Goal: Transaction & Acquisition: Purchase product/service

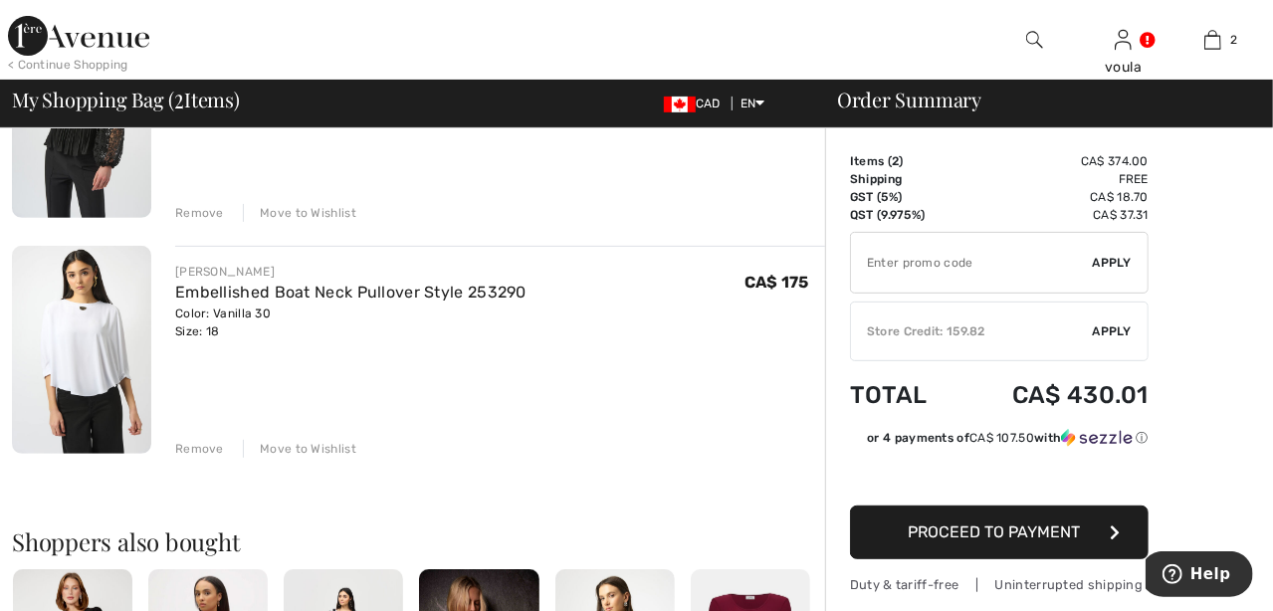
scroll to position [298, 0]
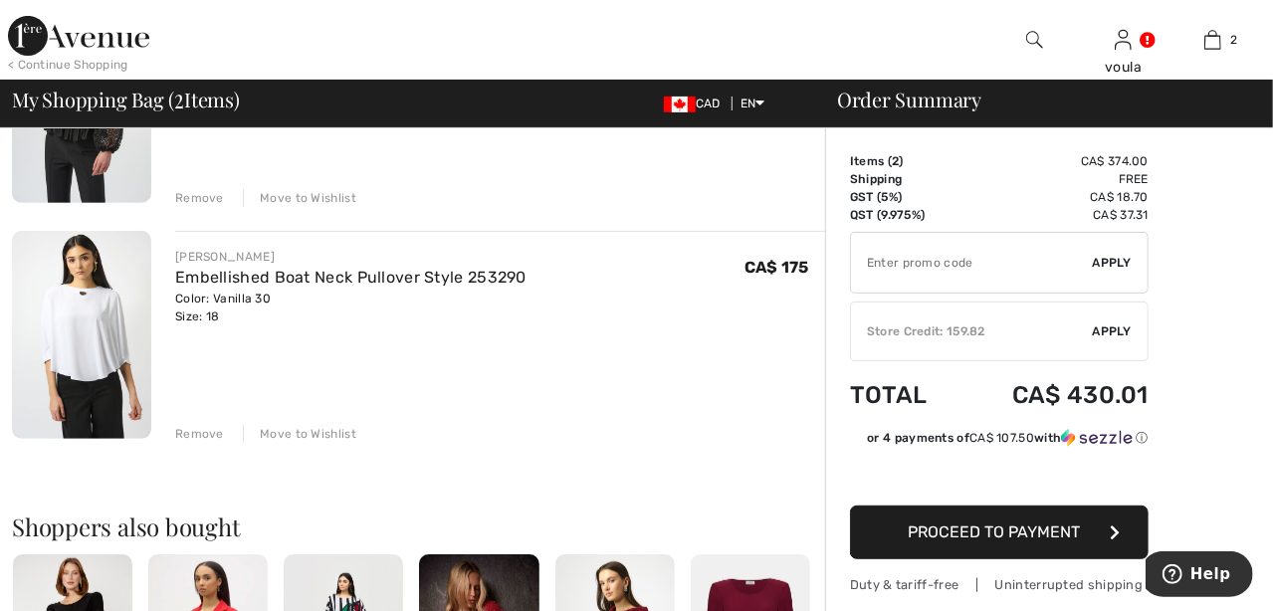
click at [78, 316] on img at bounding box center [81, 335] width 139 height 209
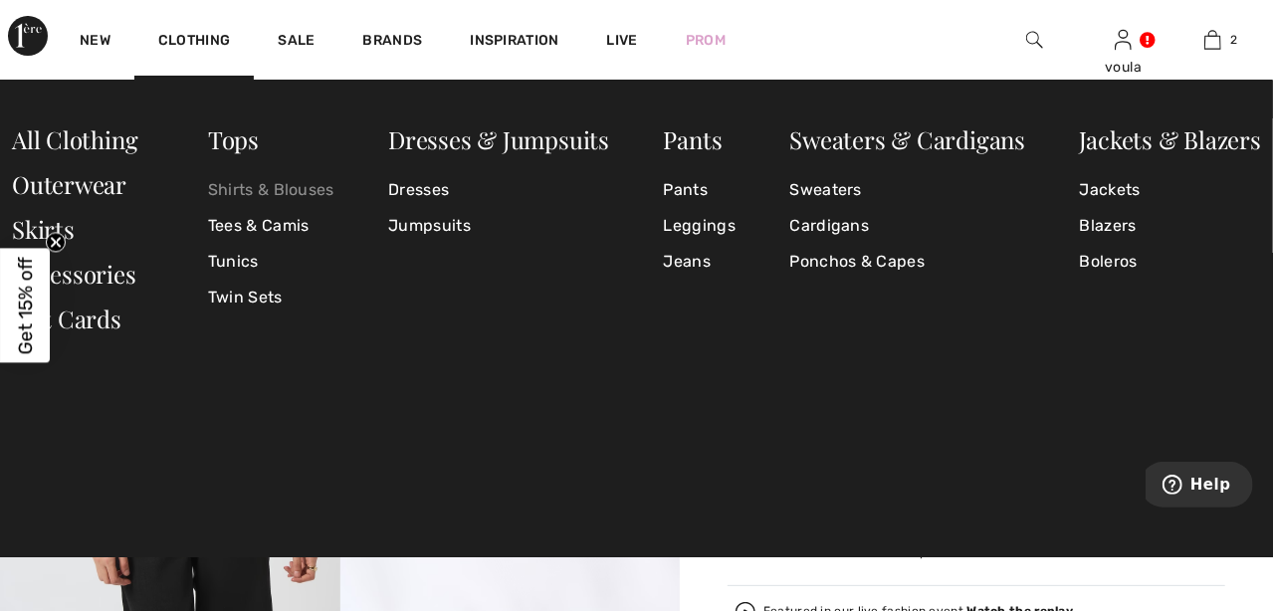
click at [259, 190] on link "Shirts & Blouses" at bounding box center [271, 190] width 126 height 36
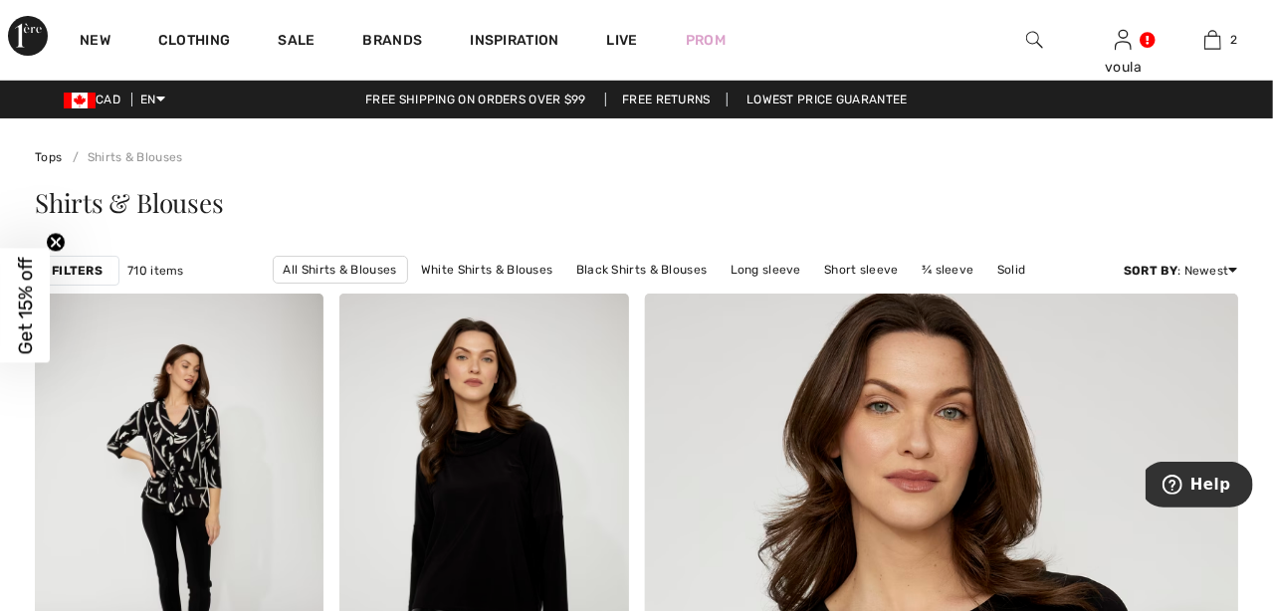
click at [92, 265] on strong "Filters" at bounding box center [77, 271] width 51 height 18
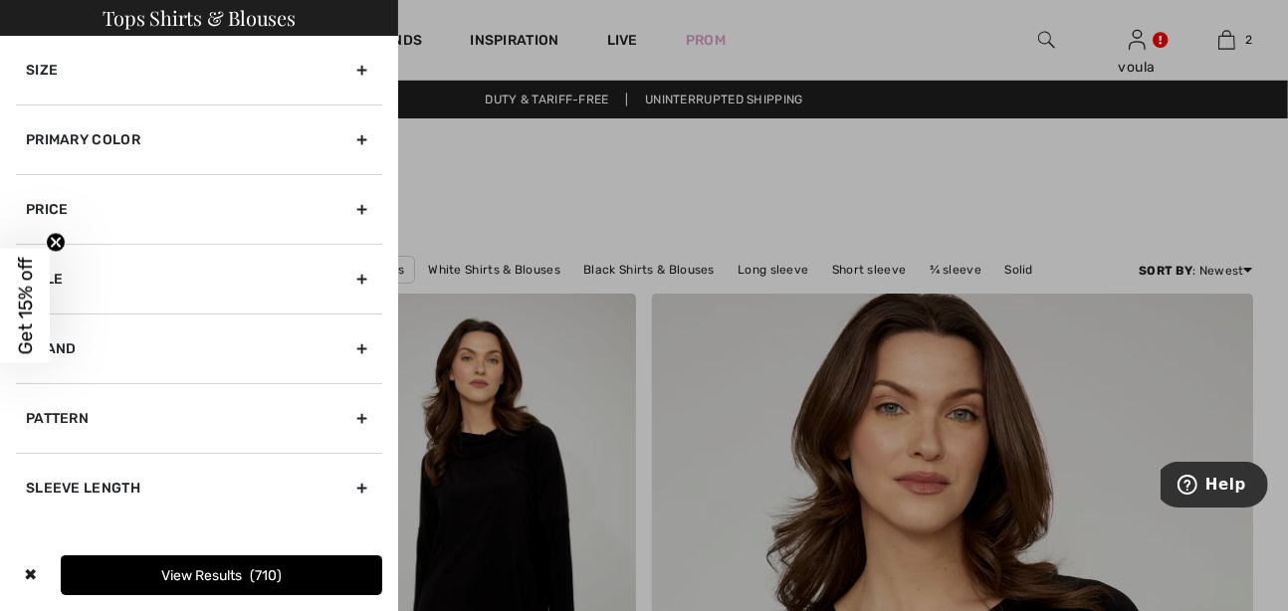
click at [57, 244] on icon "Close teaser" at bounding box center [56, 243] width 8 height 8
click at [364, 139] on div "Primary Color" at bounding box center [199, 140] width 366 height 70
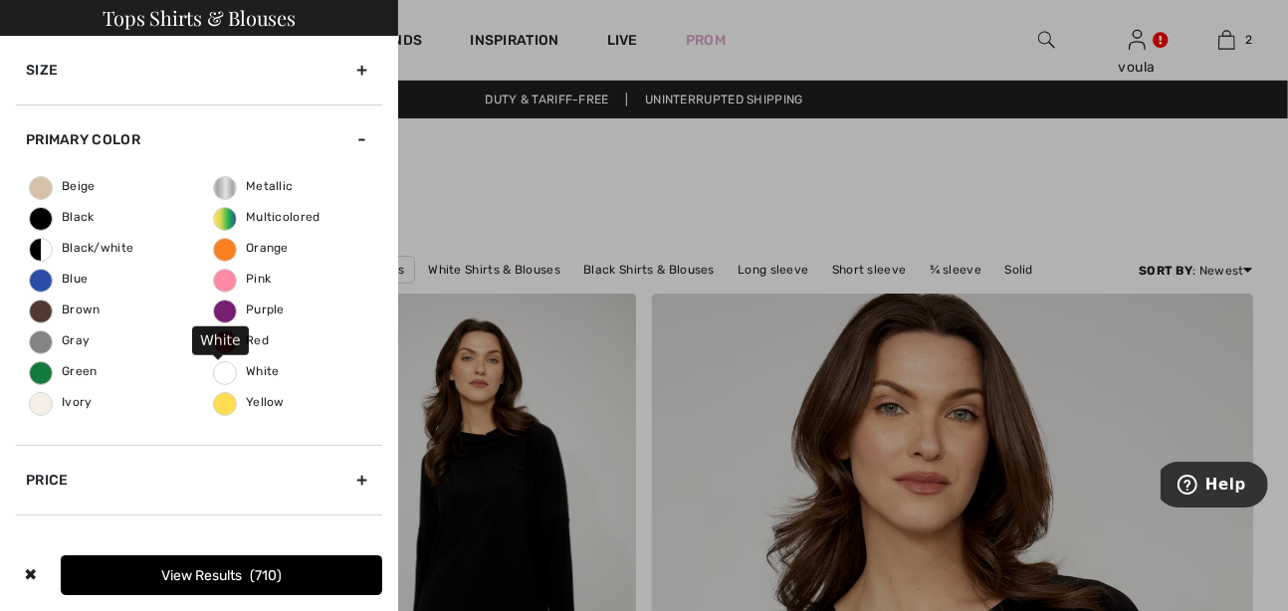
click at [214, 376] on span "White" at bounding box center [247, 371] width 66 height 14
click at [0, 0] on input "White" at bounding box center [0, 0] width 0 height 0
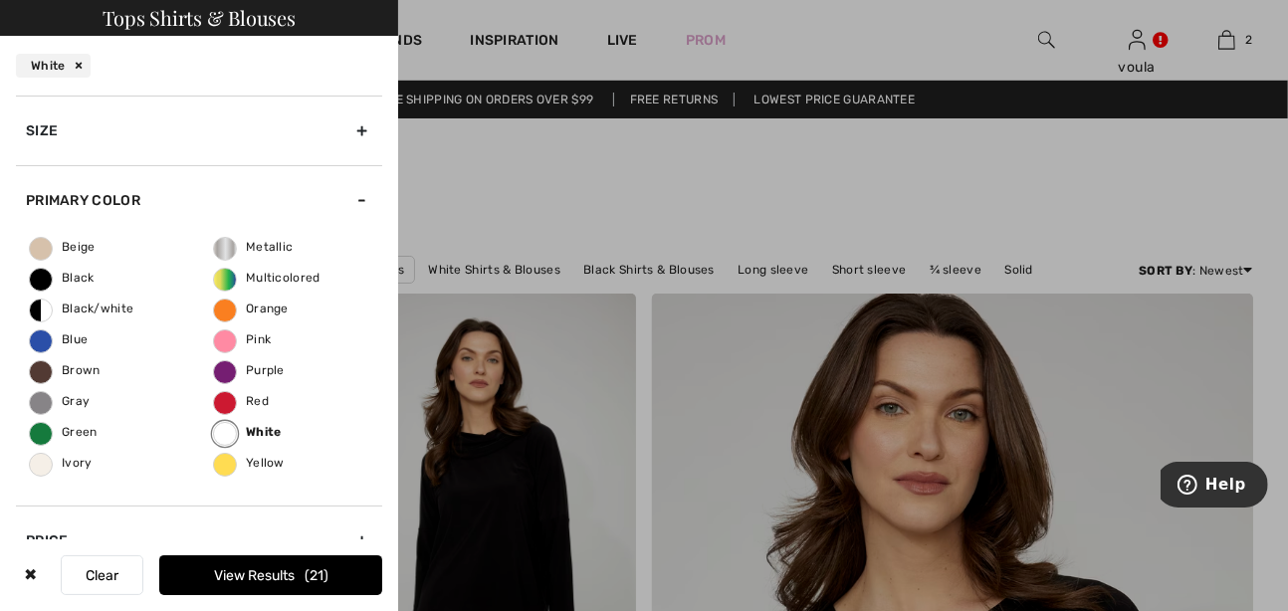
click at [349, 133] on div "Size" at bounding box center [199, 131] width 366 height 70
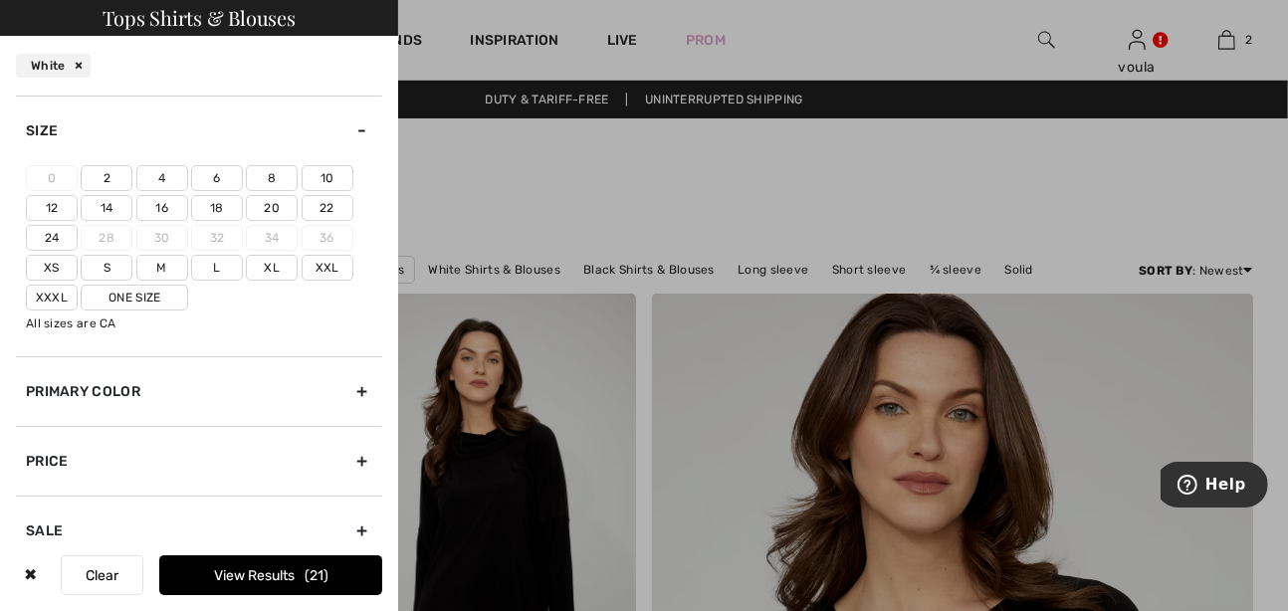
click at [327, 264] on label "Xxl" at bounding box center [328, 268] width 52 height 26
click at [0, 0] on input"] "Xxl" at bounding box center [0, 0] width 0 height 0
click at [228, 209] on label "18" at bounding box center [217, 208] width 52 height 26
click at [0, 0] on input"] "18" at bounding box center [0, 0] width 0 height 0
click at [44, 294] on label "Xxxl" at bounding box center [52, 298] width 52 height 26
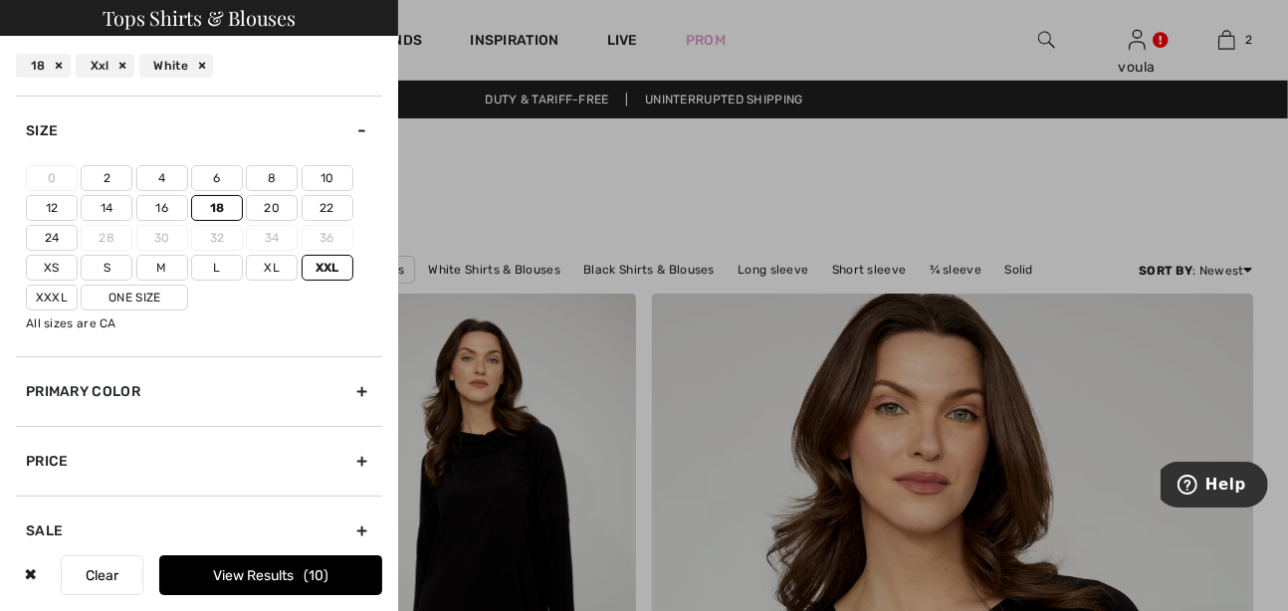
click at [0, 0] on input"] "Xxxl" at bounding box center [0, 0] width 0 height 0
click at [272, 205] on label "20" at bounding box center [272, 208] width 52 height 26
click at [0, 0] on input"] "20" at bounding box center [0, 0] width 0 height 0
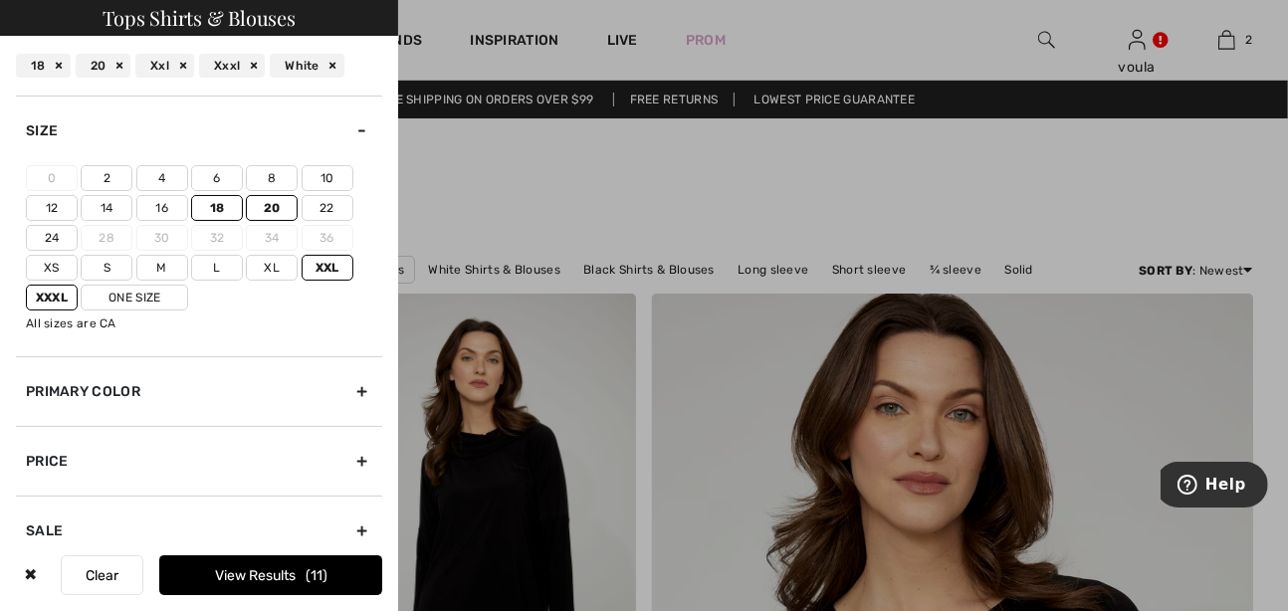
click at [270, 206] on label "20" at bounding box center [272, 208] width 52 height 26
click at [0, 0] on input"] "20" at bounding box center [0, 0] width 0 height 0
click at [64, 299] on label "Xxxl" at bounding box center [52, 298] width 52 height 26
click at [0, 0] on input"] "Xxxl" at bounding box center [0, 0] width 0 height 0
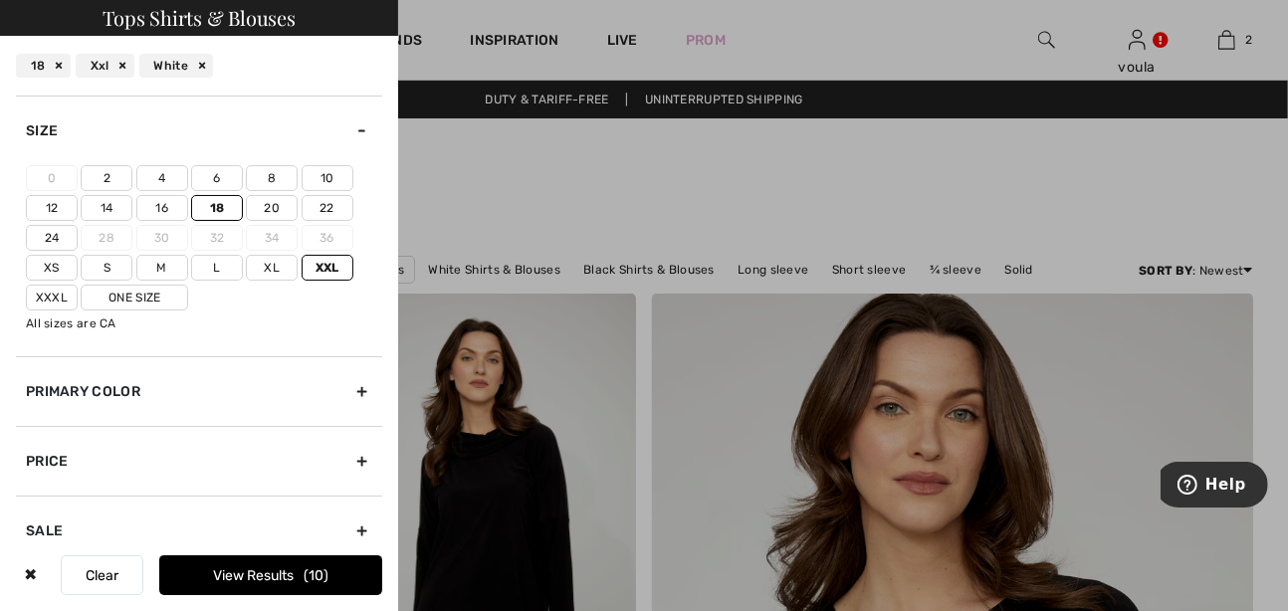
click at [279, 212] on label "20" at bounding box center [272, 208] width 52 height 26
click at [0, 0] on input"] "20" at bounding box center [0, 0] width 0 height 0
click at [48, 291] on label "Xxxl" at bounding box center [52, 298] width 52 height 26
click at [0, 0] on input"] "Xxxl" at bounding box center [0, 0] width 0 height 0
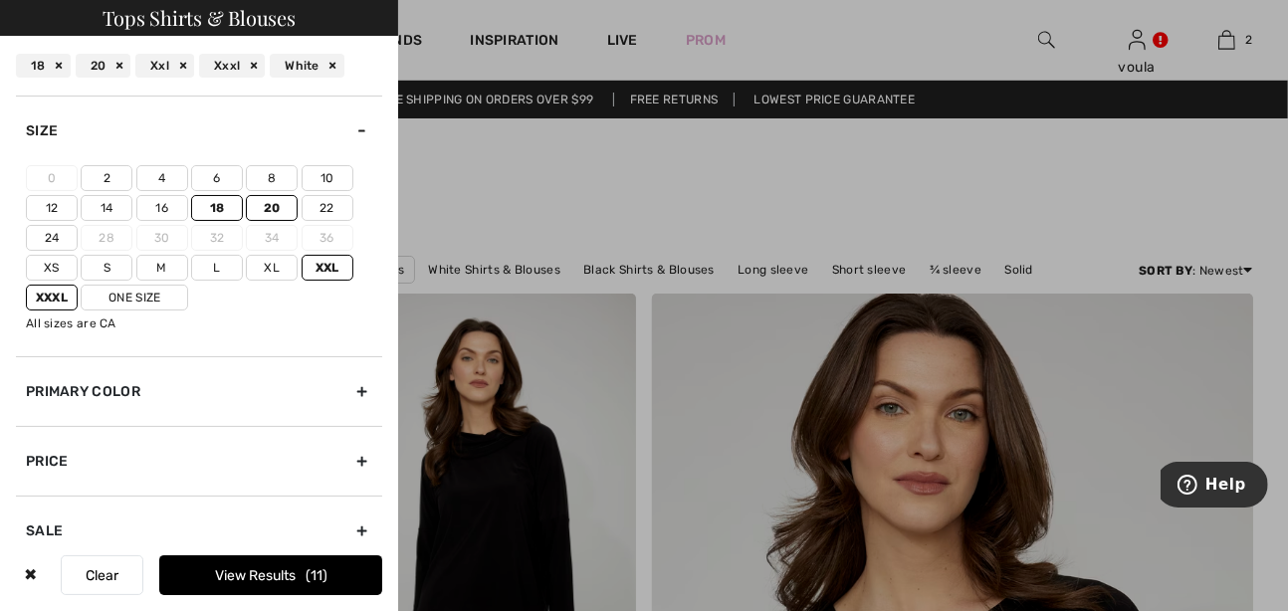
click at [275, 581] on button "View Results 11" at bounding box center [270, 575] width 223 height 40
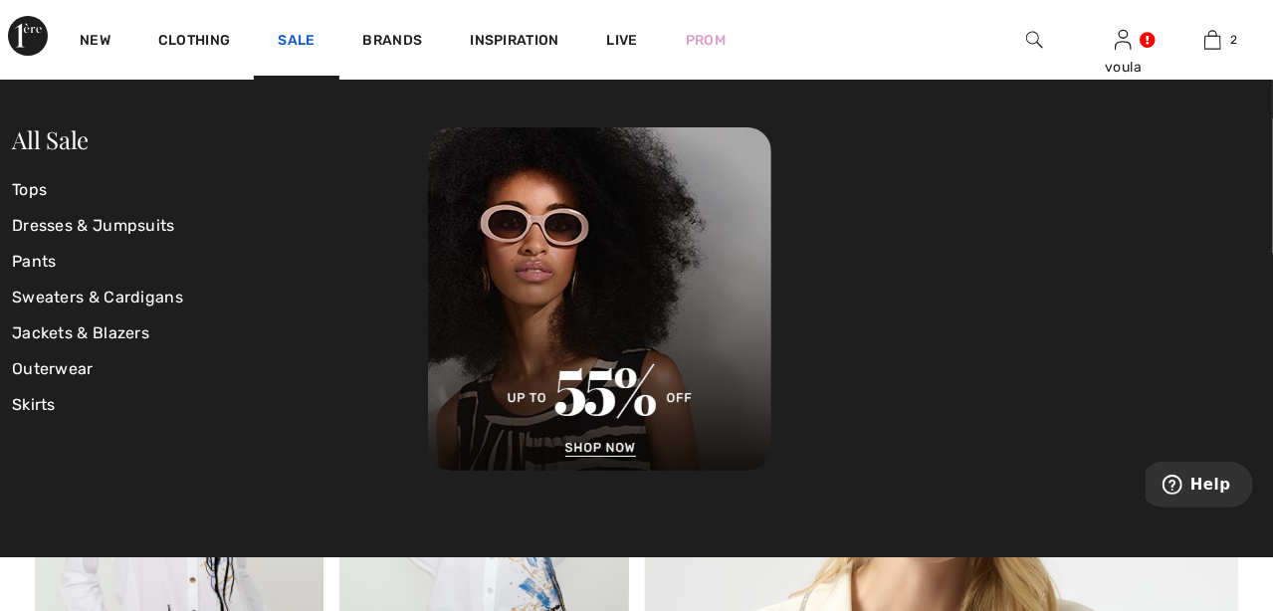
click at [295, 42] on link "Sale" at bounding box center [296, 42] width 37 height 21
click at [35, 190] on link "Tops" at bounding box center [220, 190] width 416 height 36
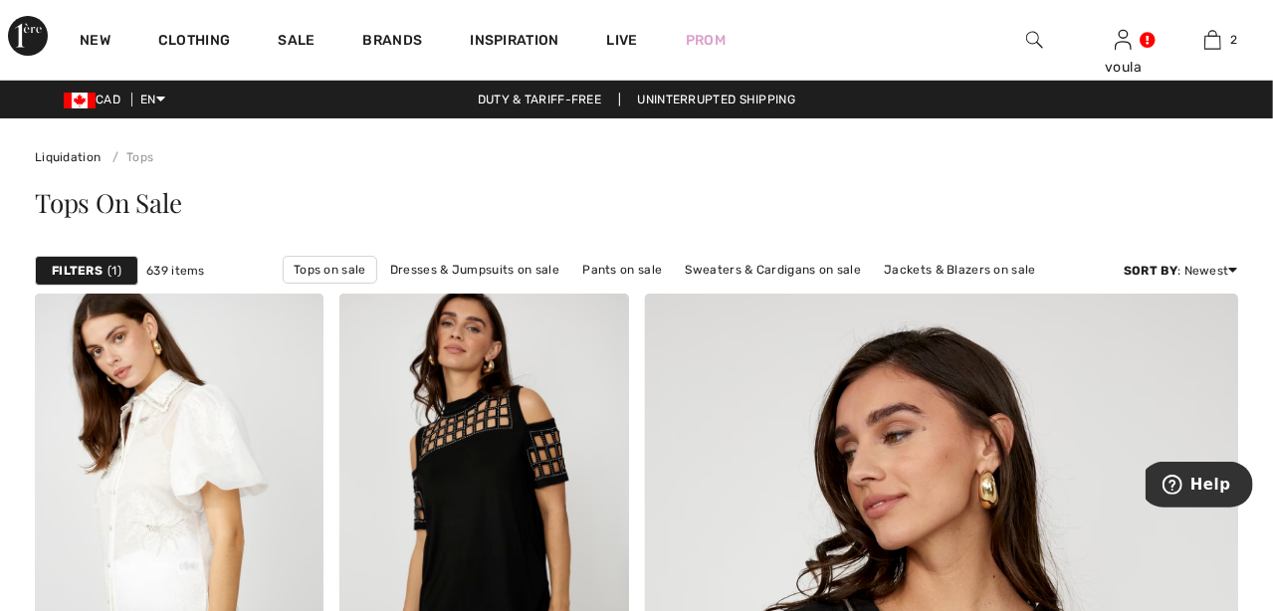
click at [109, 271] on span "1" at bounding box center [115, 271] width 14 height 18
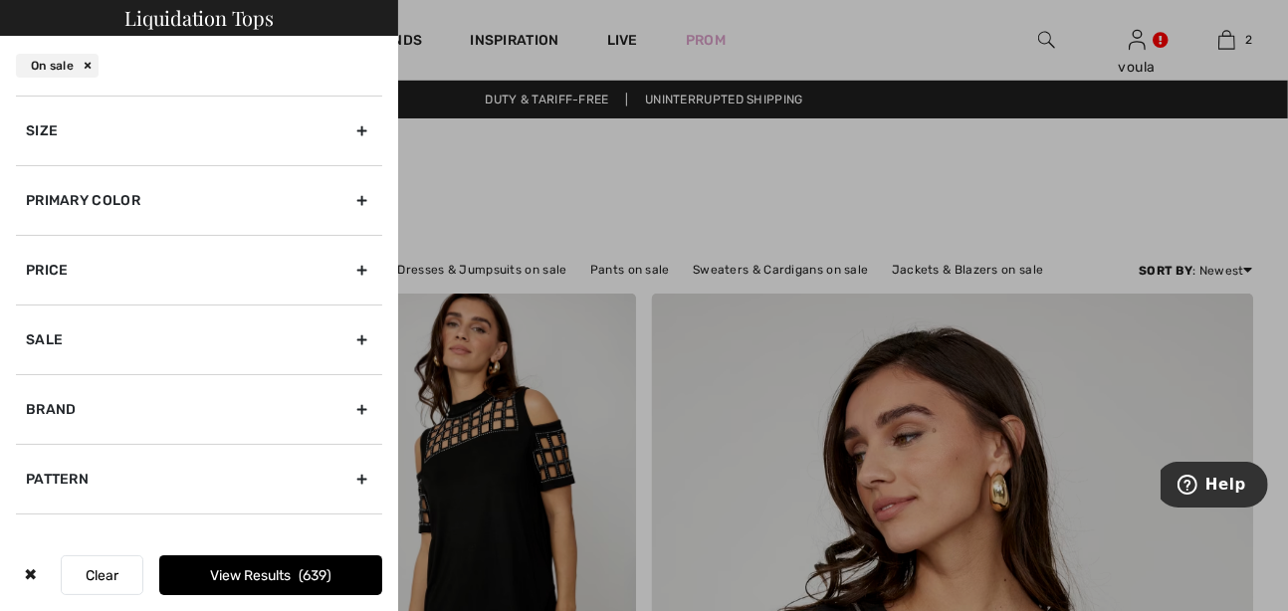
click at [345, 127] on div "Size" at bounding box center [199, 131] width 366 height 70
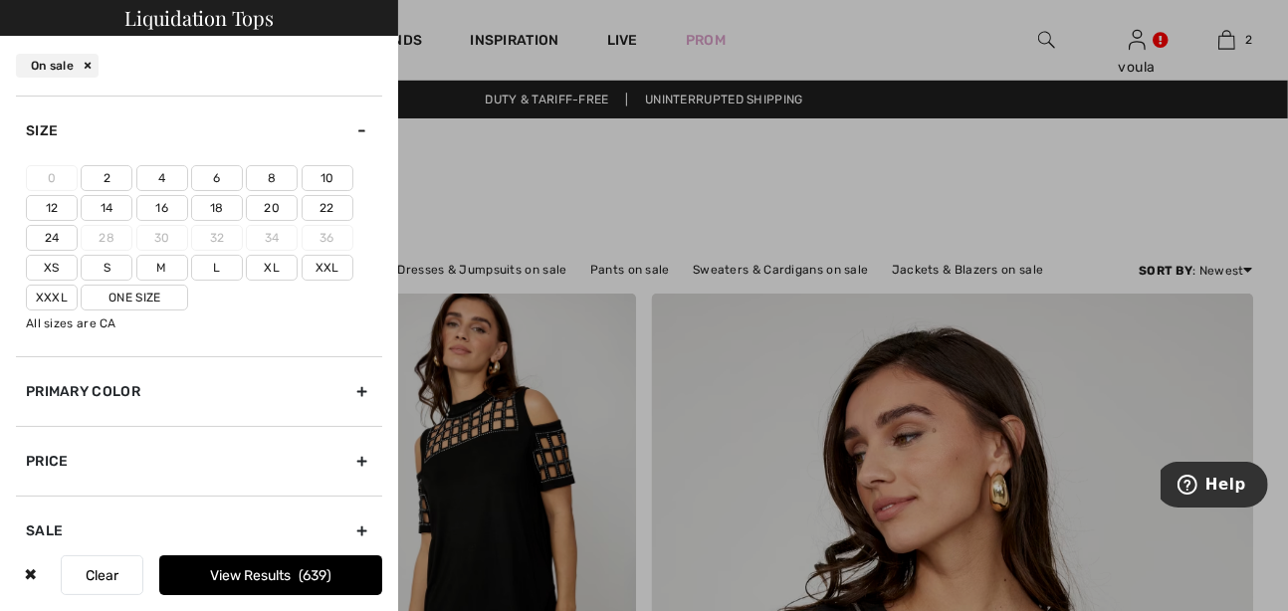
click at [220, 209] on label "18" at bounding box center [217, 208] width 52 height 26
click at [0, 0] on input"] "18" at bounding box center [0, 0] width 0 height 0
click at [262, 208] on label "20" at bounding box center [272, 208] width 52 height 26
click at [0, 0] on input"] "20" at bounding box center [0, 0] width 0 height 0
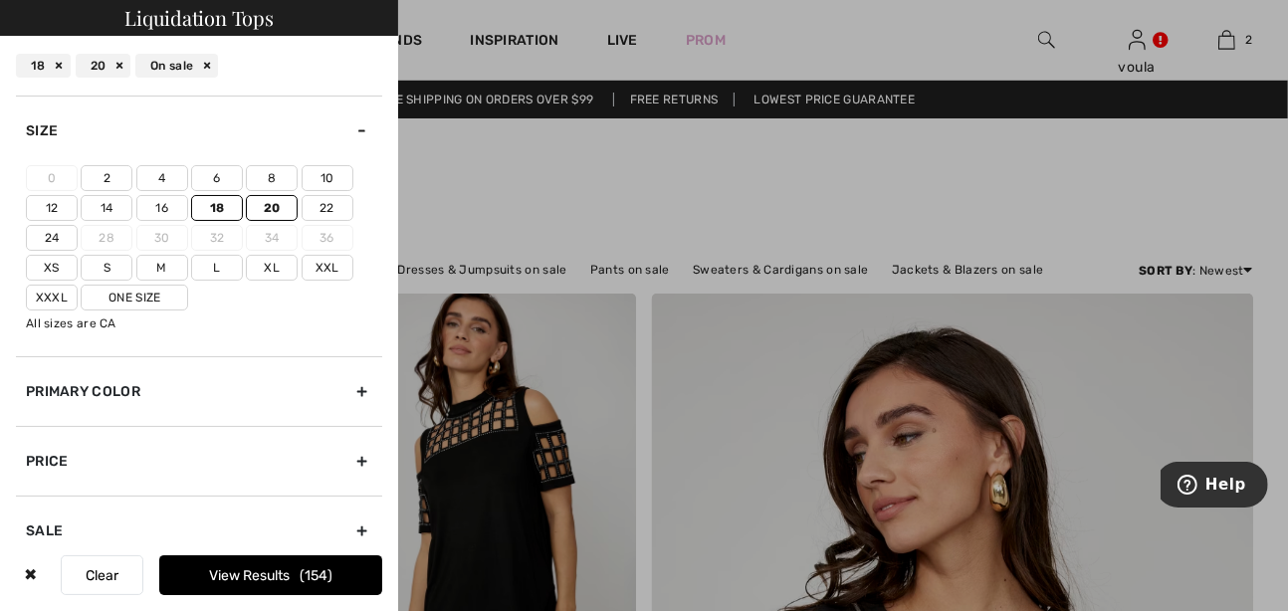
click at [321, 269] on label "Xxl" at bounding box center [328, 268] width 52 height 26
click at [0, 0] on input"] "Xxl" at bounding box center [0, 0] width 0 height 0
click at [54, 297] on label "Xxxl" at bounding box center [52, 298] width 52 height 26
click at [0, 0] on input"] "Xxxl" at bounding box center [0, 0] width 0 height 0
click at [347, 388] on div "Primary Color" at bounding box center [199, 391] width 366 height 70
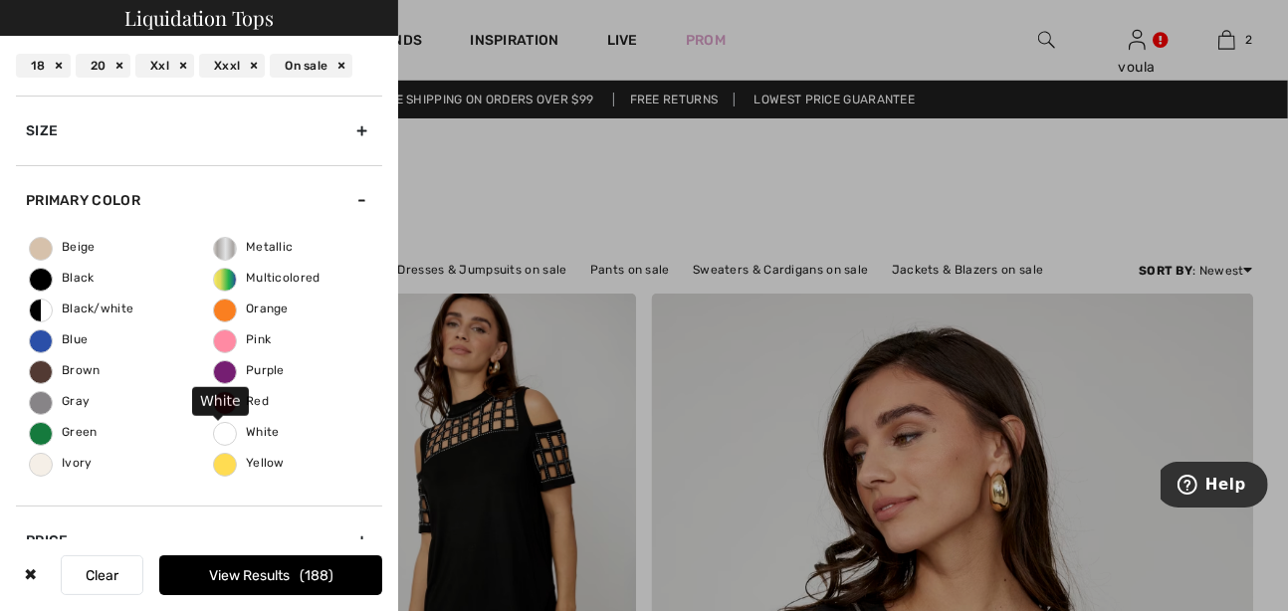
click at [216, 434] on span "White" at bounding box center [247, 432] width 66 height 14
click at [0, 0] on input "White" at bounding box center [0, 0] width 0 height 0
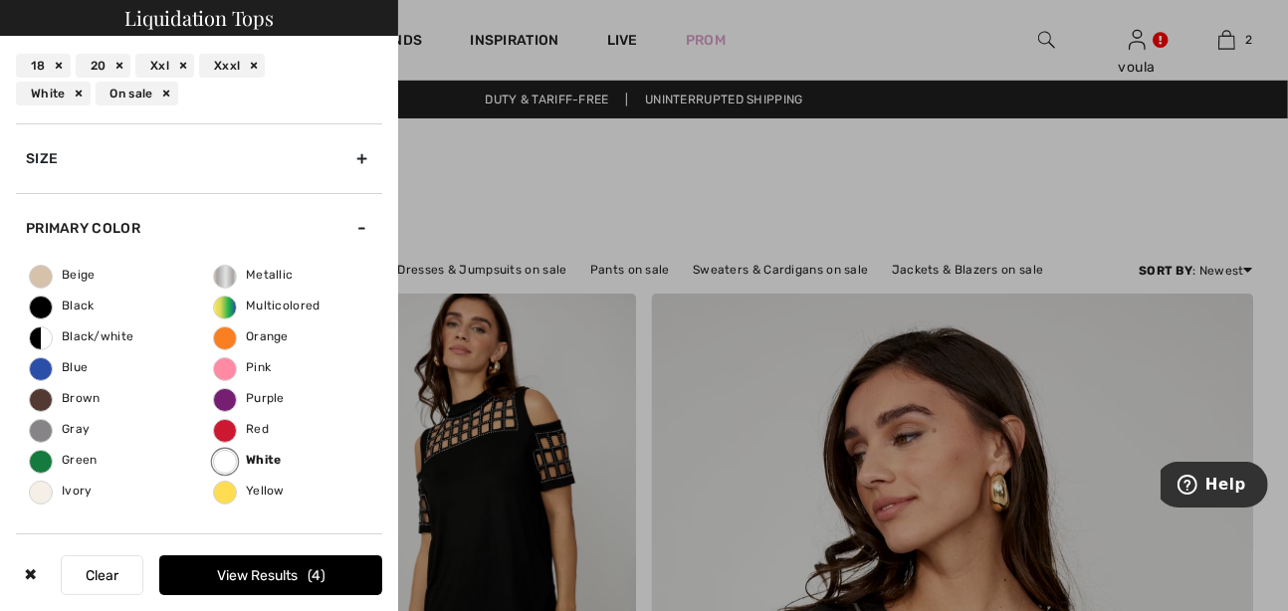
click at [270, 581] on button "View Results 4" at bounding box center [270, 575] width 223 height 40
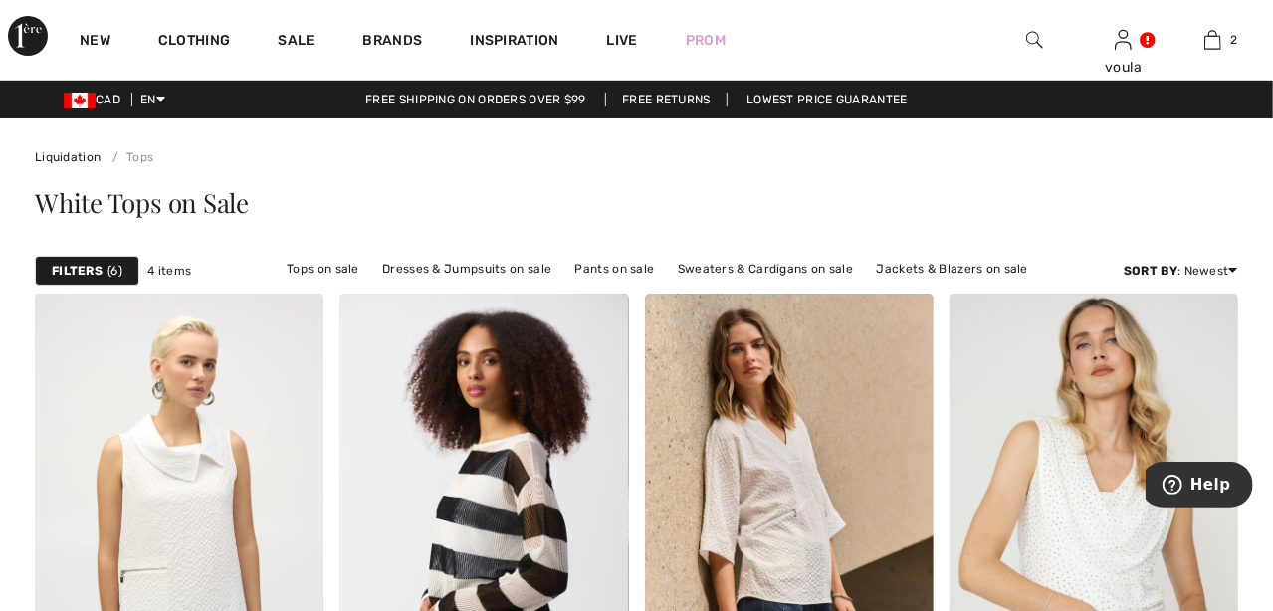
click at [97, 276] on strong "Filters" at bounding box center [77, 271] width 51 height 18
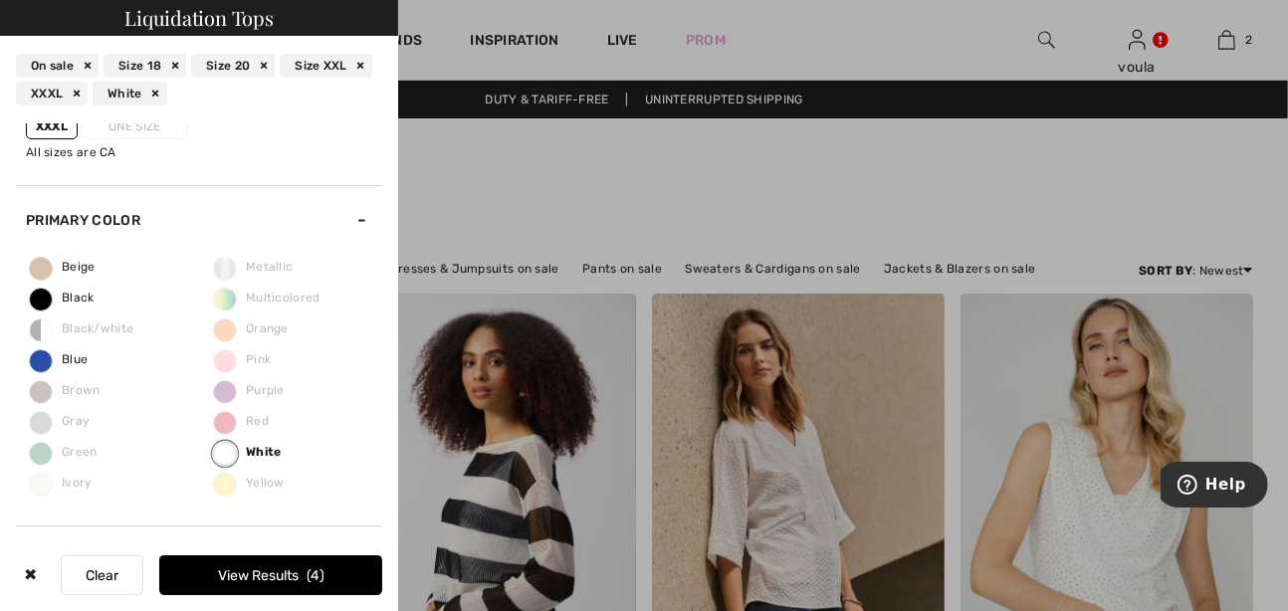
scroll to position [298, 0]
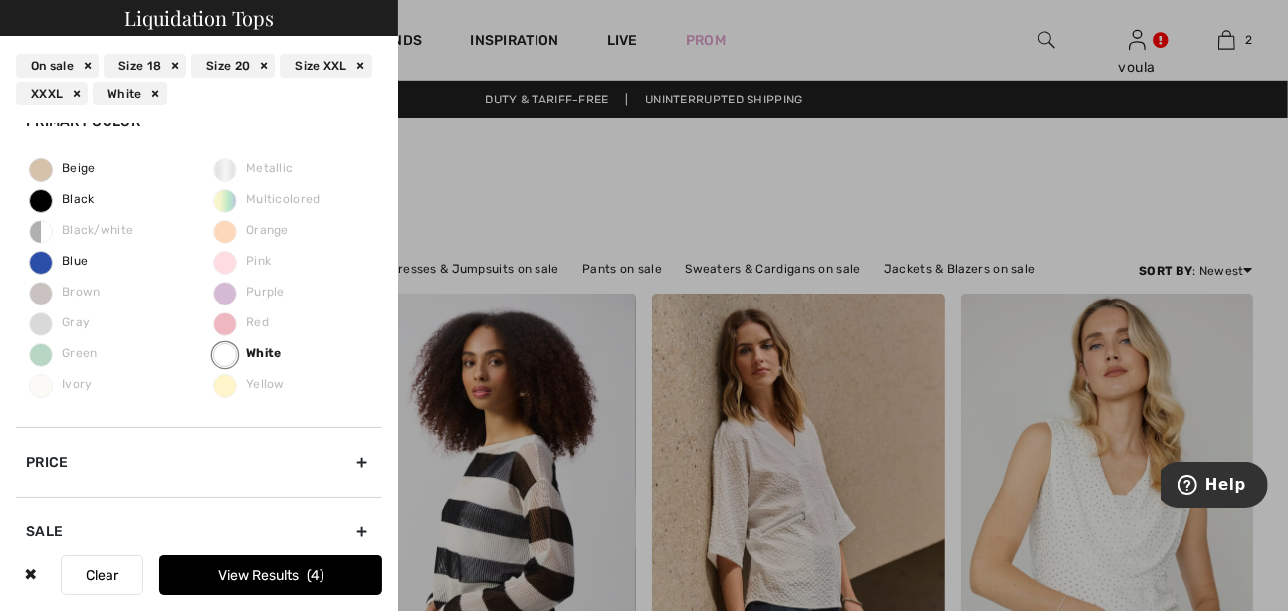
click at [158, 92] on div "White" at bounding box center [130, 94] width 75 height 24
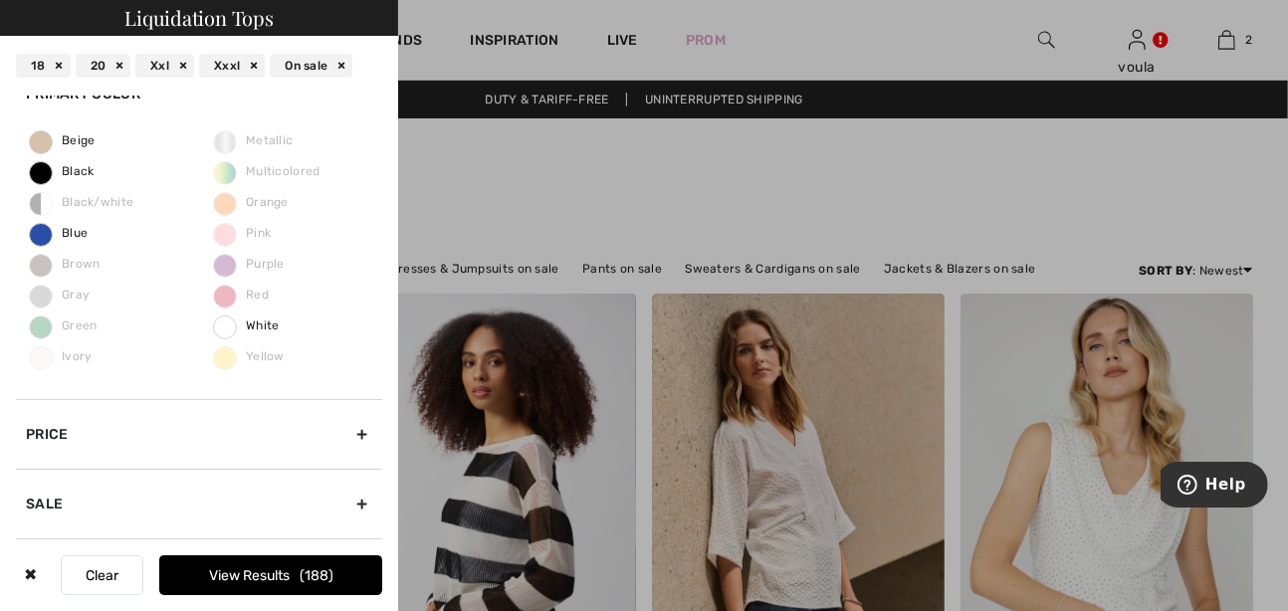
click at [256, 567] on button "View Results 188" at bounding box center [270, 575] width 223 height 40
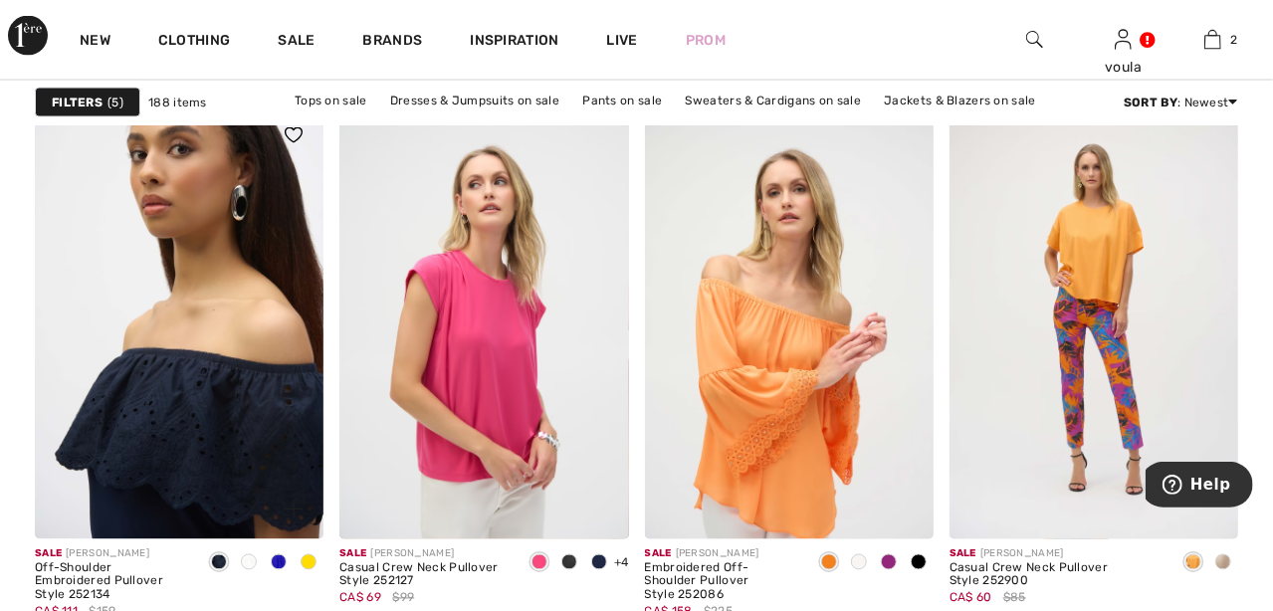
scroll to position [1792, 0]
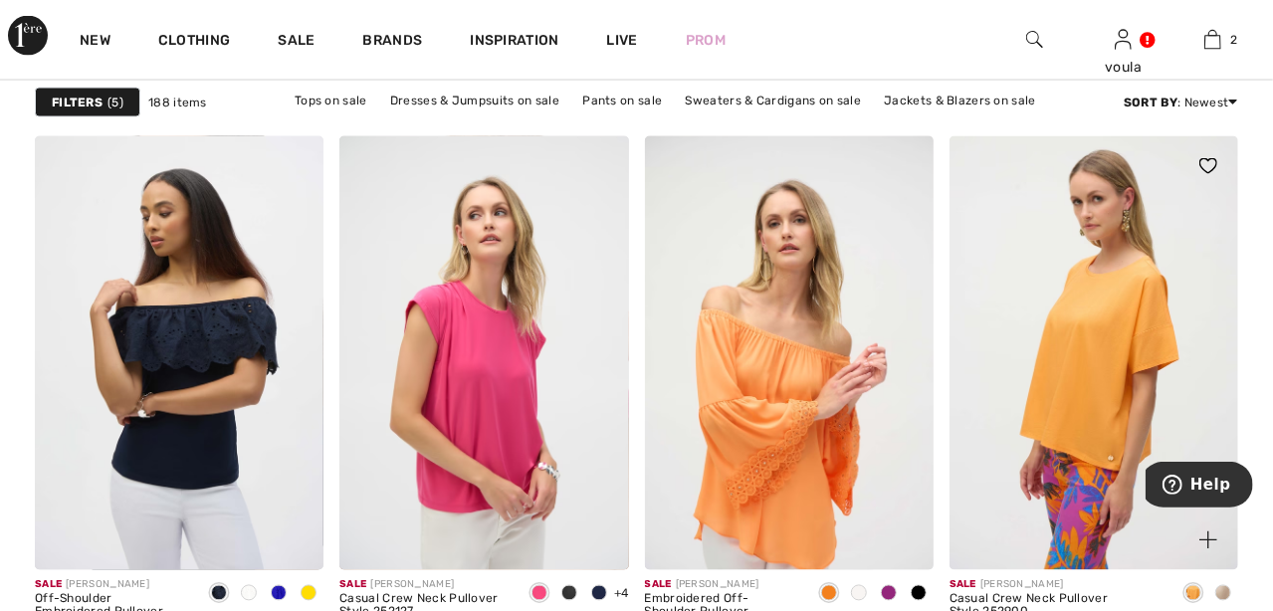
click at [1079, 353] on img at bounding box center [1094, 352] width 289 height 433
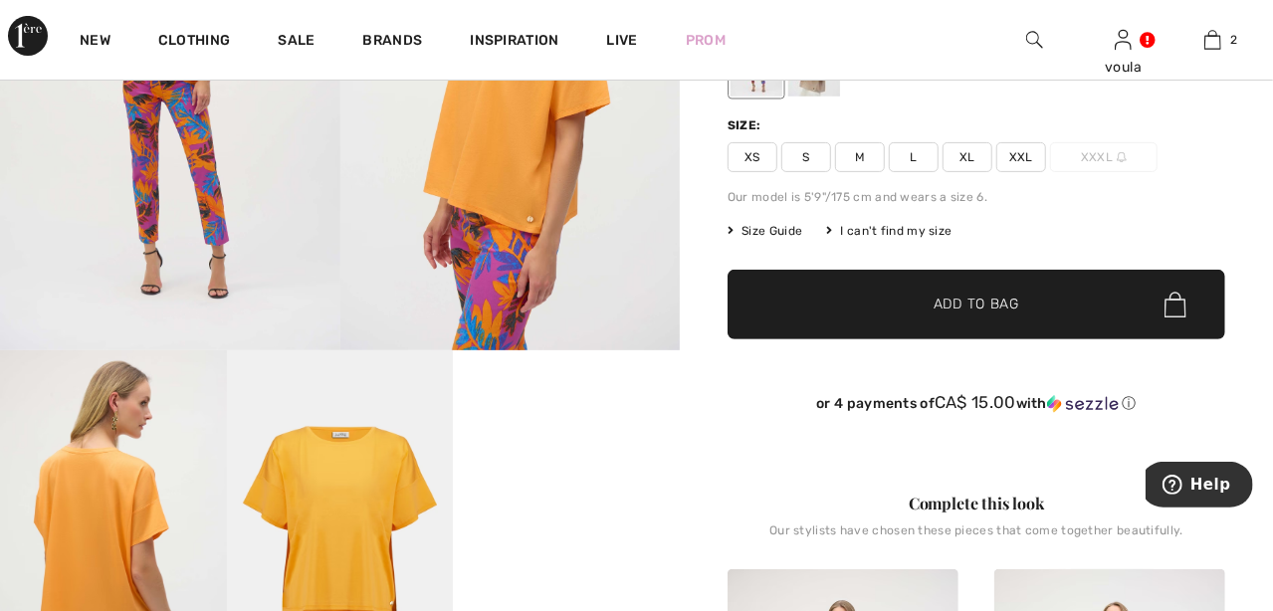
scroll to position [398, 0]
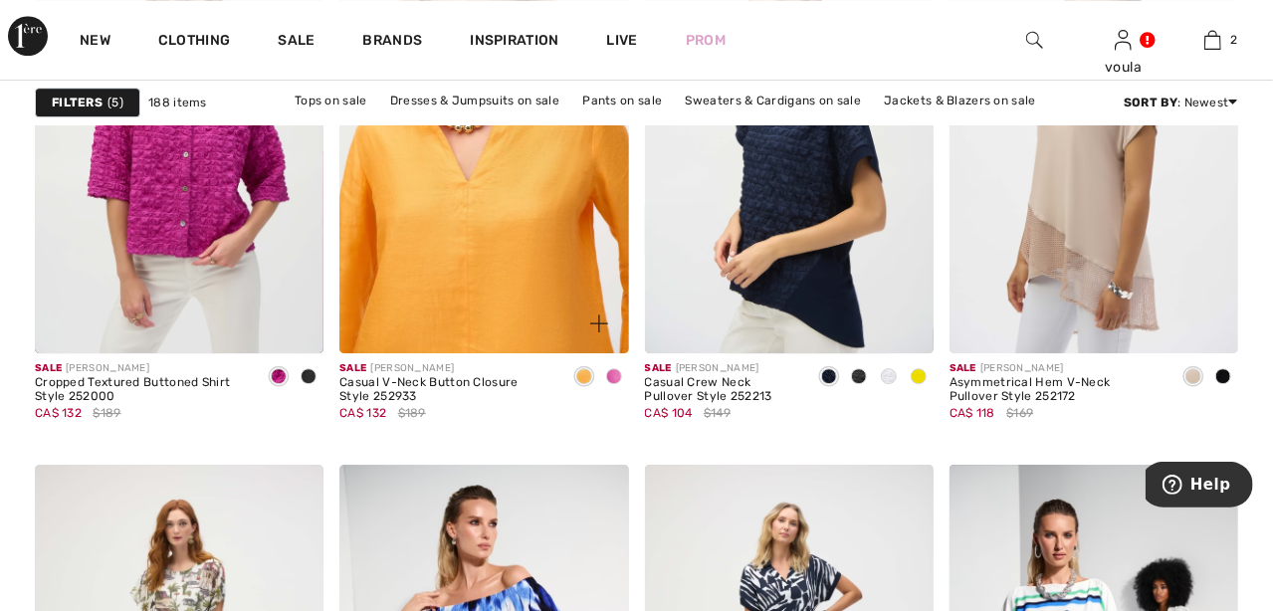
scroll to position [7068, 0]
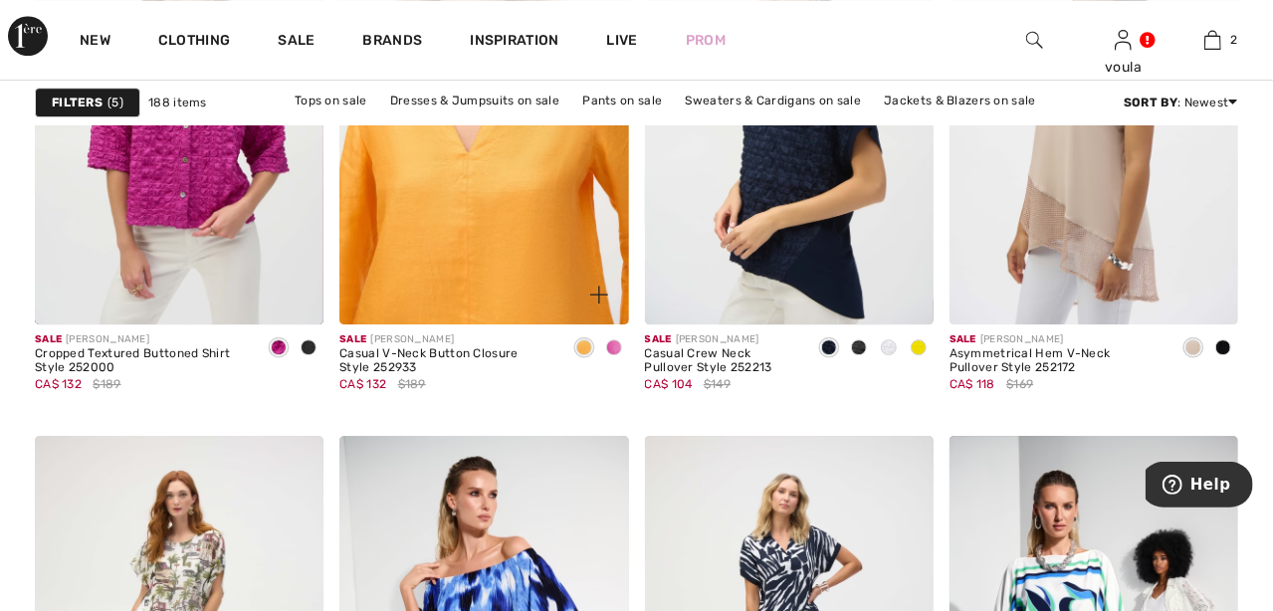
click at [469, 259] on img at bounding box center [483, 107] width 289 height 433
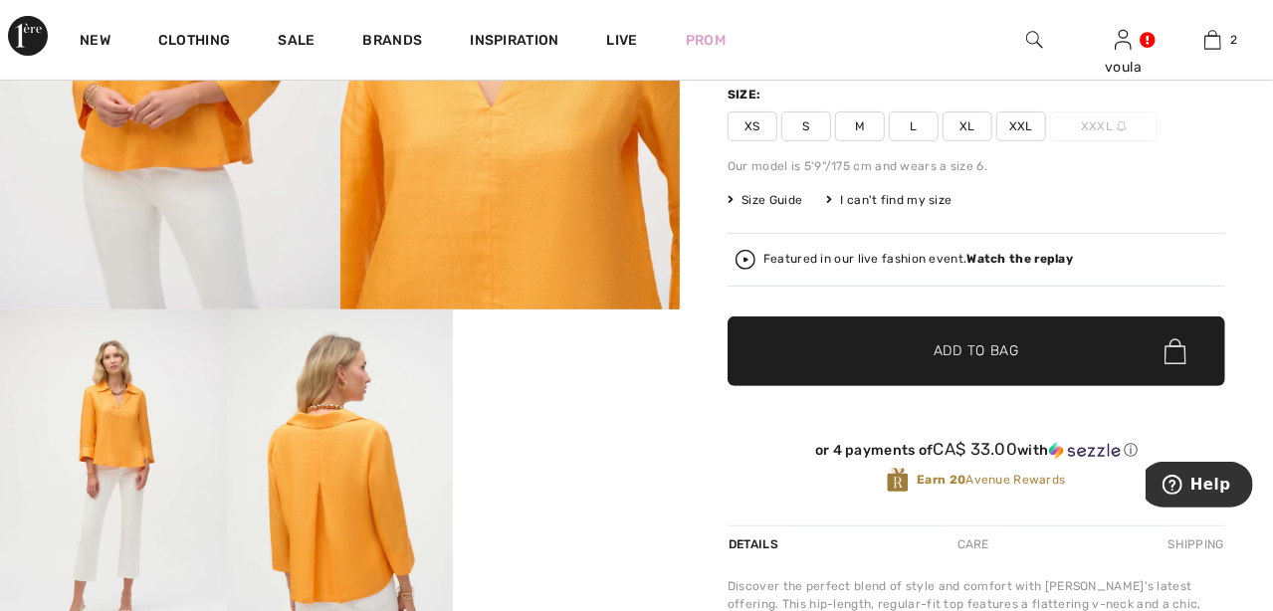
scroll to position [99, 0]
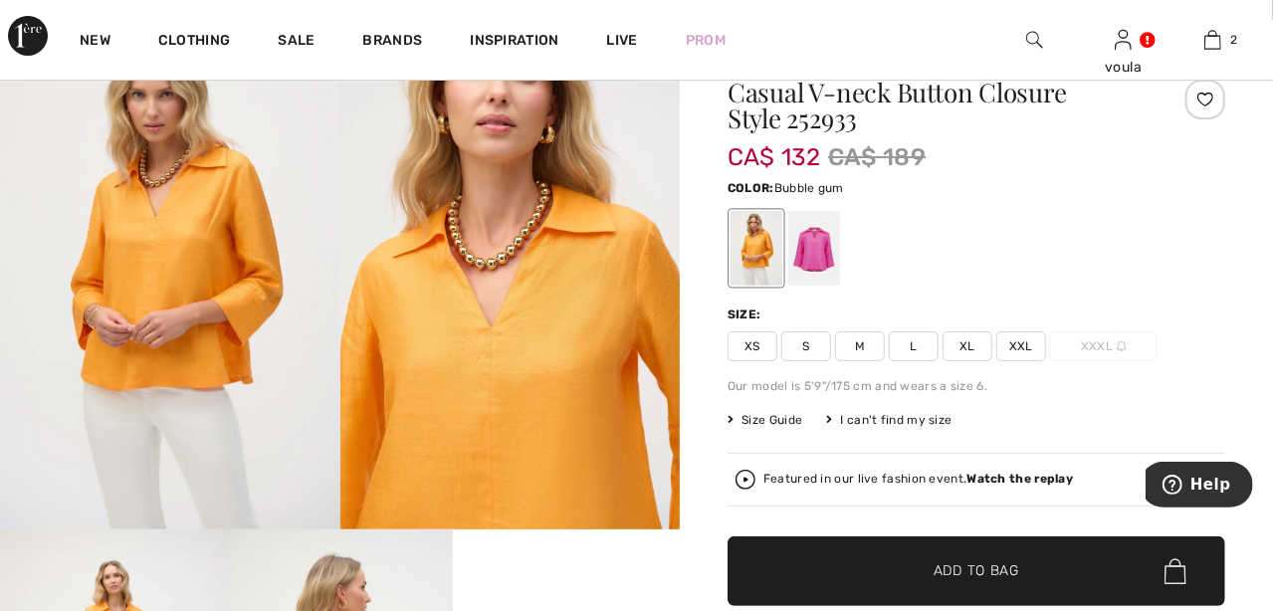
click at [812, 249] on div at bounding box center [814, 248] width 52 height 75
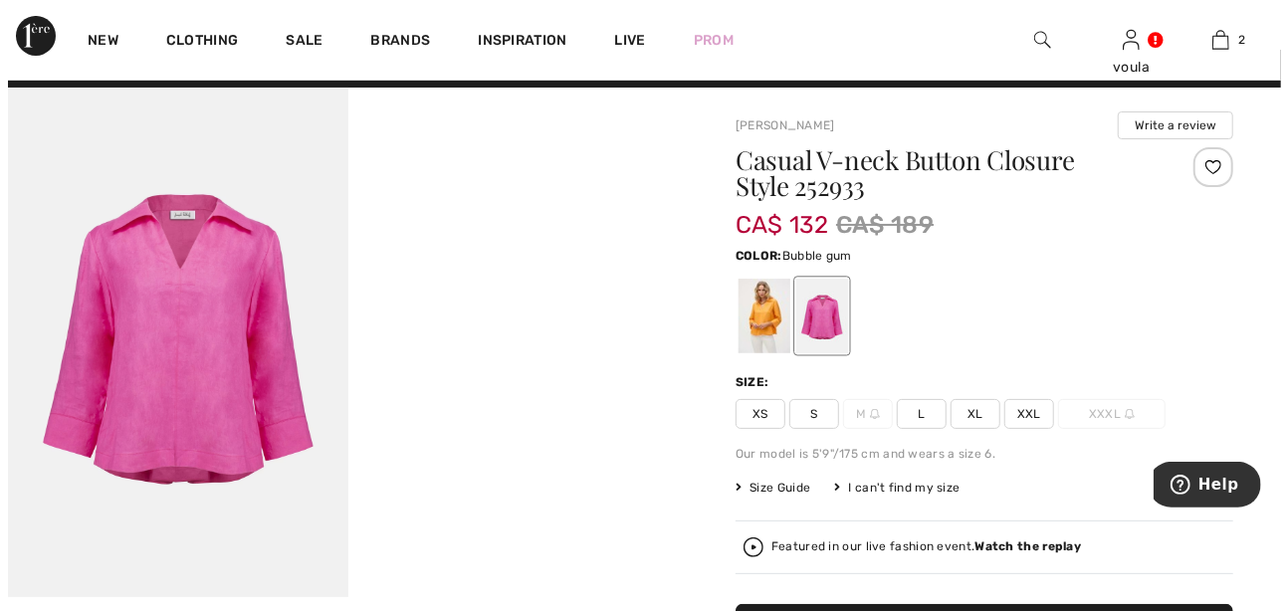
scroll to position [0, 0]
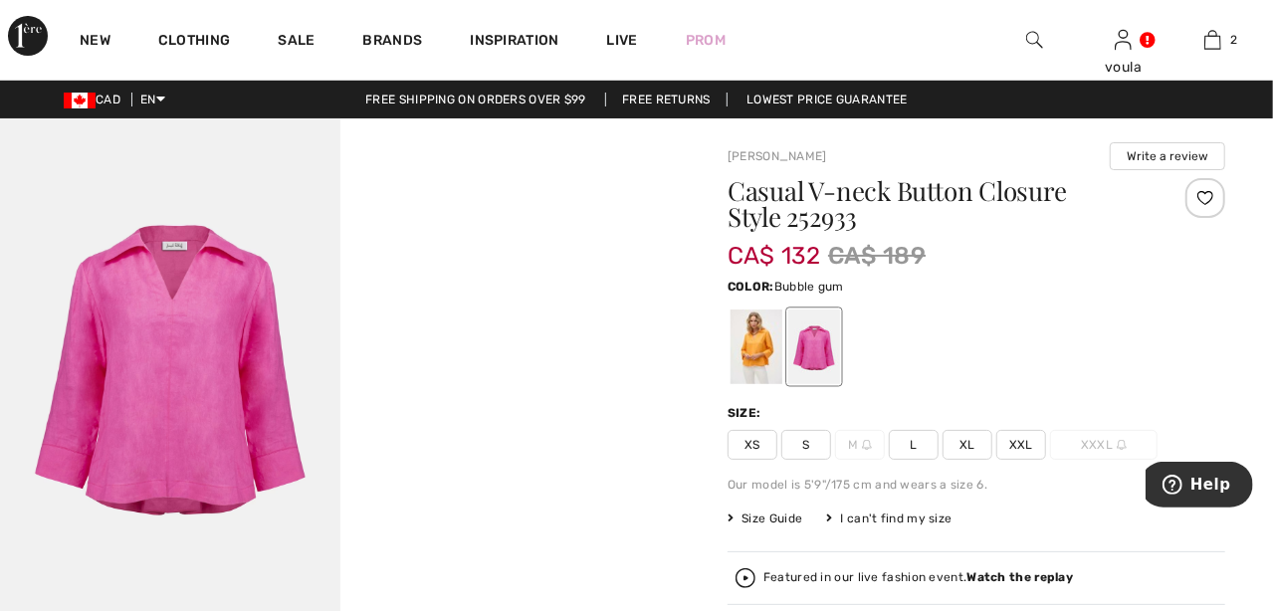
click at [782, 514] on span "Size Guide" at bounding box center [765, 519] width 75 height 18
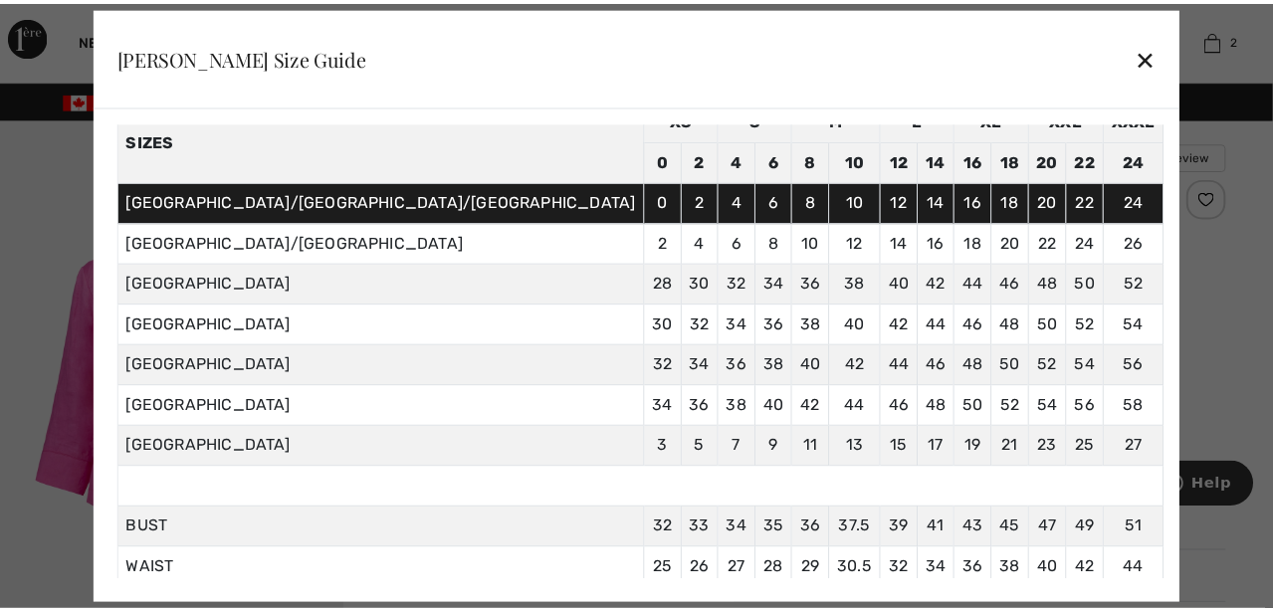
scroll to position [194, 0]
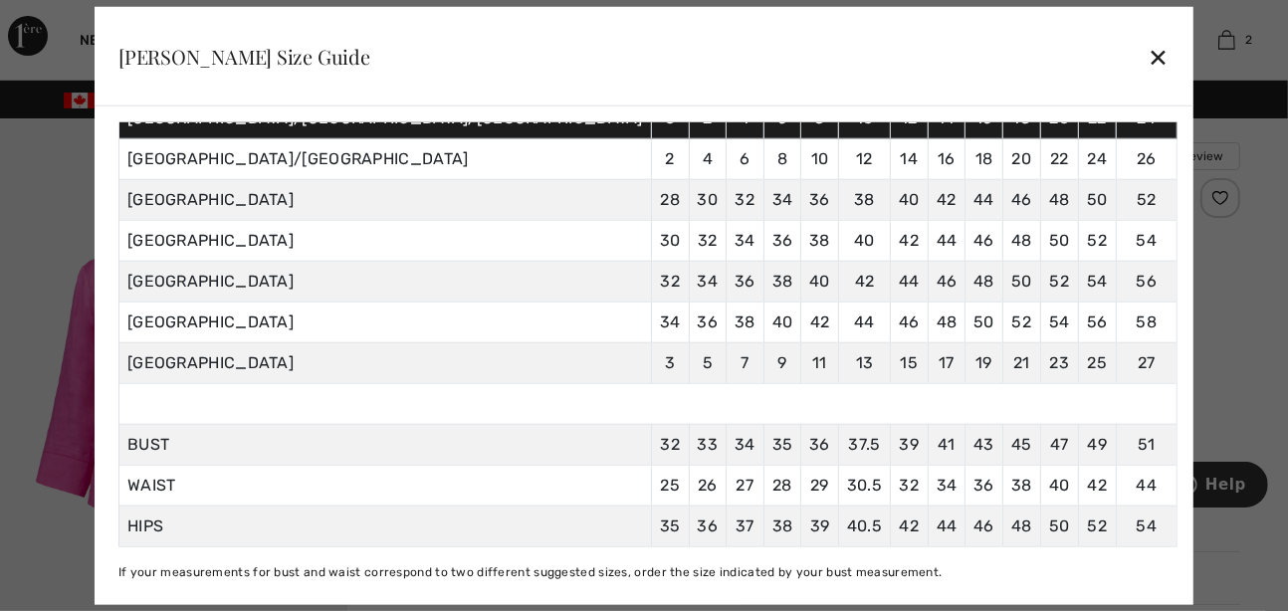
click at [1149, 62] on div "✕" at bounding box center [1159, 57] width 21 height 42
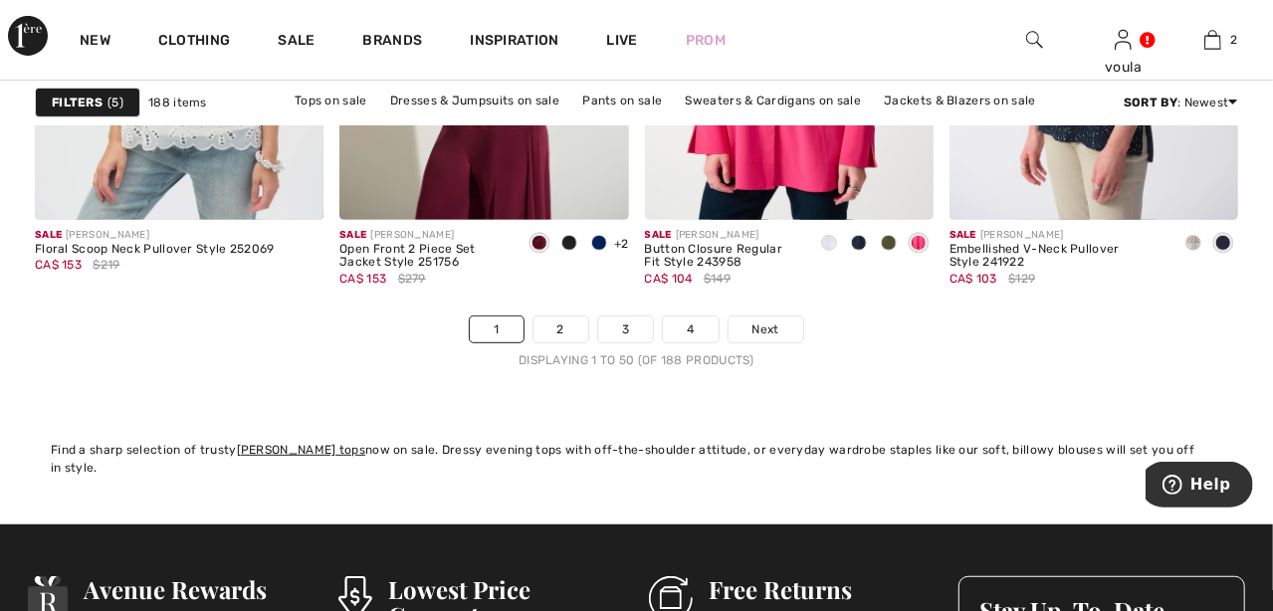
scroll to position [8362, 0]
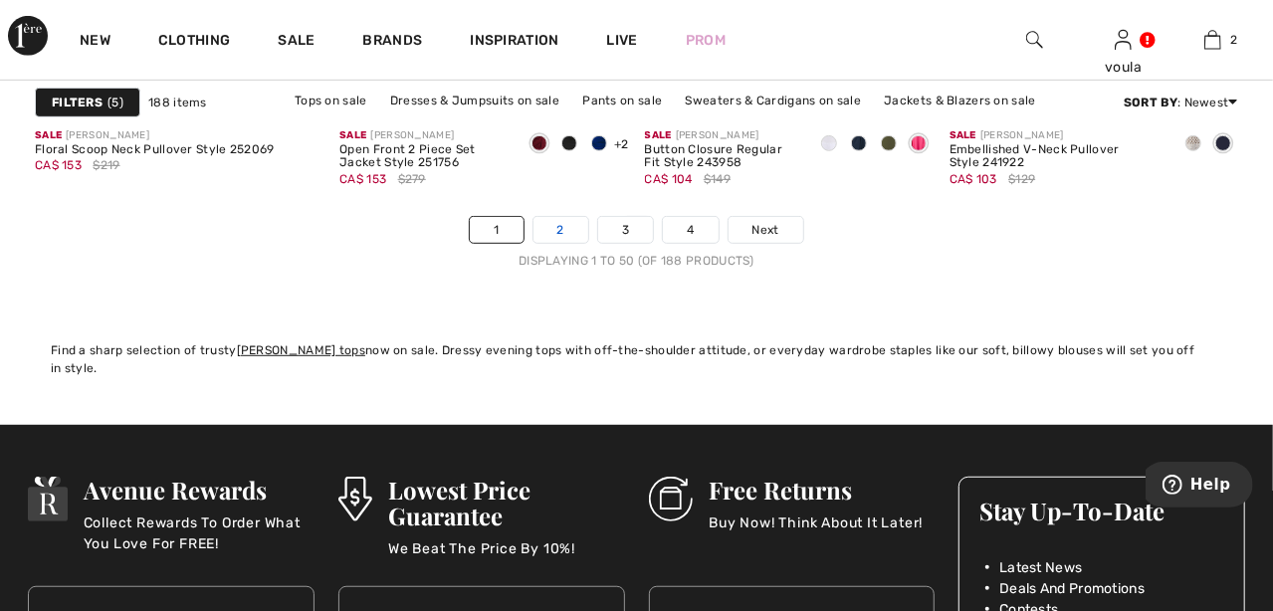
click at [565, 234] on link "2" at bounding box center [561, 230] width 55 height 26
click at [571, 229] on link "2" at bounding box center [561, 230] width 55 height 26
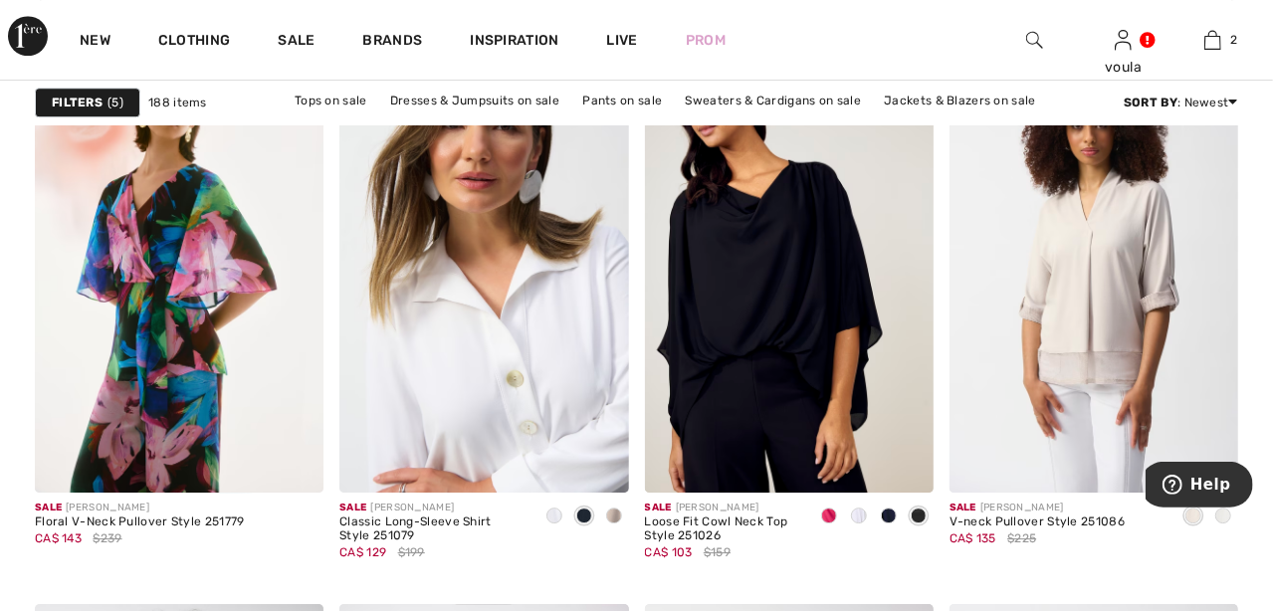
scroll to position [6868, 0]
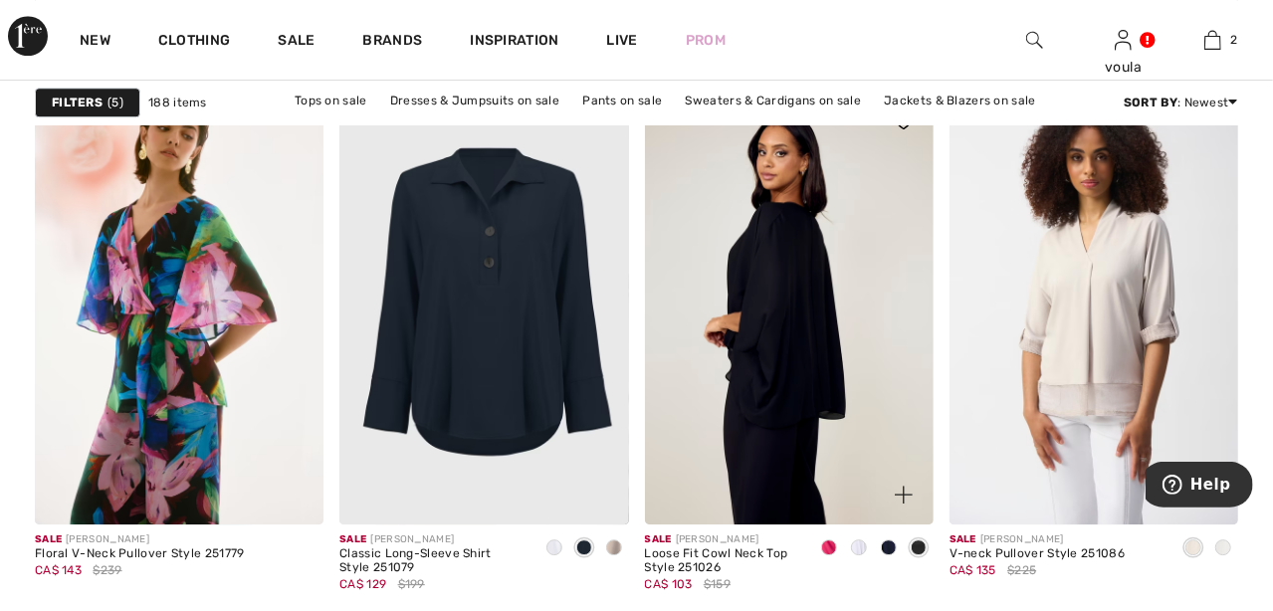
click at [769, 279] on img at bounding box center [789, 308] width 289 height 433
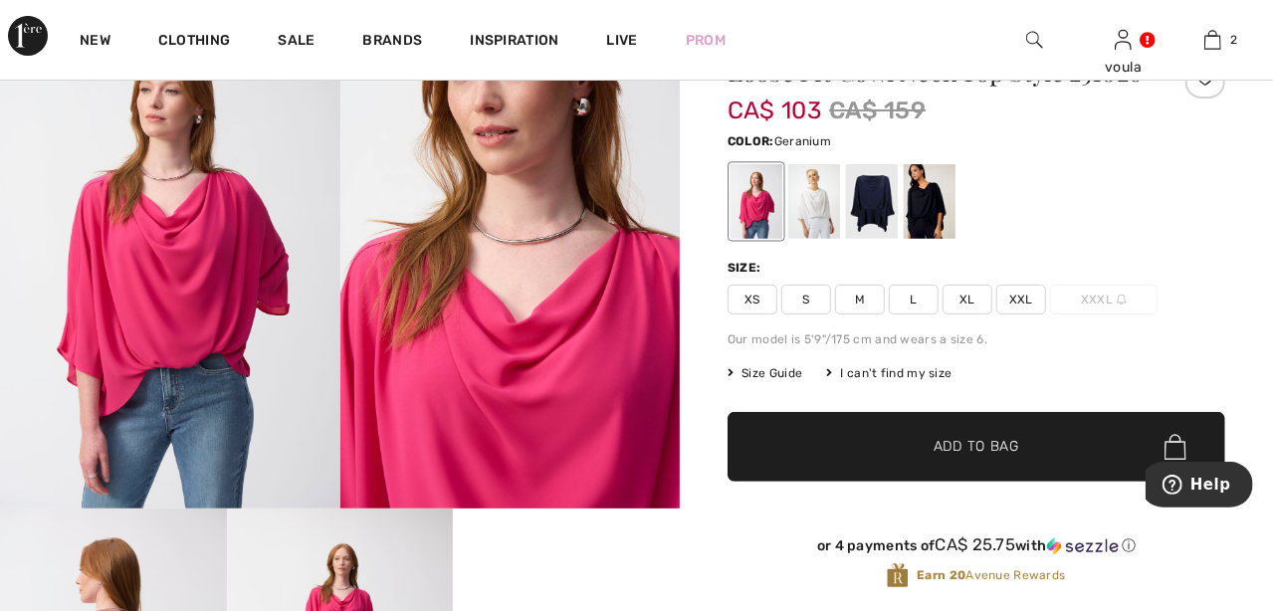
scroll to position [298, 0]
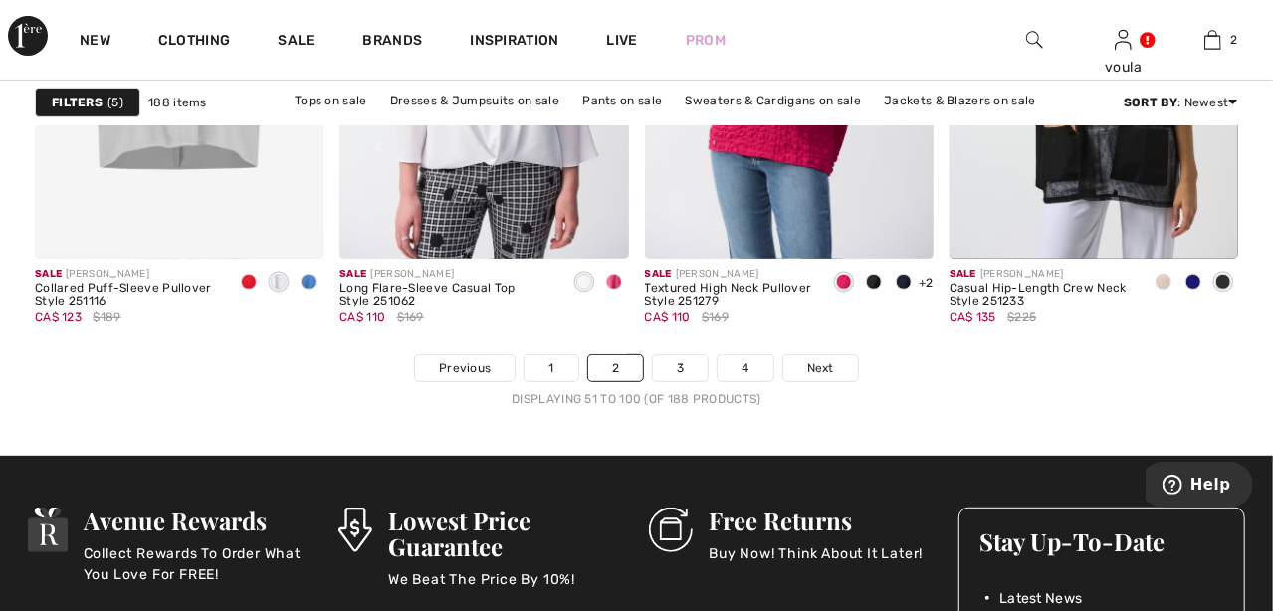
scroll to position [8362, 0]
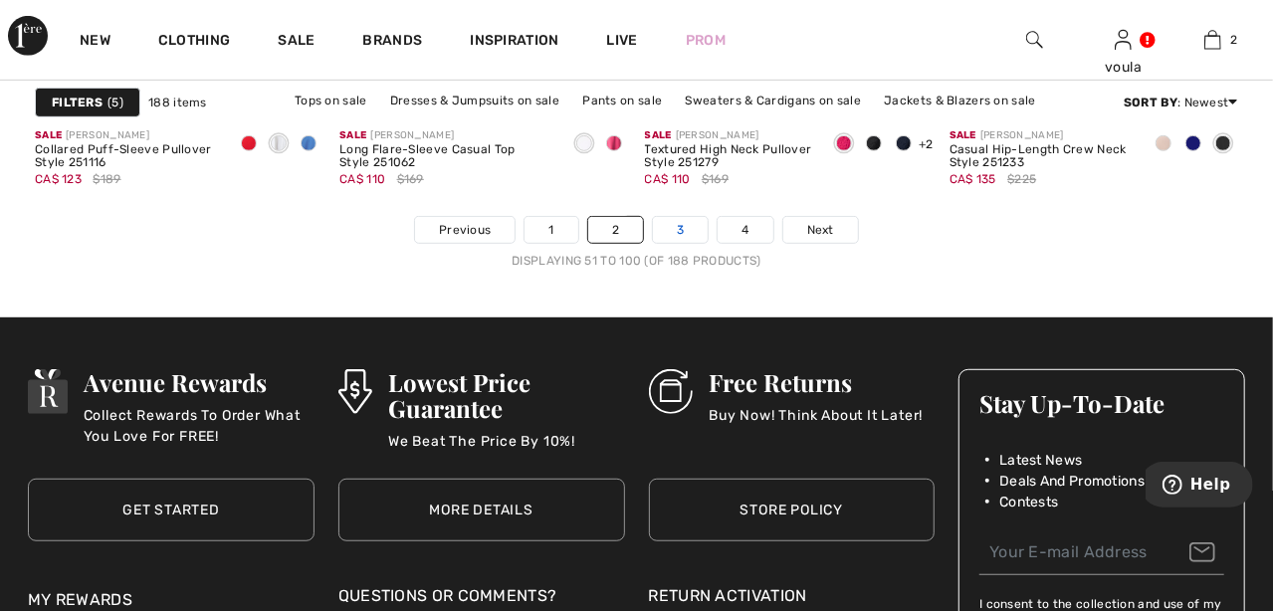
click at [687, 226] on link "3" at bounding box center [680, 230] width 55 height 26
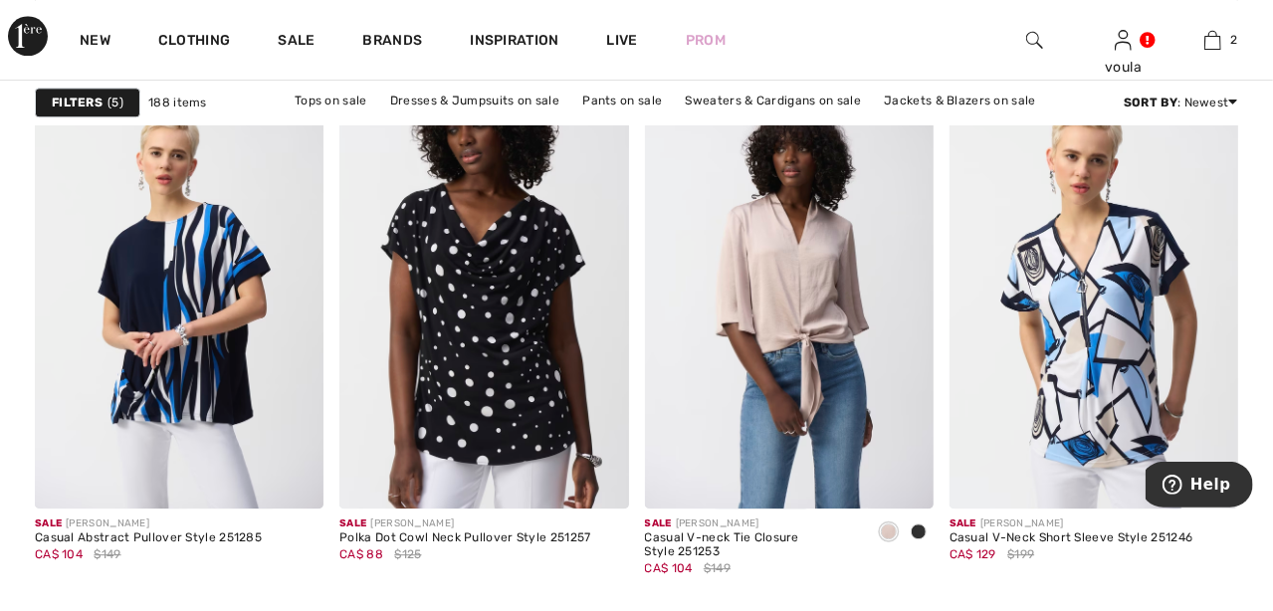
scroll to position [2588, 0]
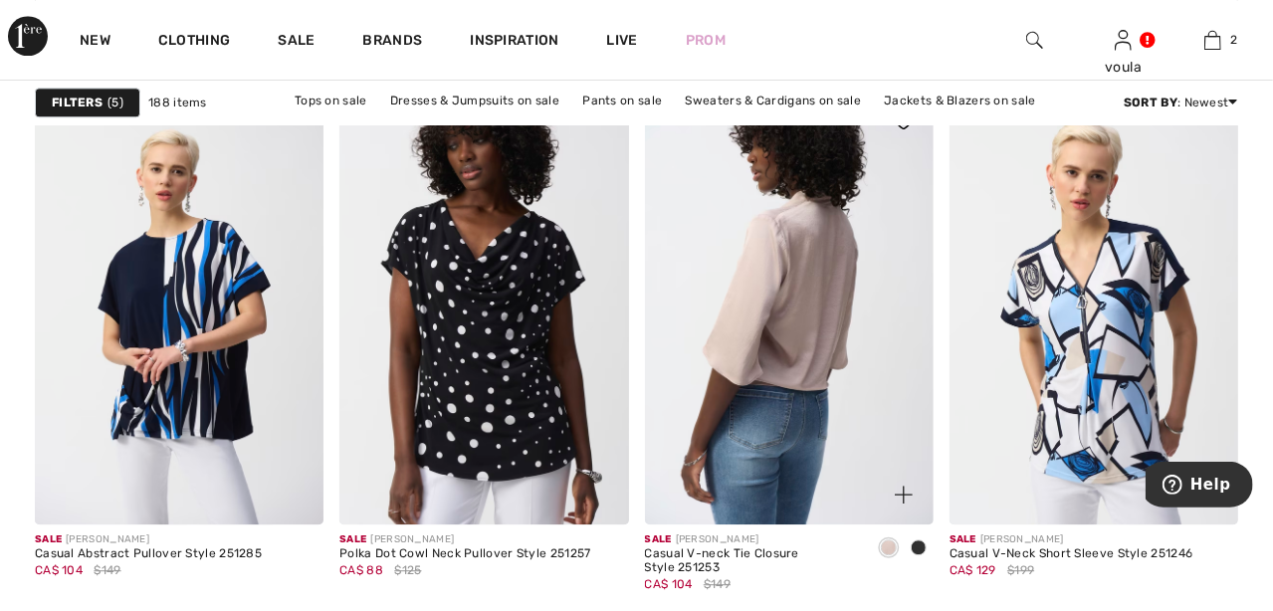
click at [790, 338] on img at bounding box center [789, 308] width 289 height 433
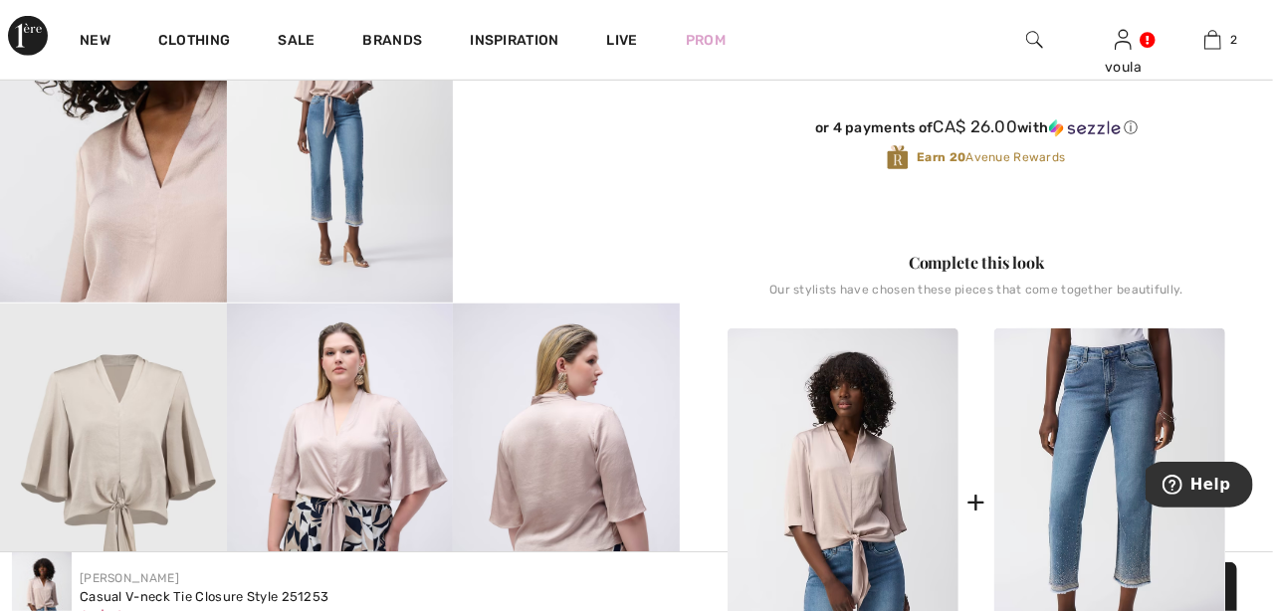
scroll to position [696, 0]
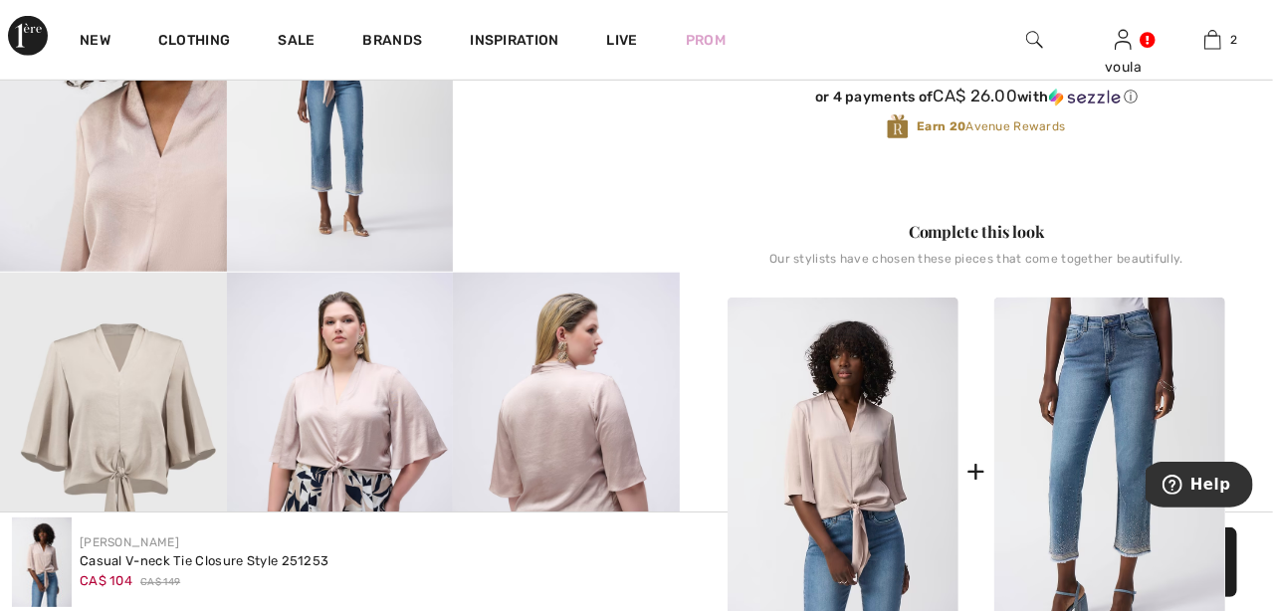
click at [355, 425] on img at bounding box center [340, 442] width 227 height 339
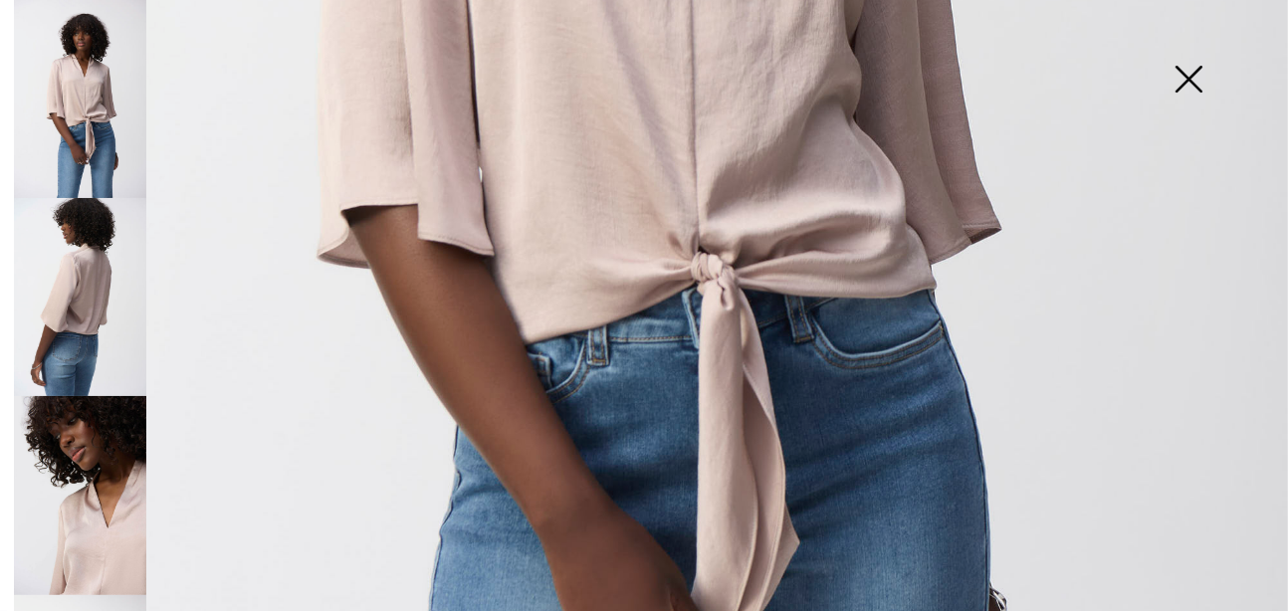
scroll to position [1297, 0]
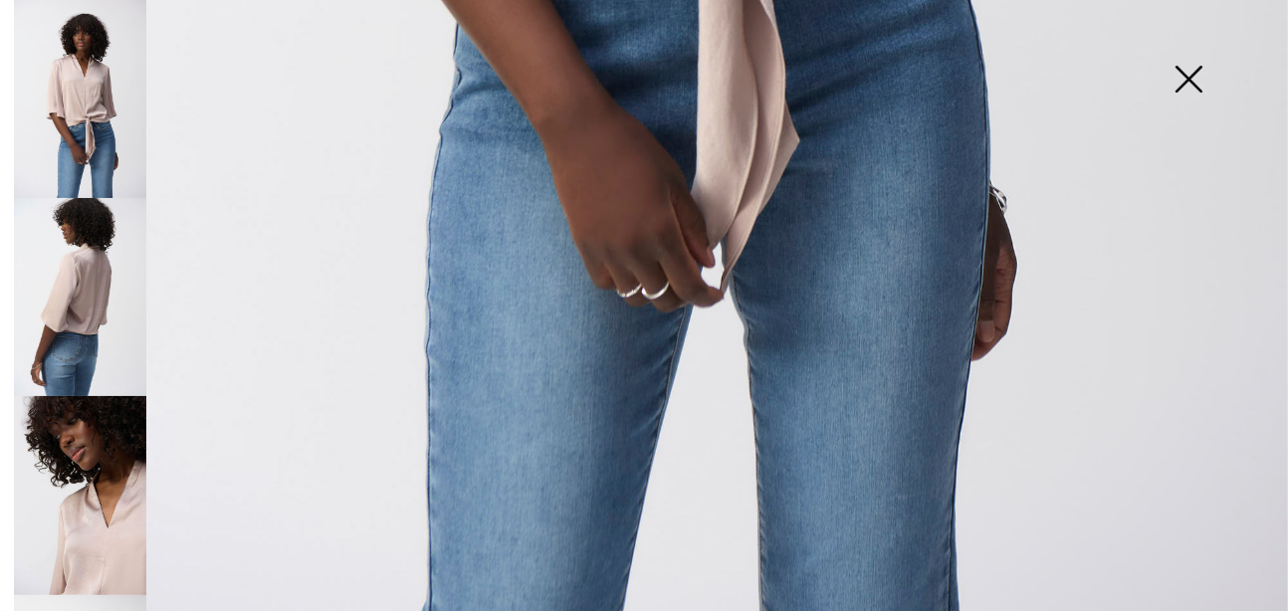
click at [1186, 81] on img at bounding box center [1189, 81] width 100 height 103
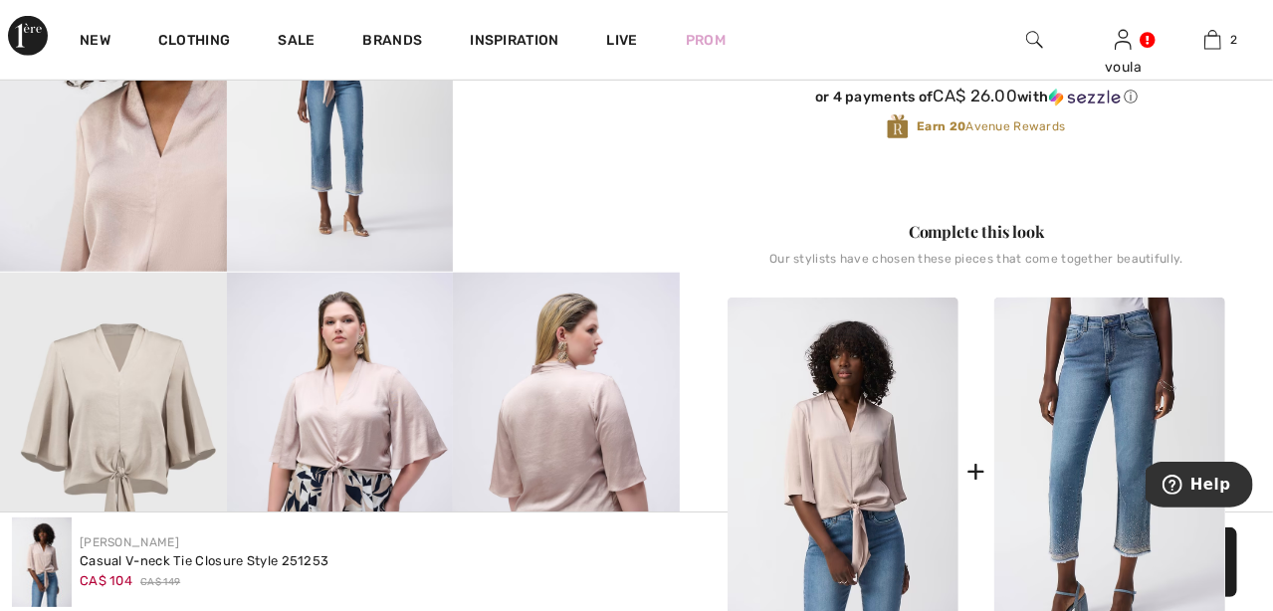
scroll to position [1274, 0]
click at [382, 403] on img at bounding box center [340, 442] width 227 height 339
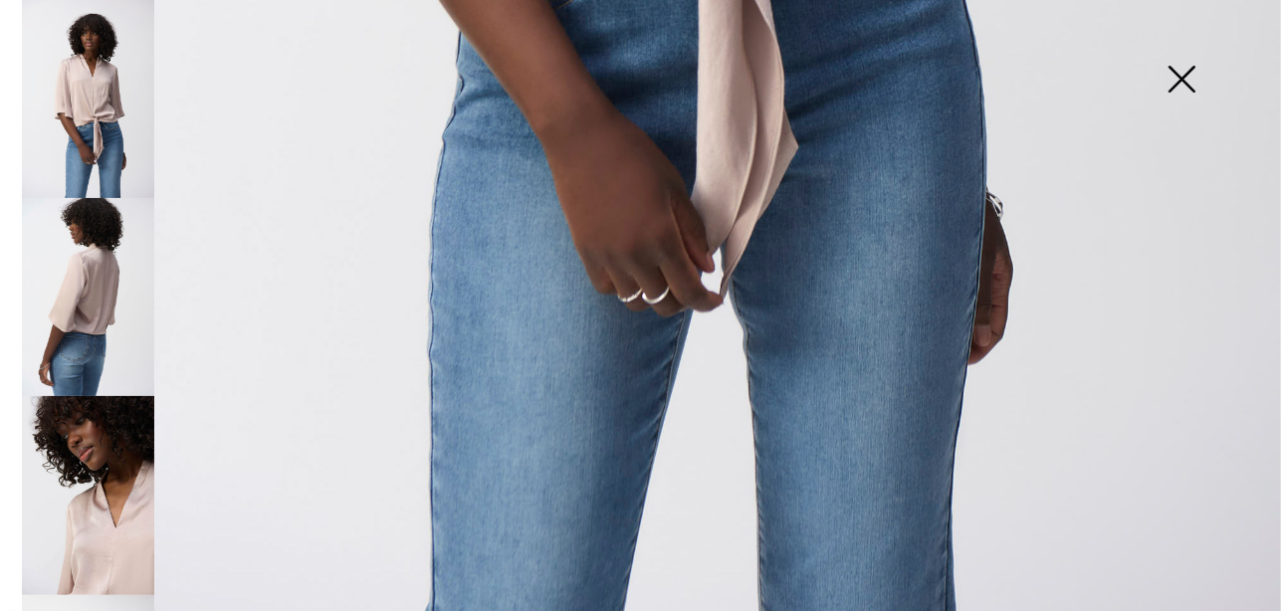
scroll to position [707, 0]
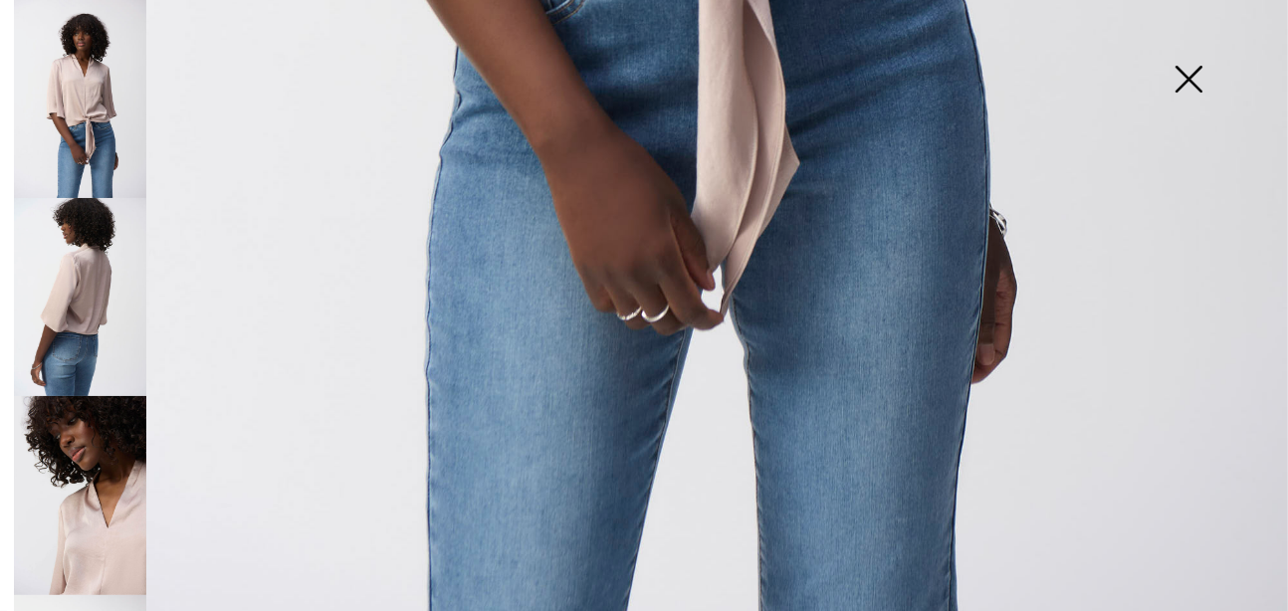
click at [1195, 78] on img at bounding box center [1189, 81] width 100 height 103
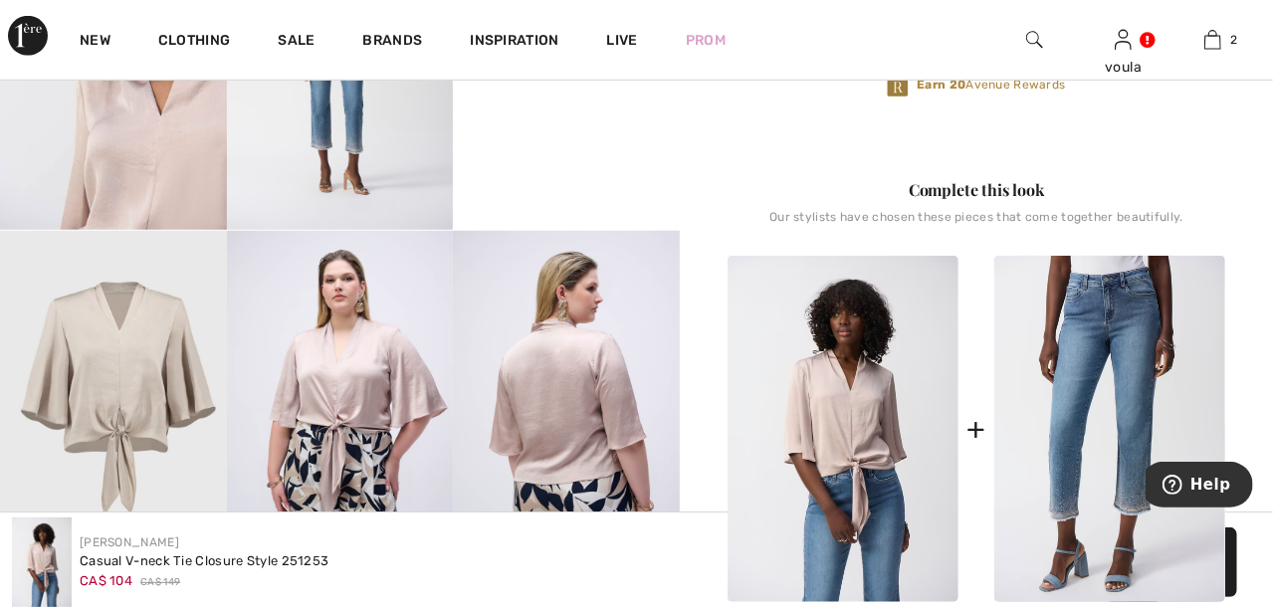
scroll to position [696, 0]
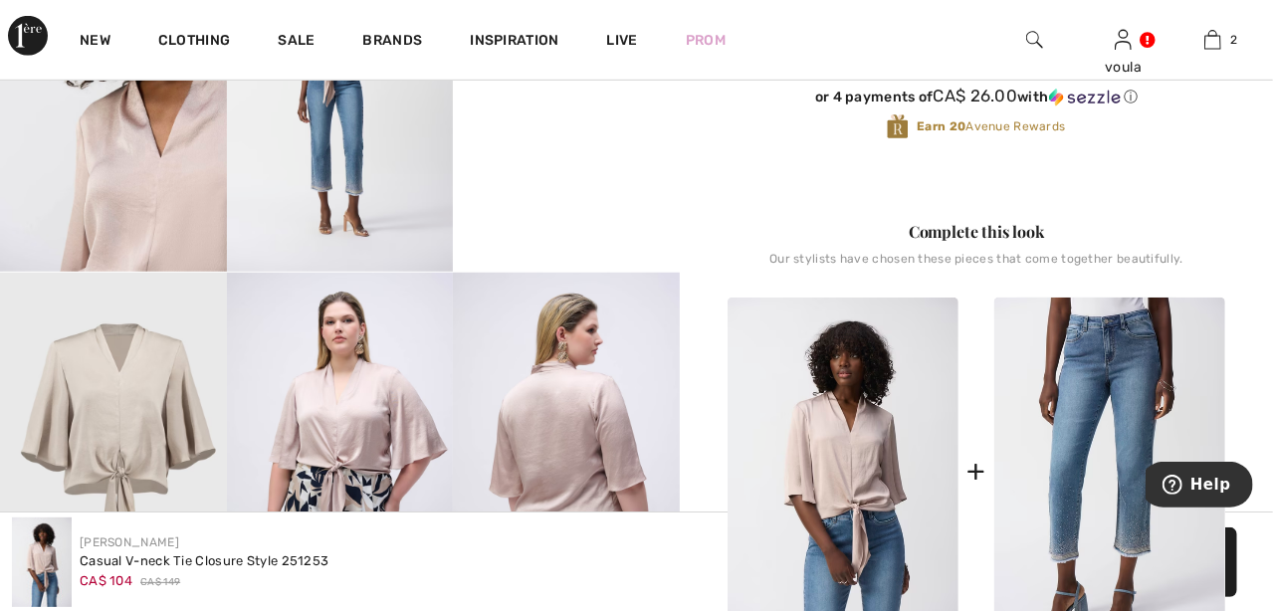
click at [127, 196] on img at bounding box center [113, 101] width 227 height 339
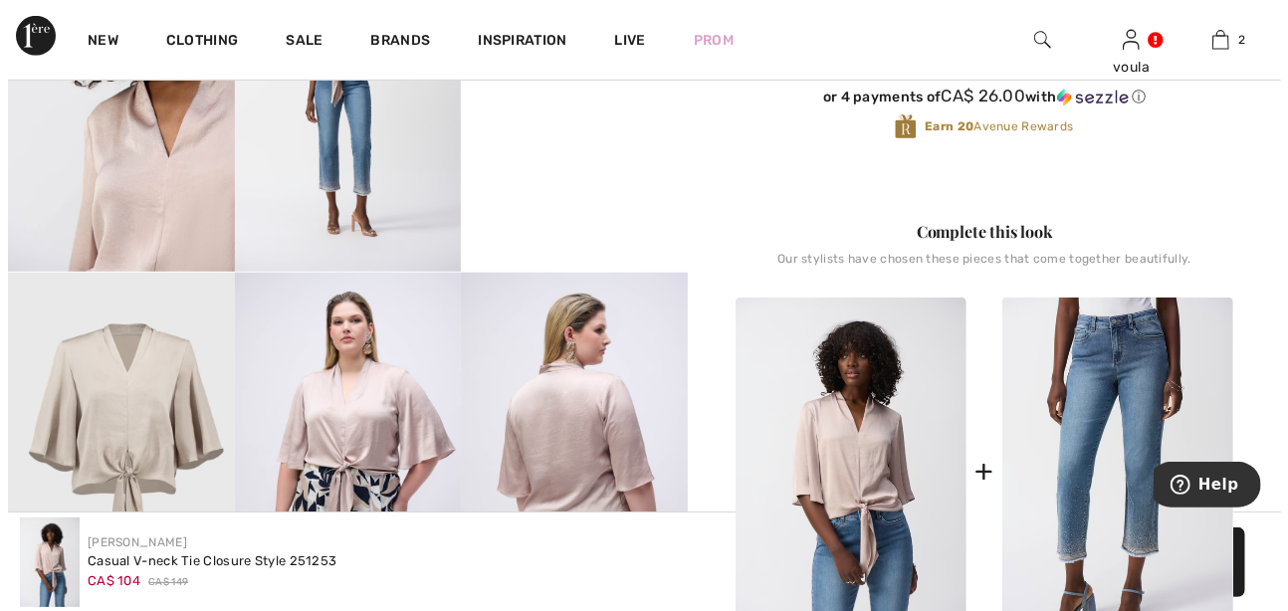
scroll to position [707, 0]
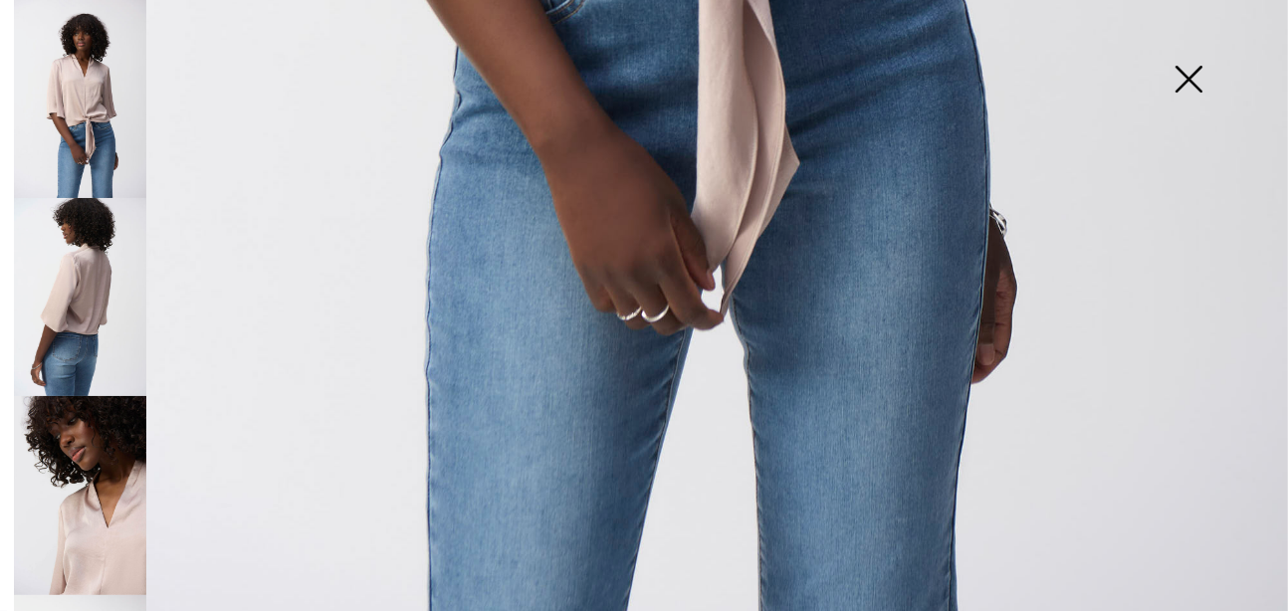
click at [98, 255] on img at bounding box center [80, 297] width 132 height 198
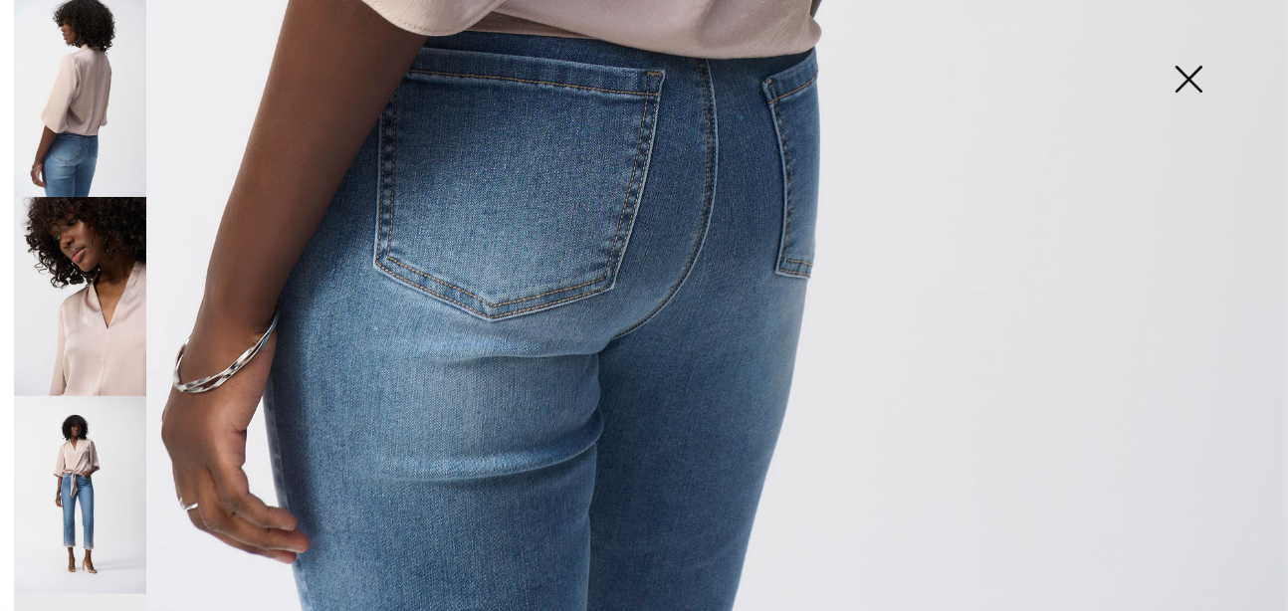
scroll to position [597, 0]
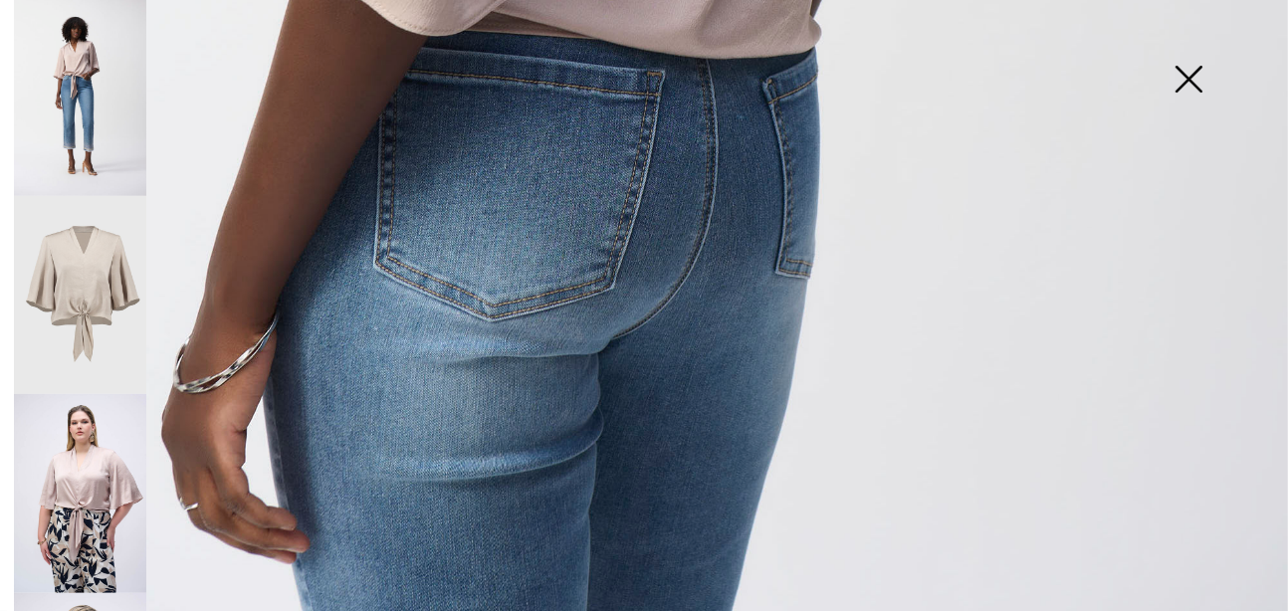
click at [109, 414] on img at bounding box center [80, 493] width 132 height 199
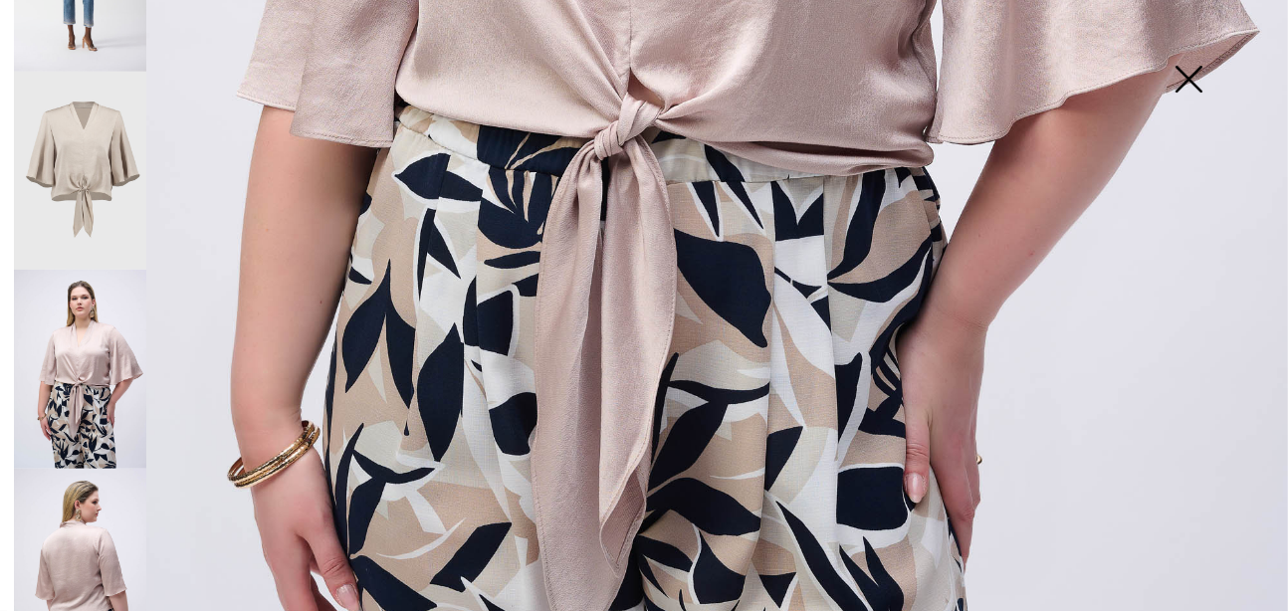
scroll to position [728, 0]
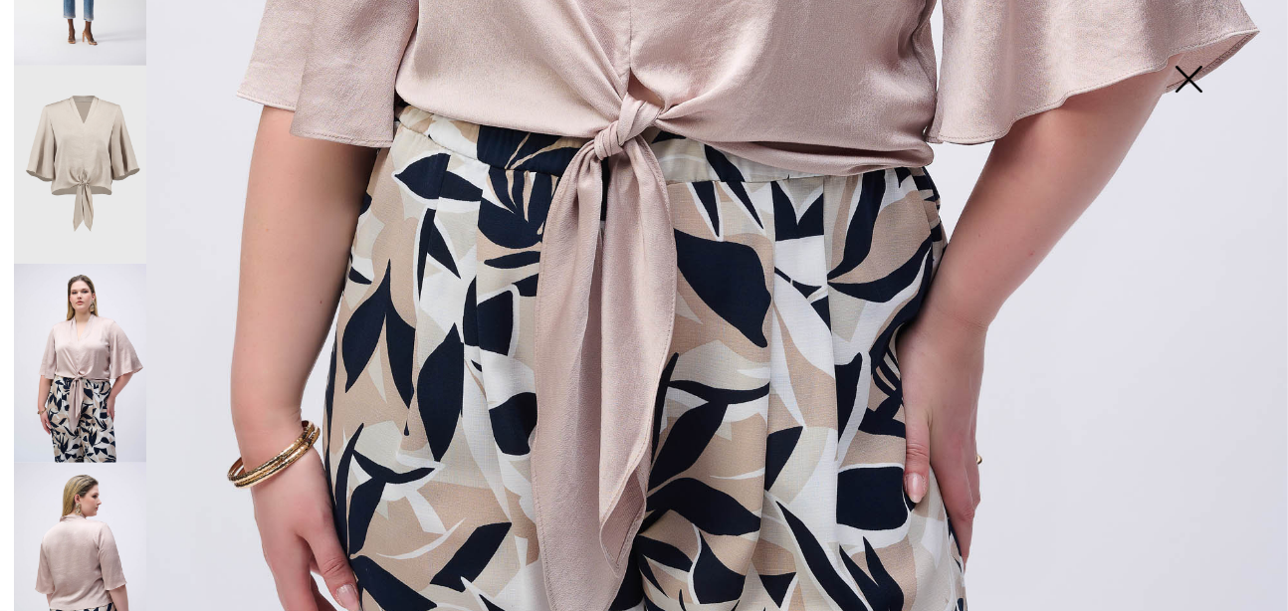
click at [92, 535] on img at bounding box center [80, 562] width 132 height 199
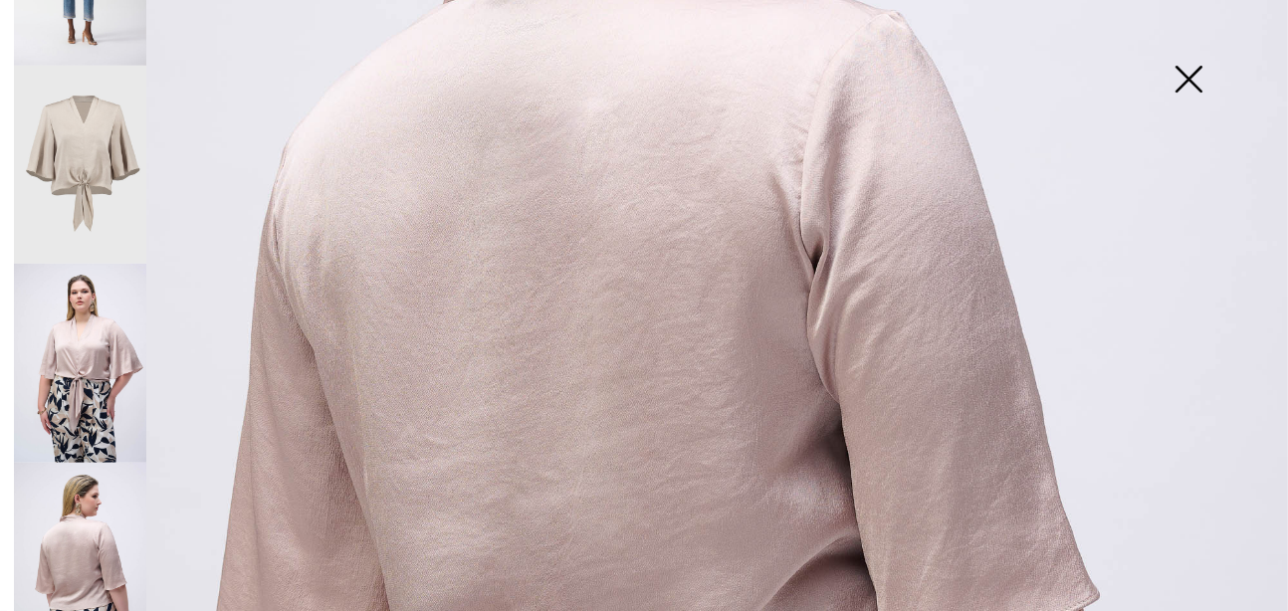
scroll to position [876, 0]
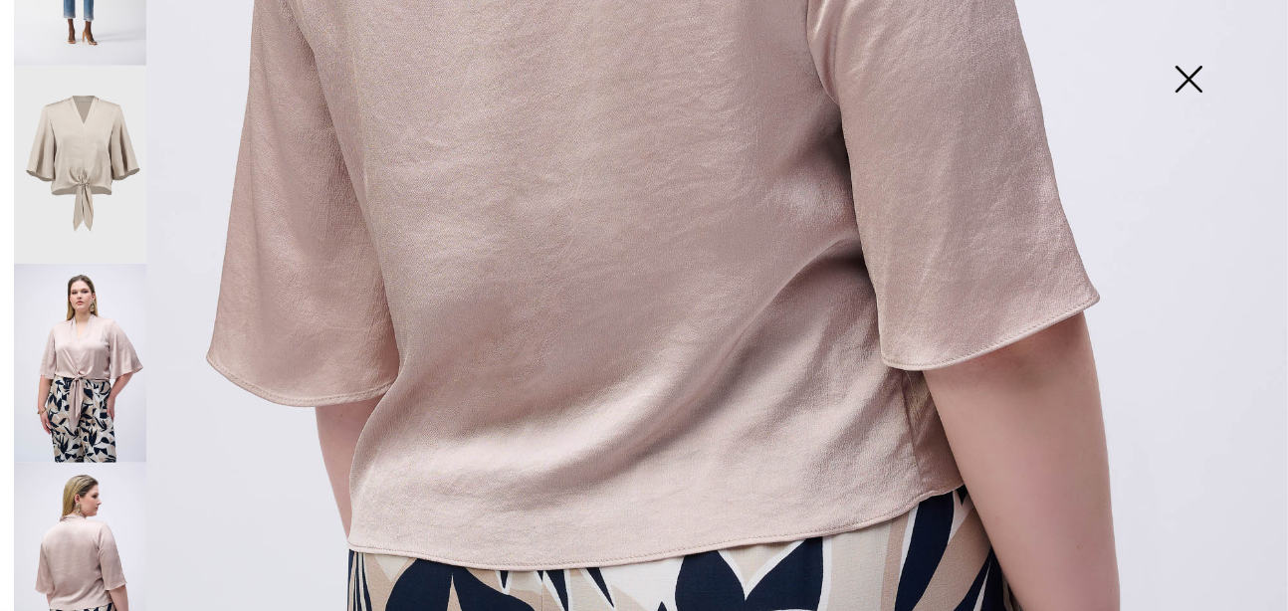
click at [1180, 81] on img at bounding box center [1189, 81] width 100 height 103
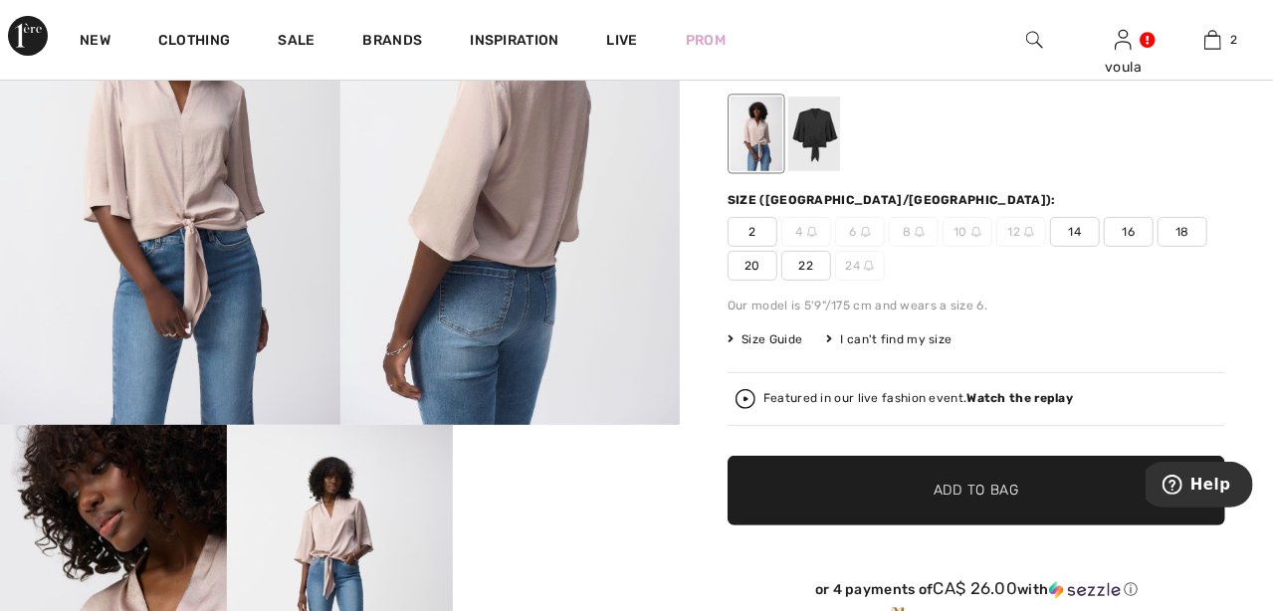
scroll to position [99, 0]
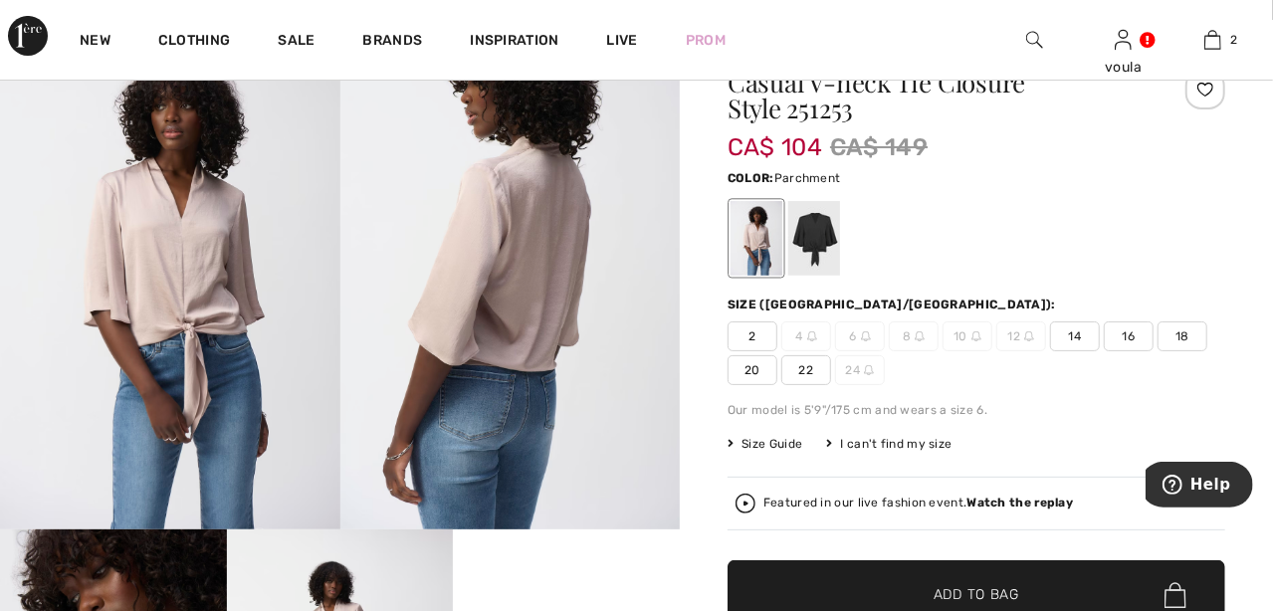
click at [784, 444] on span "Size Guide" at bounding box center [765, 444] width 75 height 18
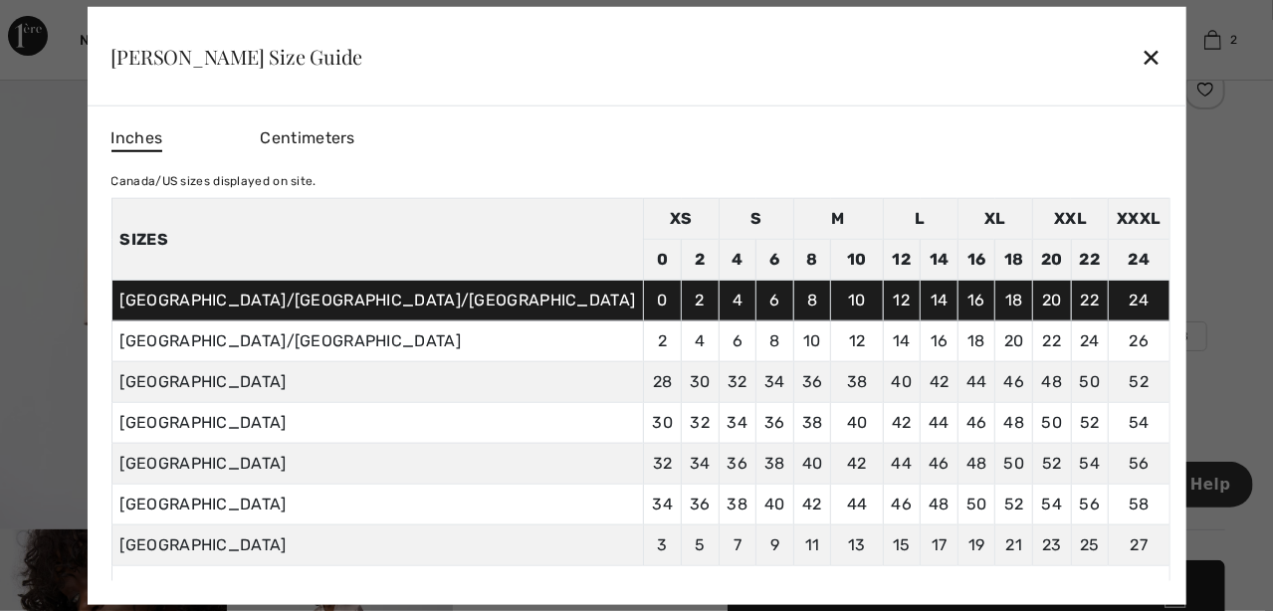
click at [1141, 62] on div "✕" at bounding box center [1151, 57] width 21 height 42
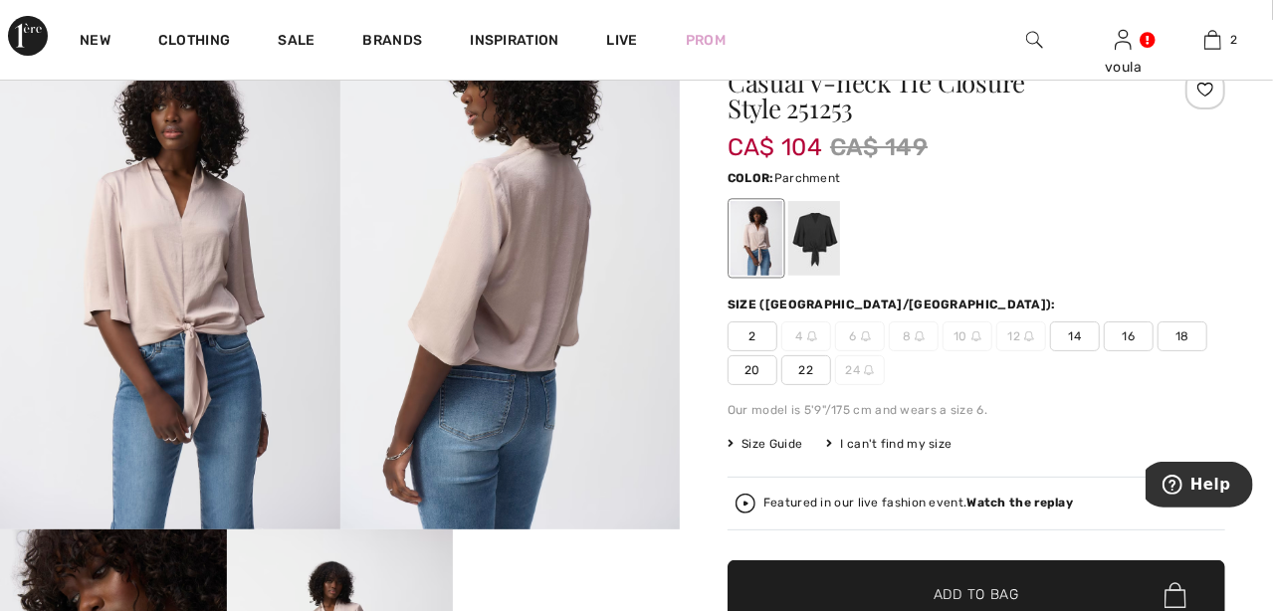
click at [811, 368] on span "22" at bounding box center [806, 370] width 50 height 30
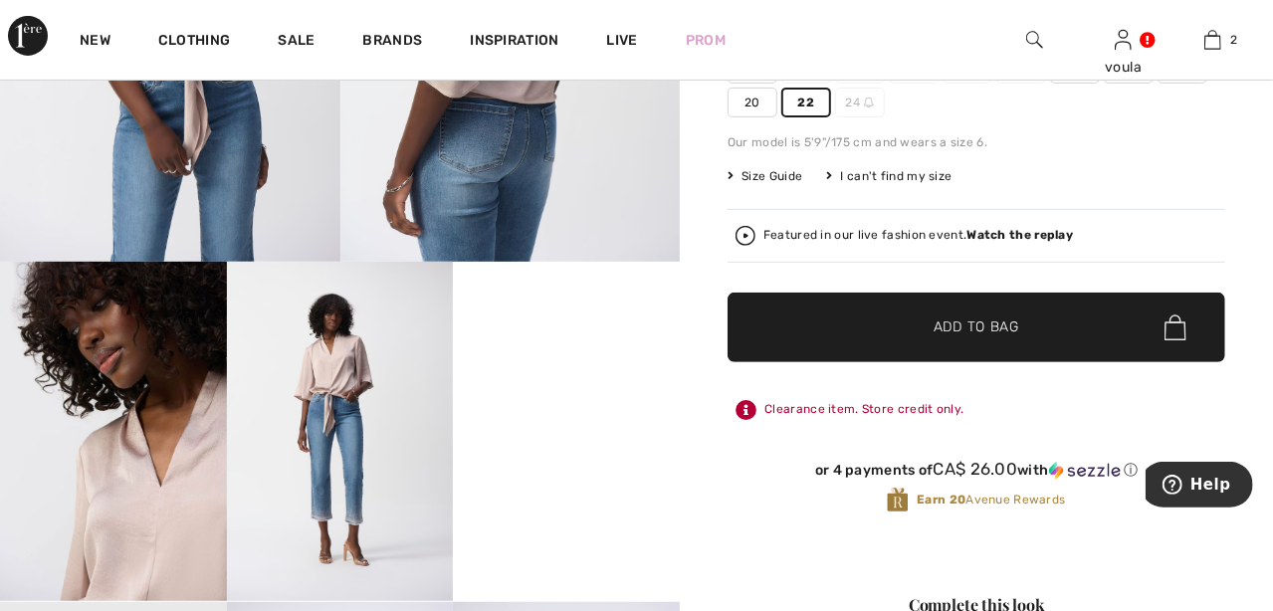
scroll to position [398, 0]
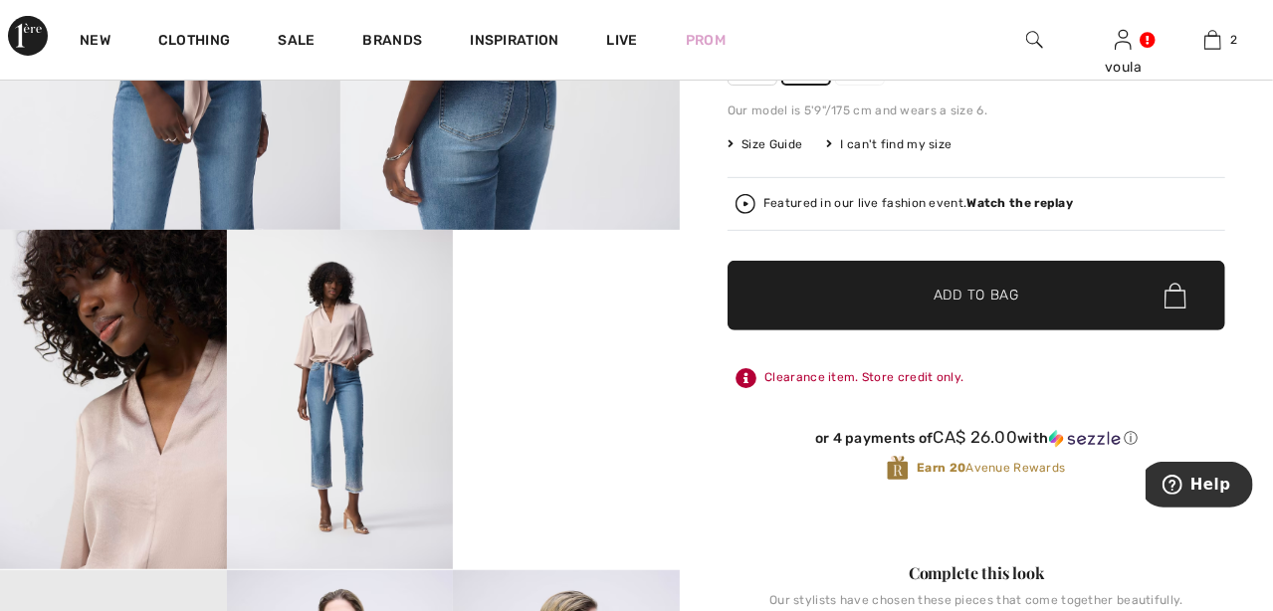
click at [926, 295] on span "✔ Added to Bag" at bounding box center [946, 296] width 121 height 21
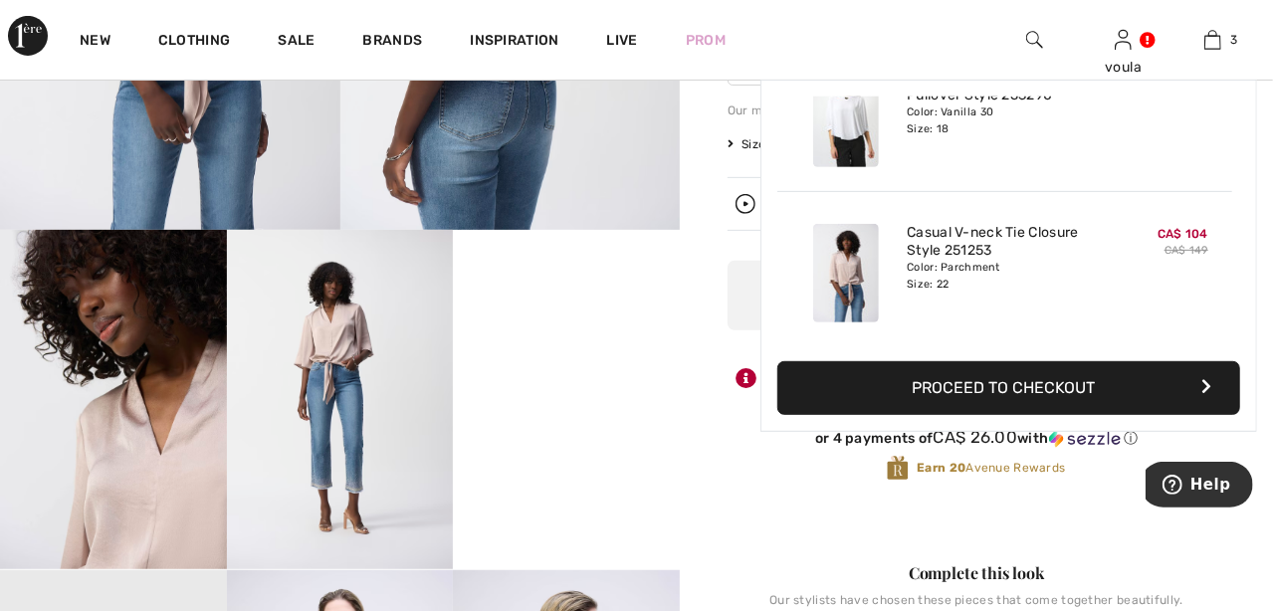
scroll to position [0, 0]
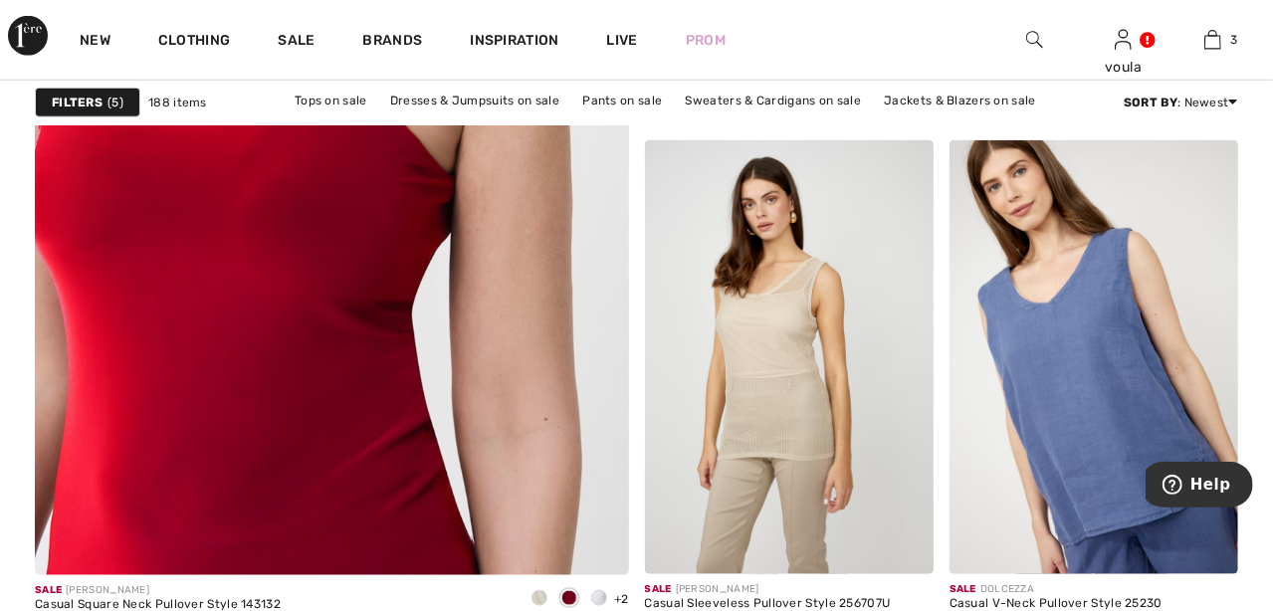
scroll to position [5177, 0]
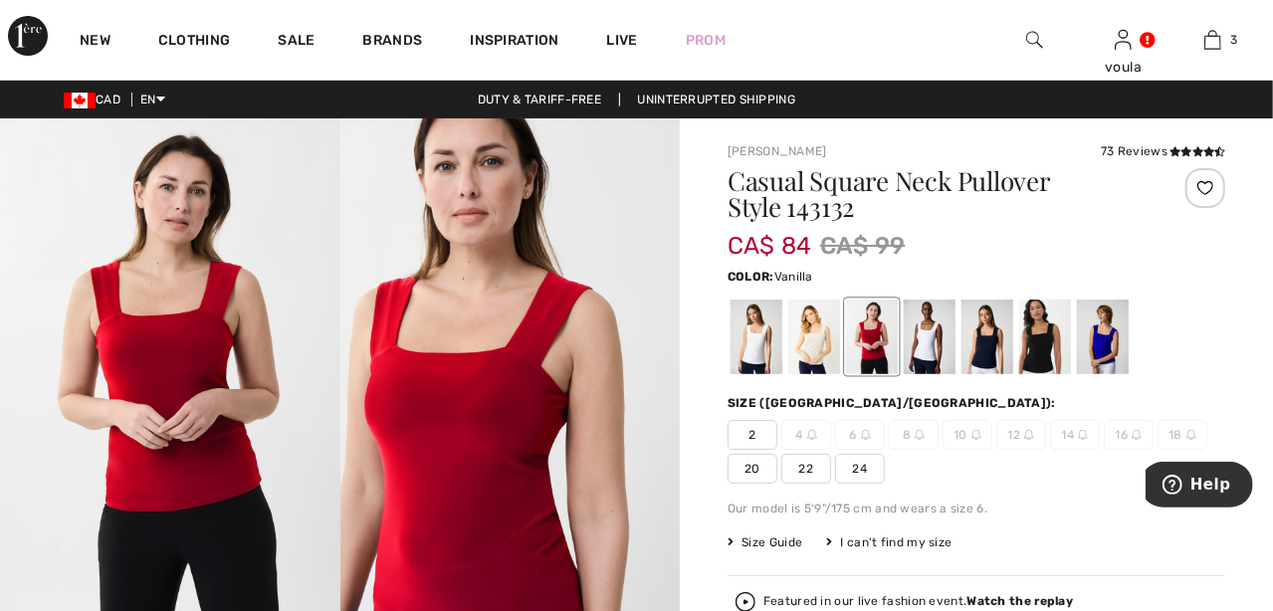
click at [775, 344] on div at bounding box center [757, 337] width 52 height 75
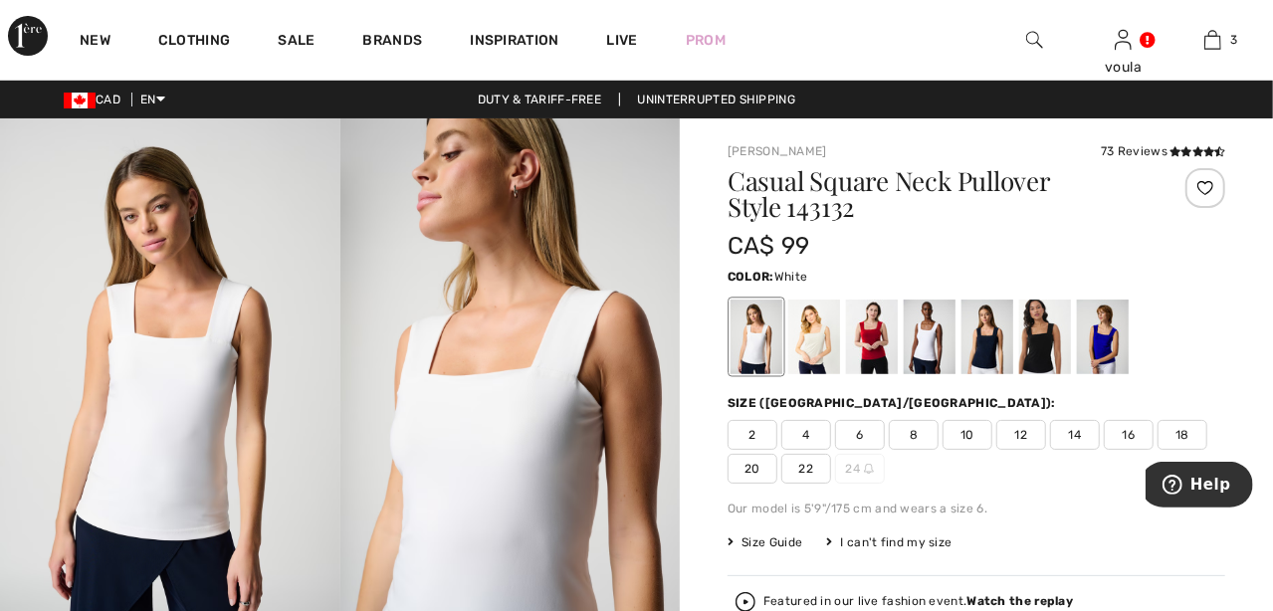
click at [933, 338] on div at bounding box center [930, 337] width 52 height 75
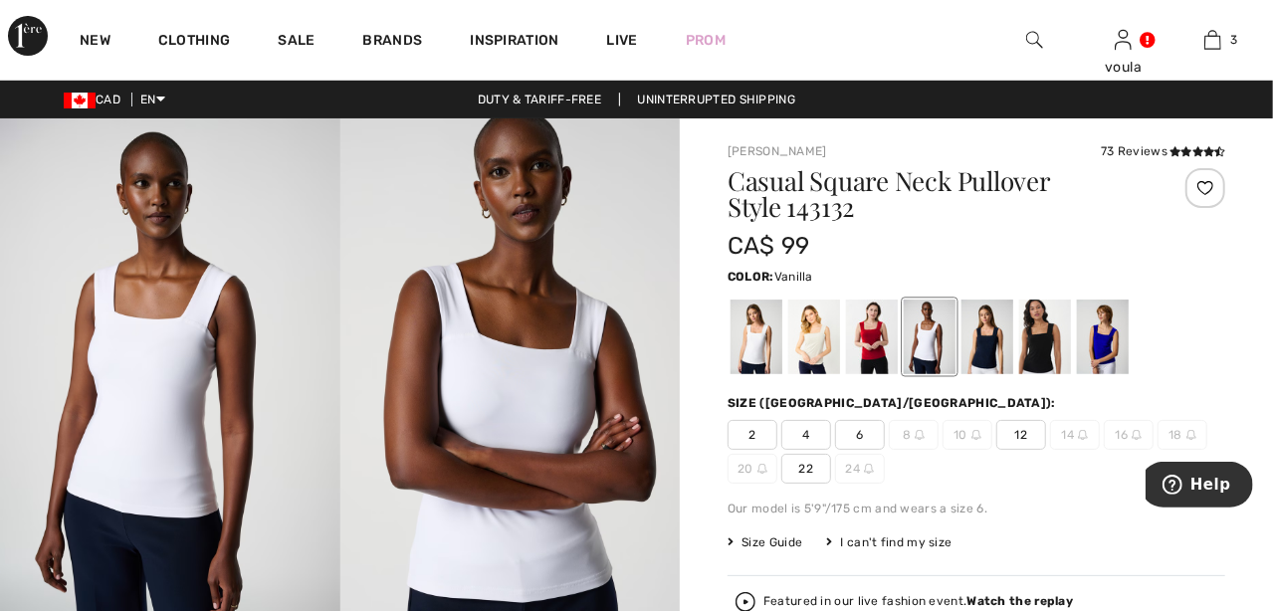
click at [751, 336] on div at bounding box center [757, 337] width 52 height 75
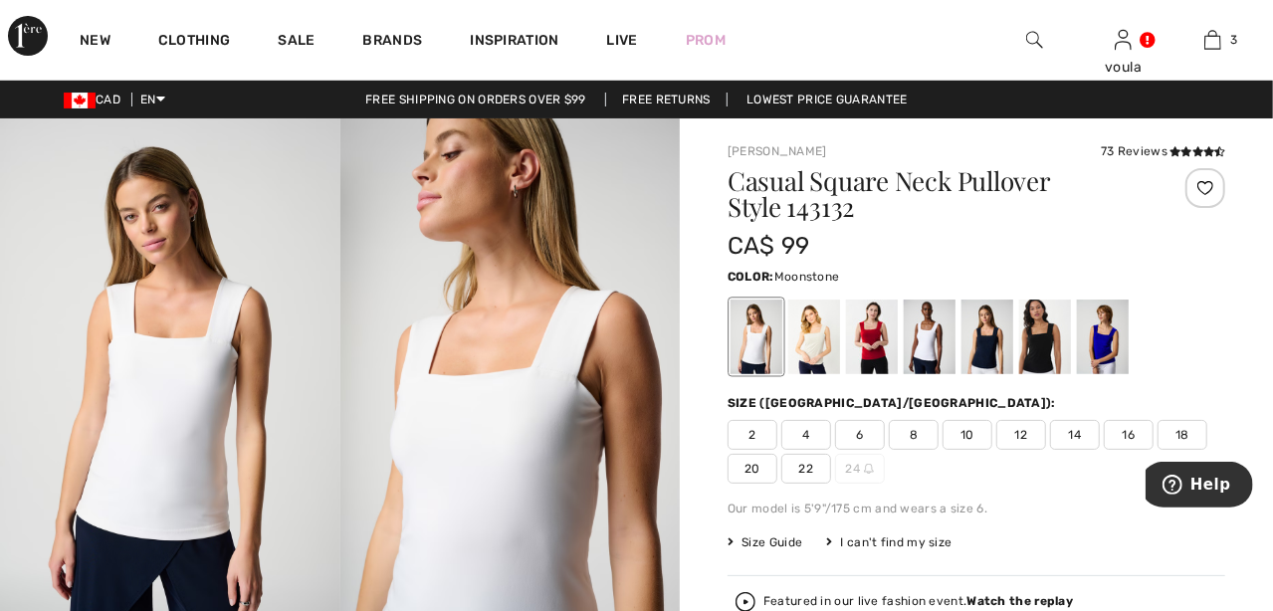
click at [817, 340] on div at bounding box center [814, 337] width 52 height 75
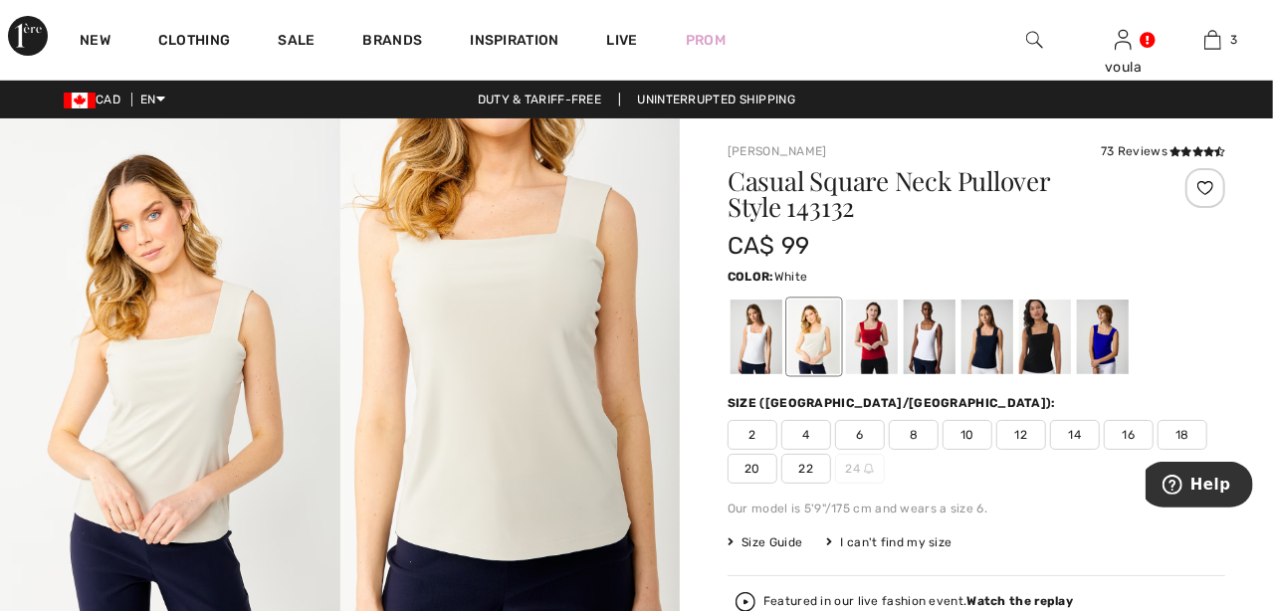
click at [927, 338] on div at bounding box center [930, 337] width 52 height 75
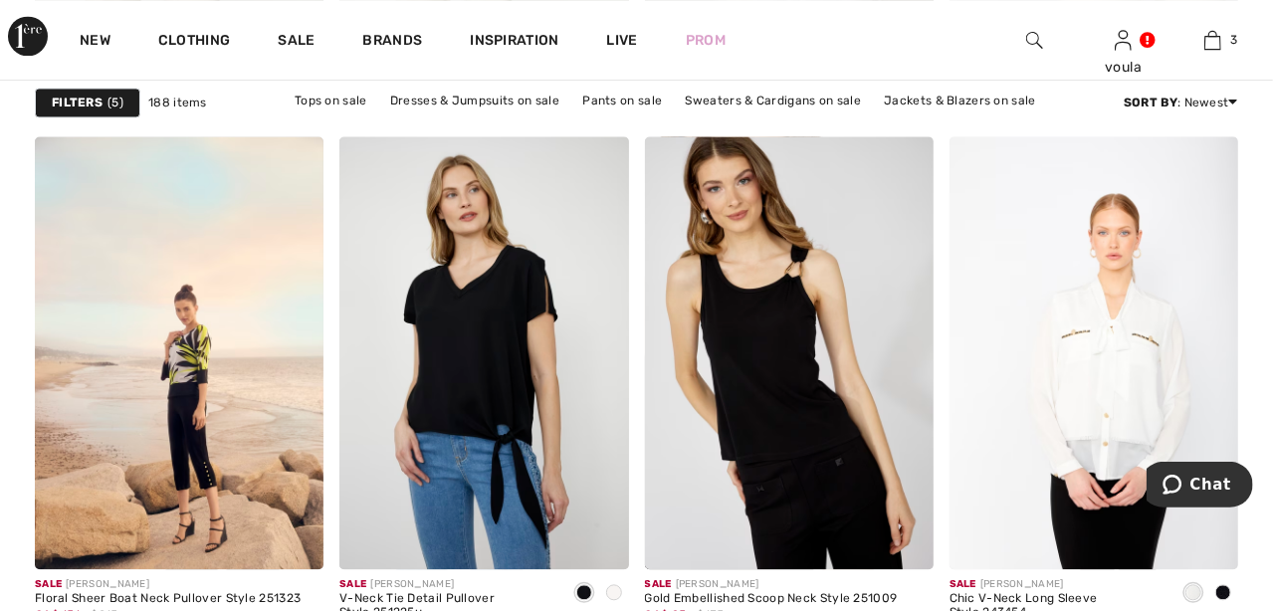
scroll to position [6172, 0]
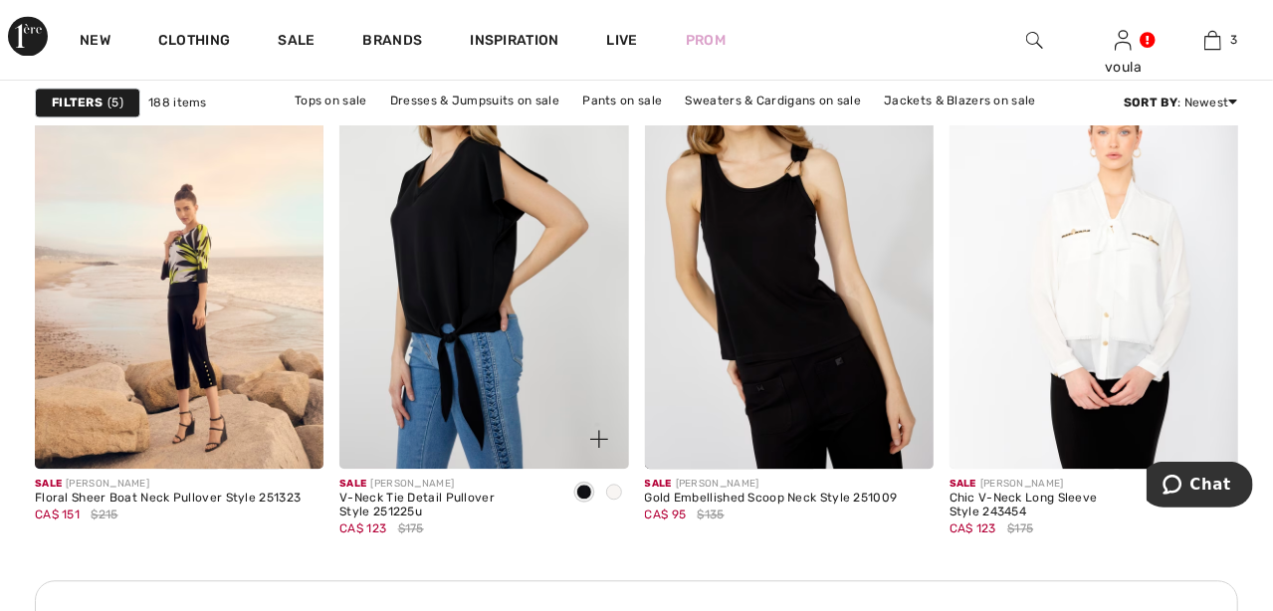
click at [438, 278] on img at bounding box center [483, 252] width 289 height 433
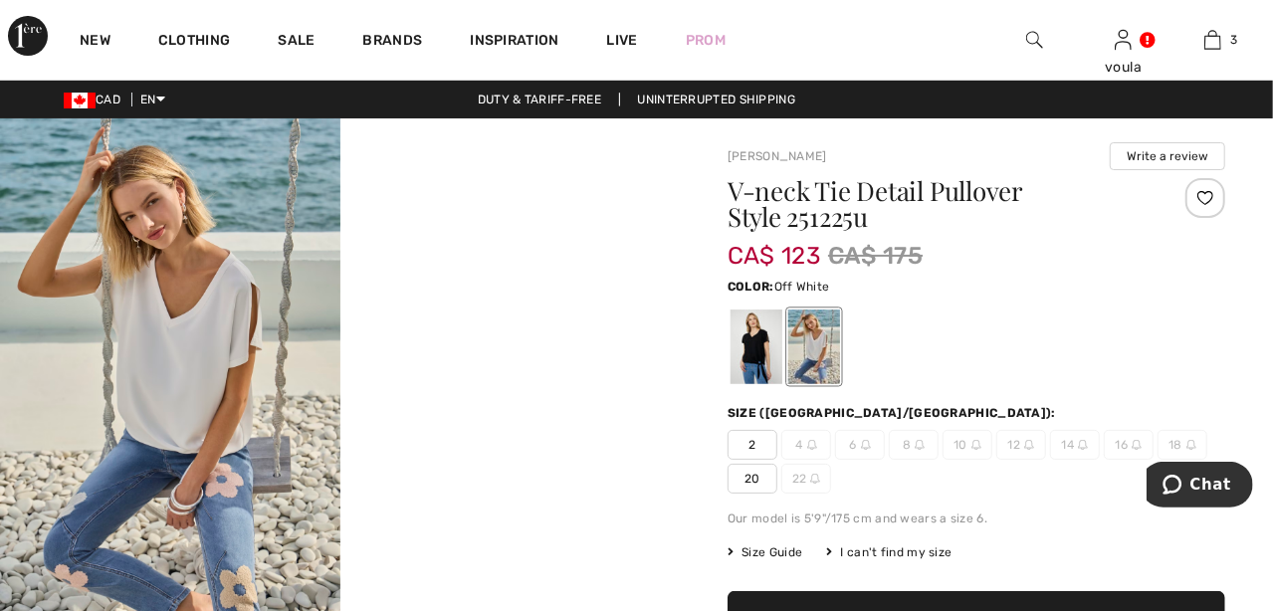
click at [819, 337] on div at bounding box center [814, 347] width 52 height 75
click at [743, 366] on div at bounding box center [757, 347] width 52 height 75
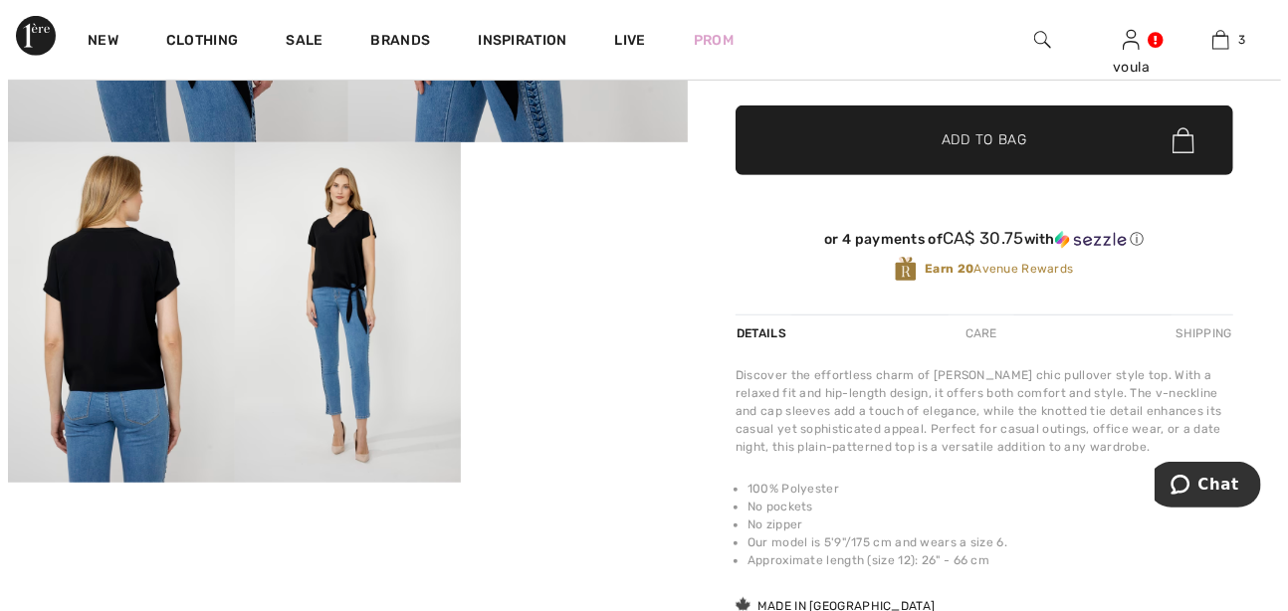
scroll to position [497, 0]
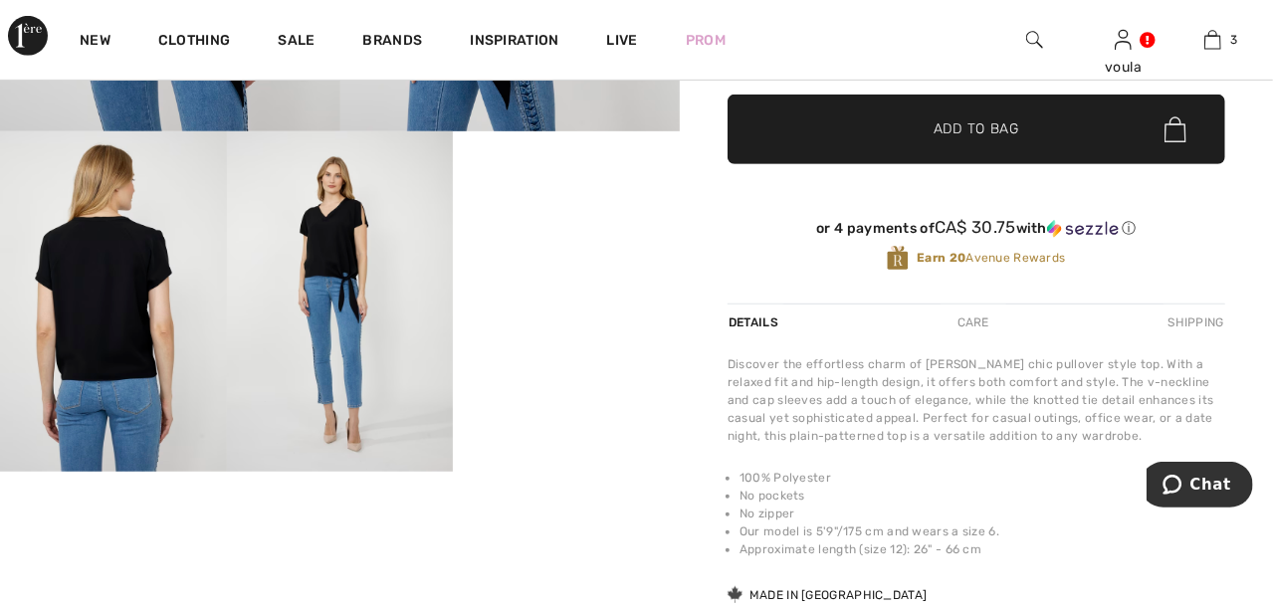
click at [127, 361] on img at bounding box center [113, 300] width 227 height 339
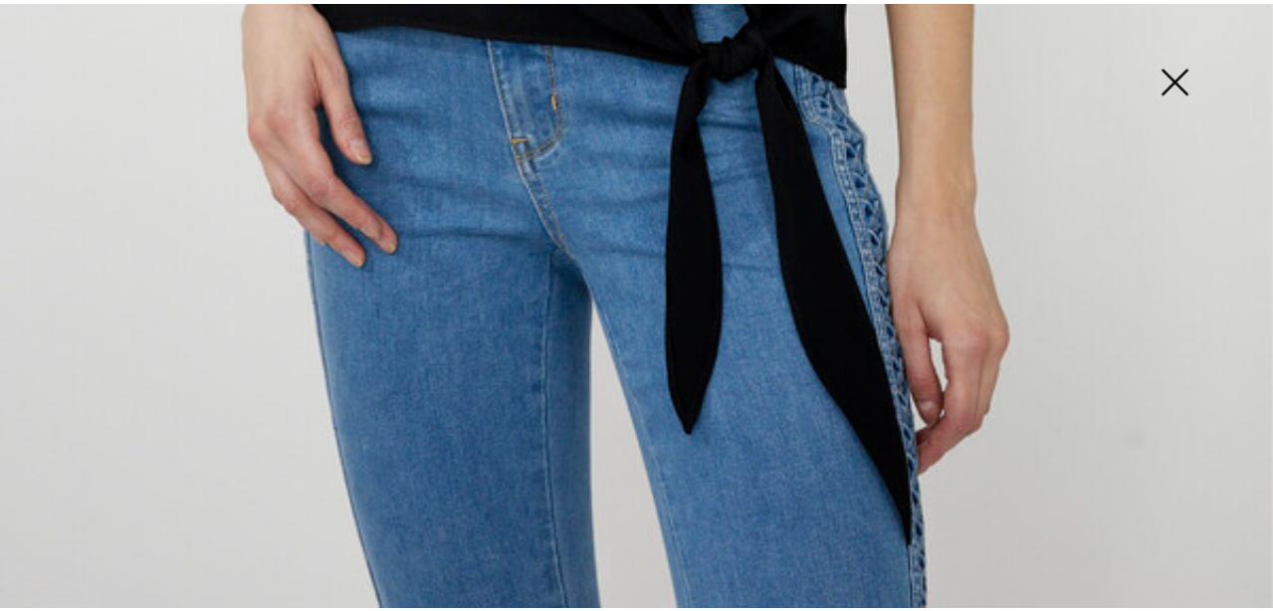
scroll to position [1299, 0]
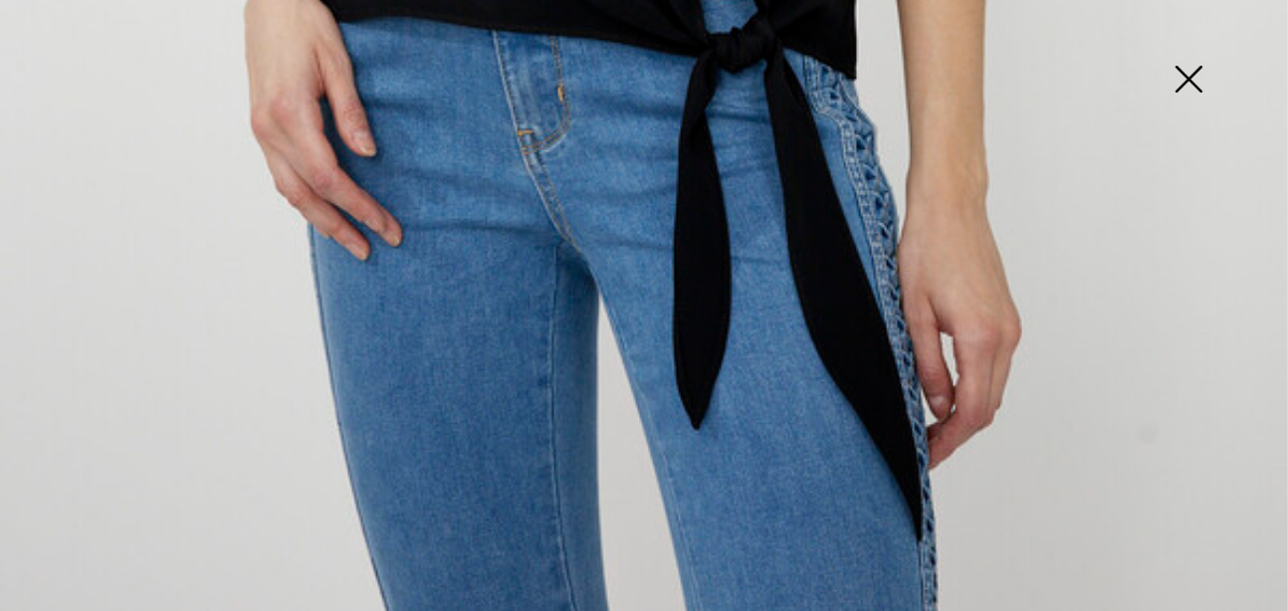
click at [1184, 79] on img at bounding box center [1189, 81] width 100 height 103
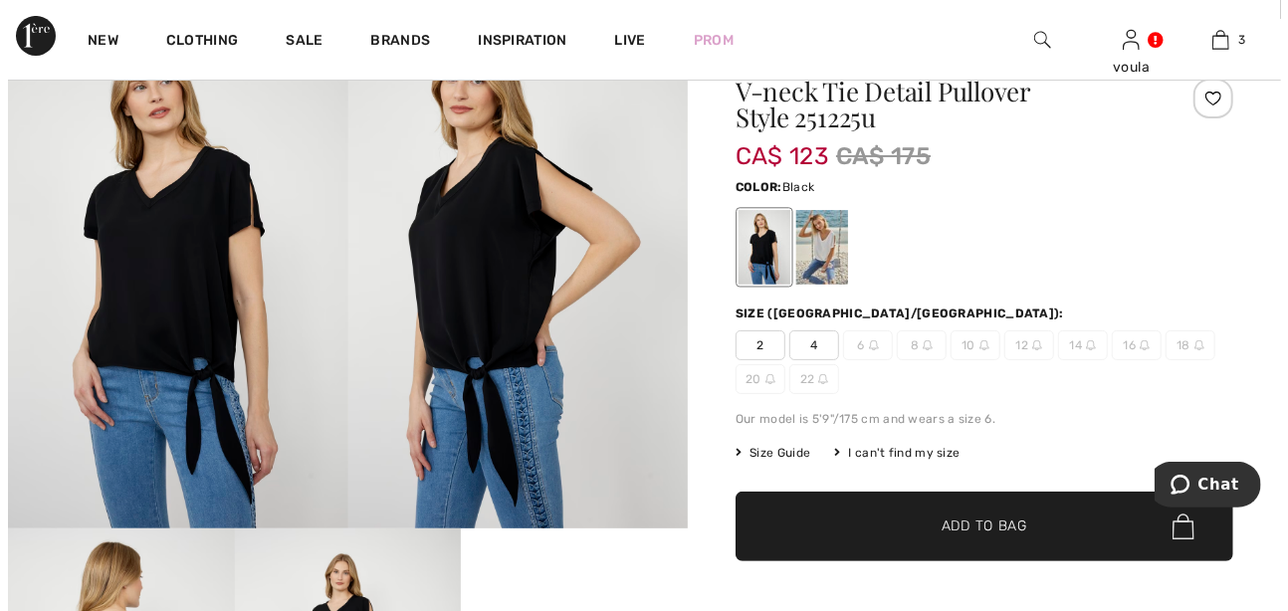
scroll to position [99, 0]
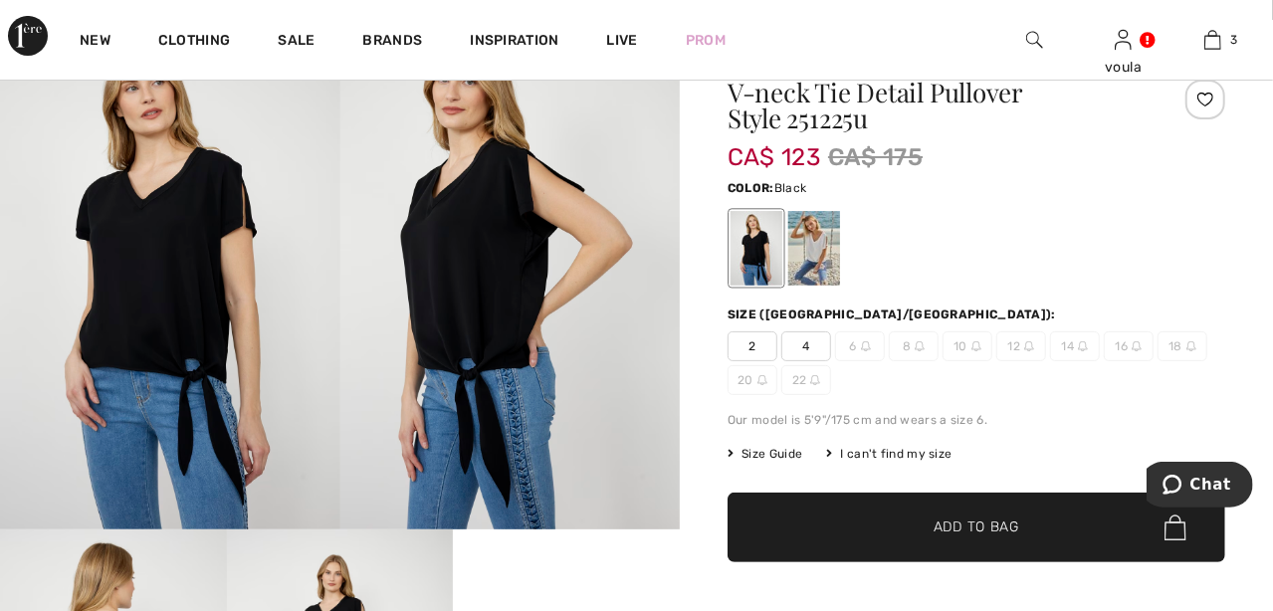
click at [459, 274] on img at bounding box center [510, 275] width 340 height 510
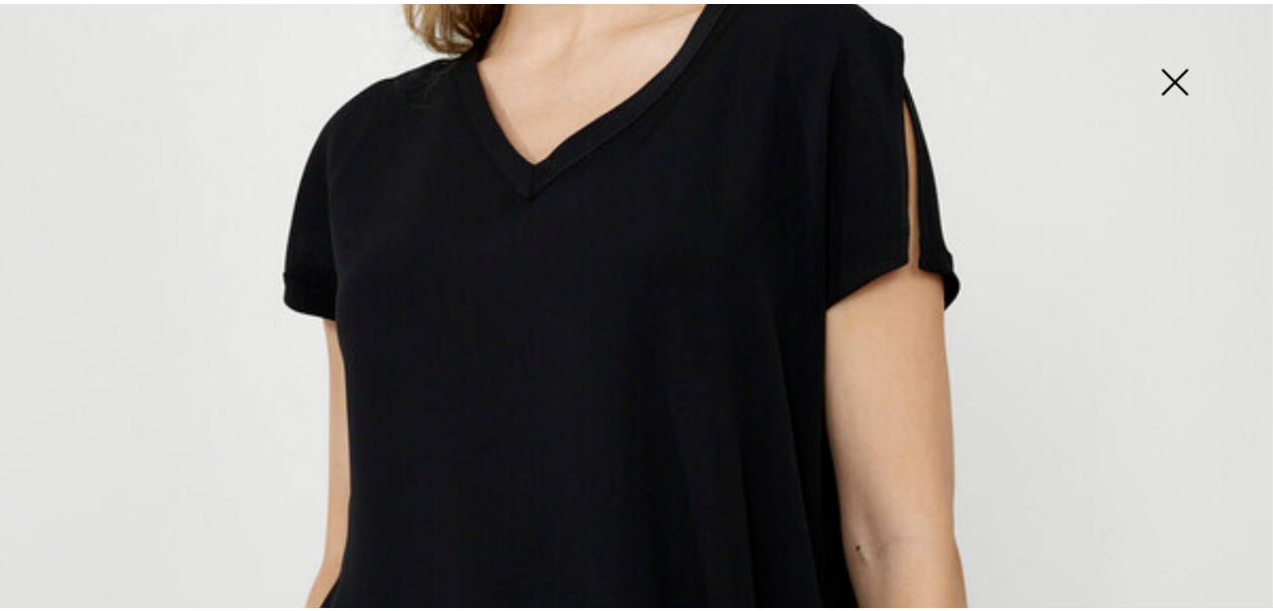
scroll to position [480, 0]
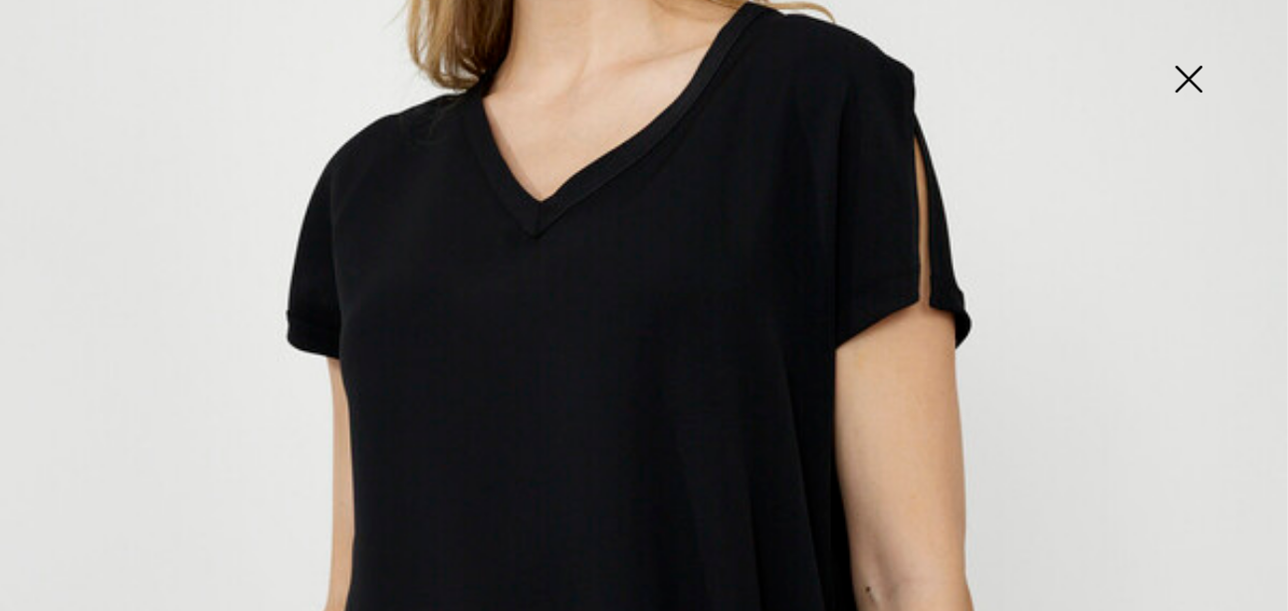
click at [1179, 81] on img at bounding box center [1189, 81] width 100 height 103
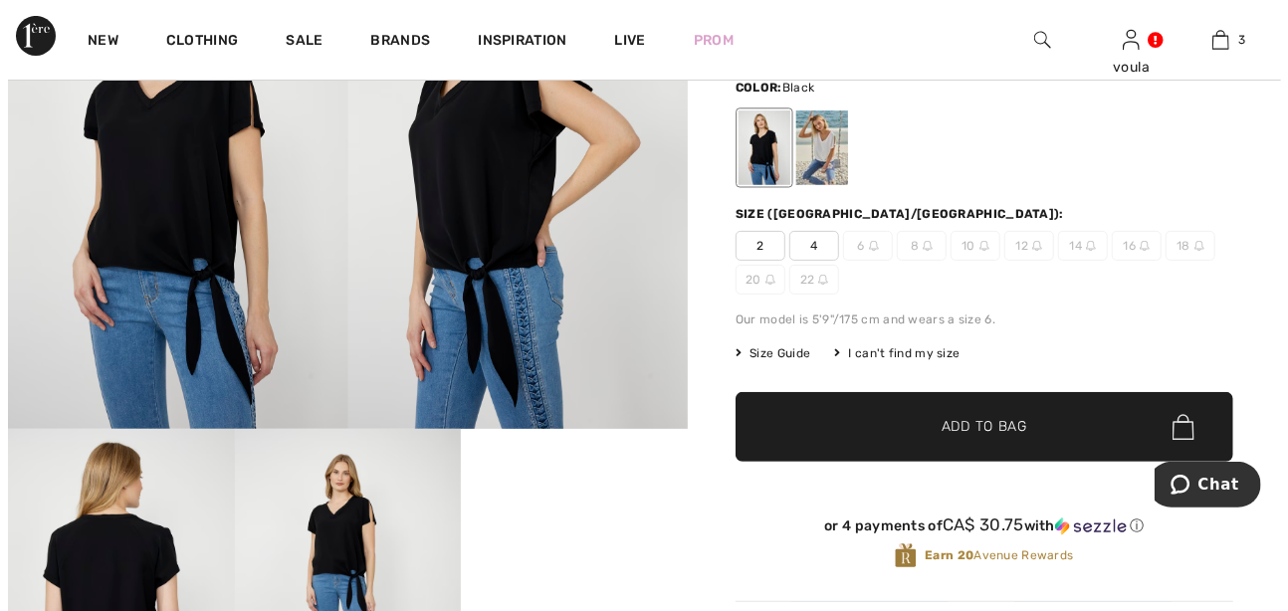
scroll to position [298, 0]
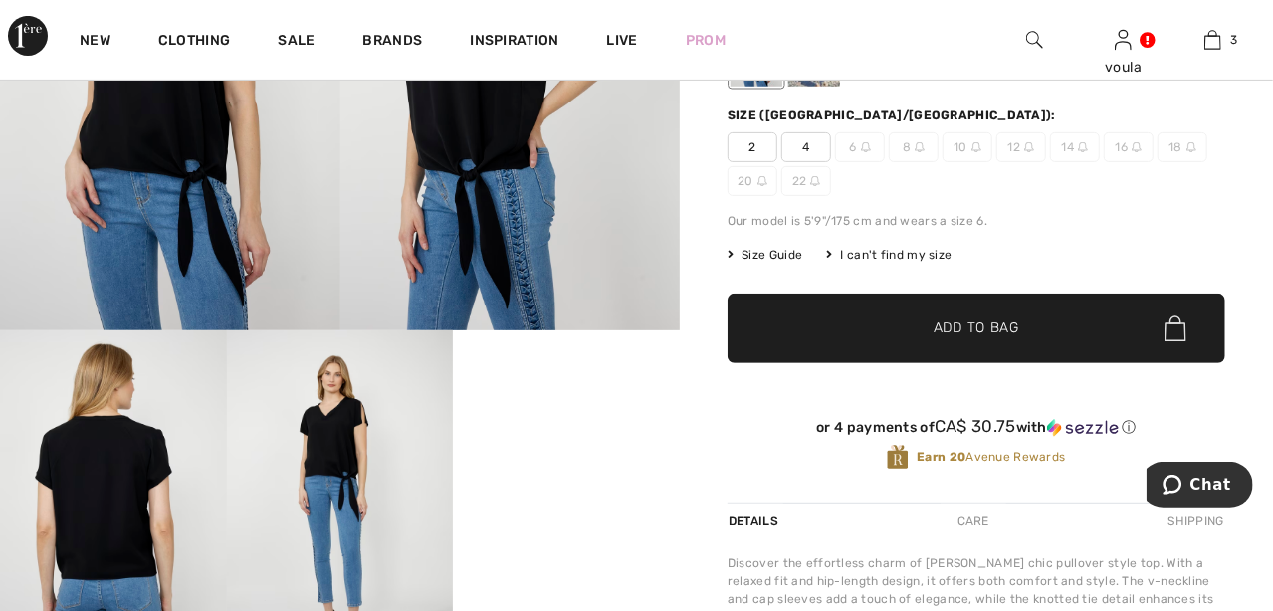
click at [89, 470] on img at bounding box center [113, 500] width 227 height 339
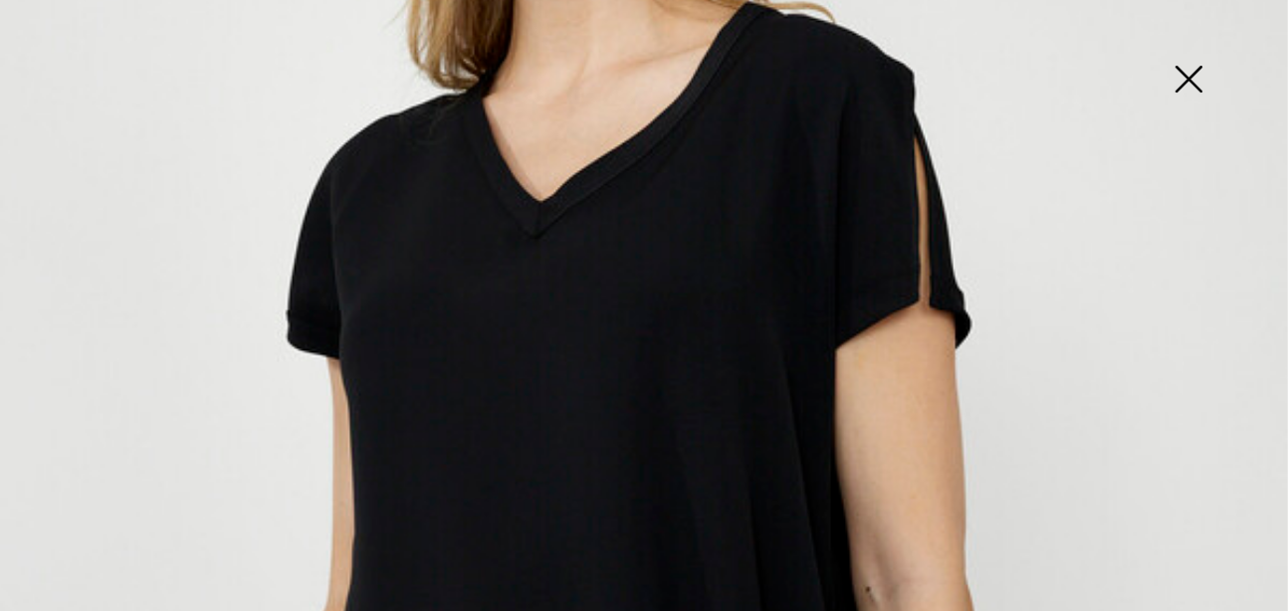
click at [1194, 73] on img at bounding box center [1189, 81] width 100 height 103
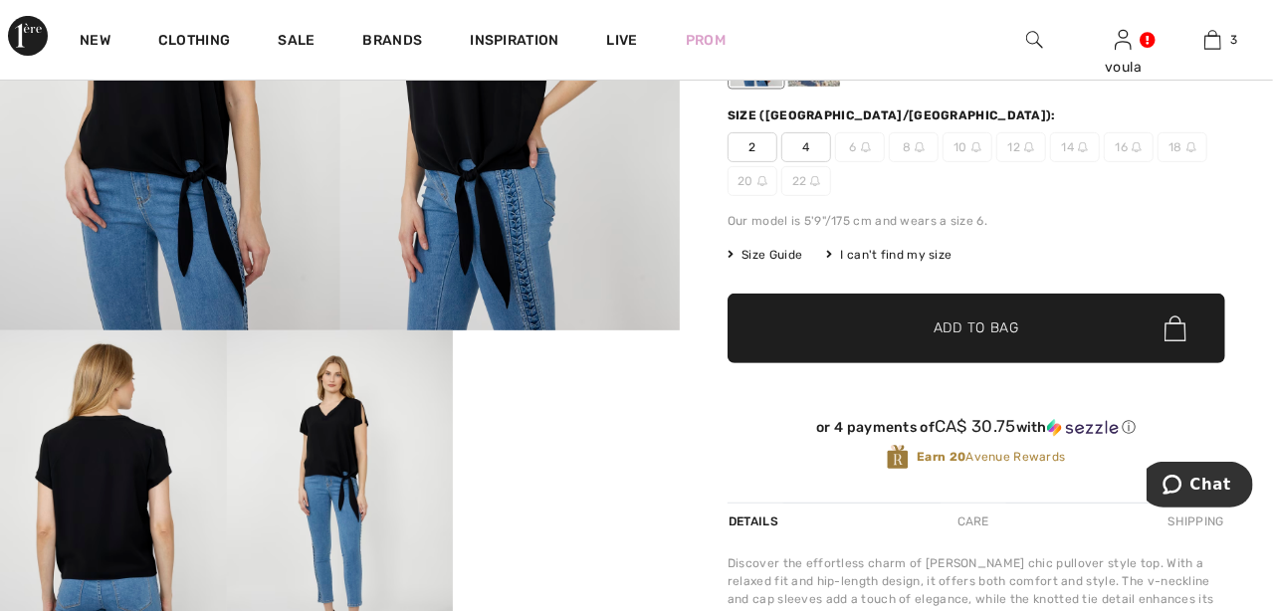
click at [307, 435] on img at bounding box center [340, 500] width 227 height 339
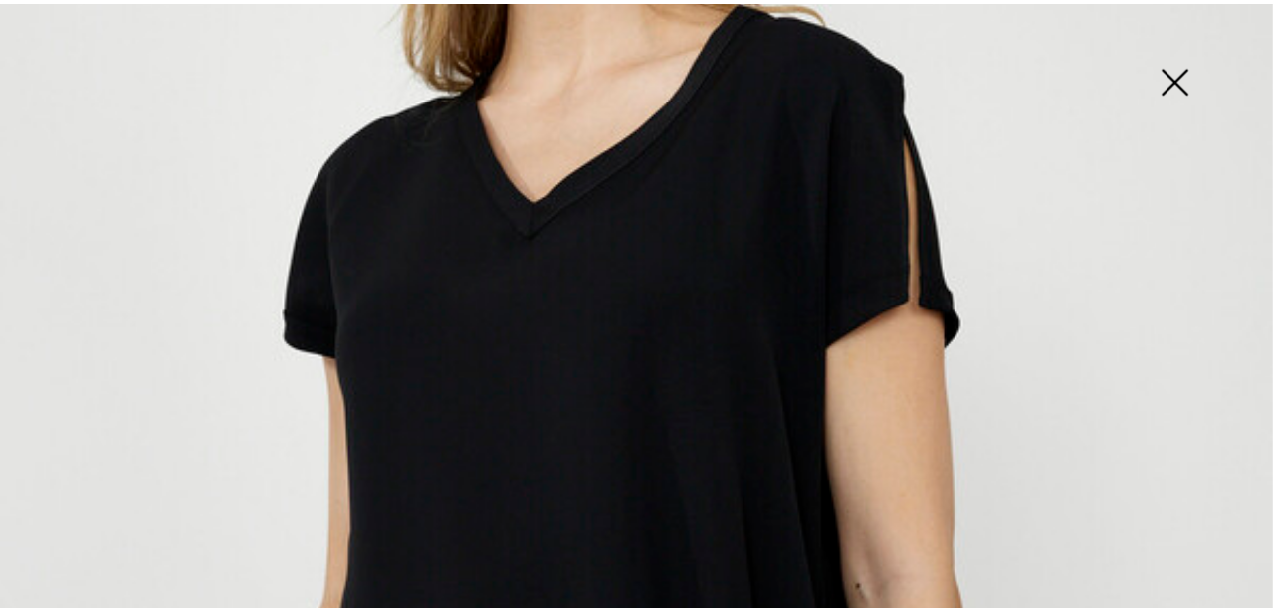
scroll to position [480, 0]
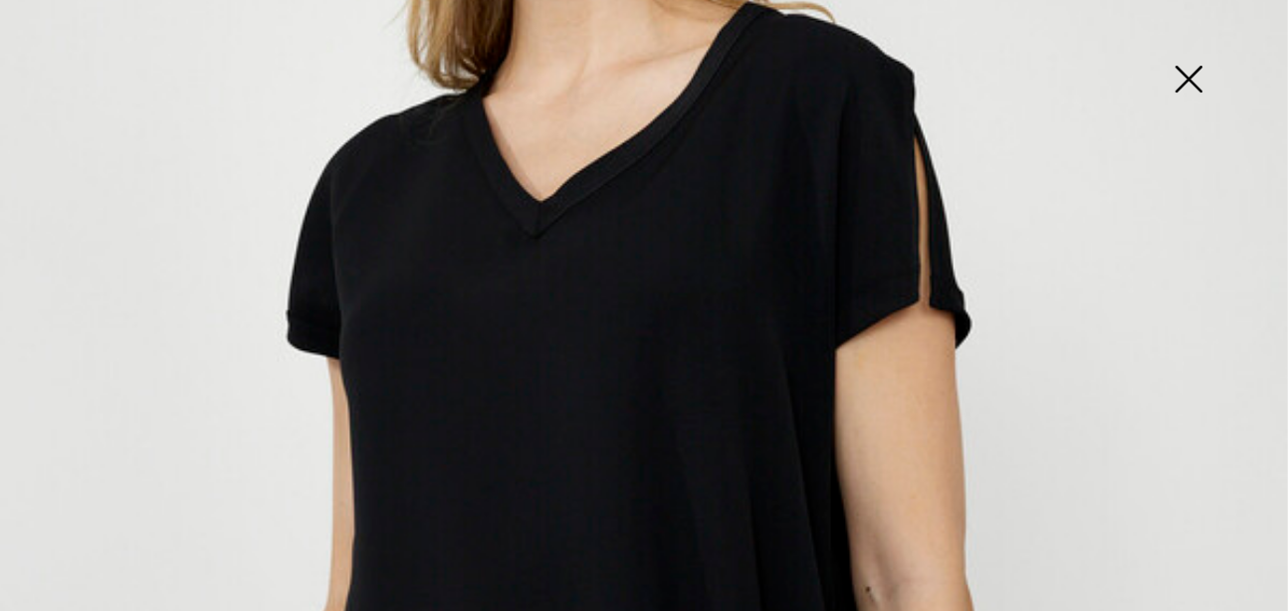
click at [1186, 79] on img at bounding box center [1189, 81] width 100 height 103
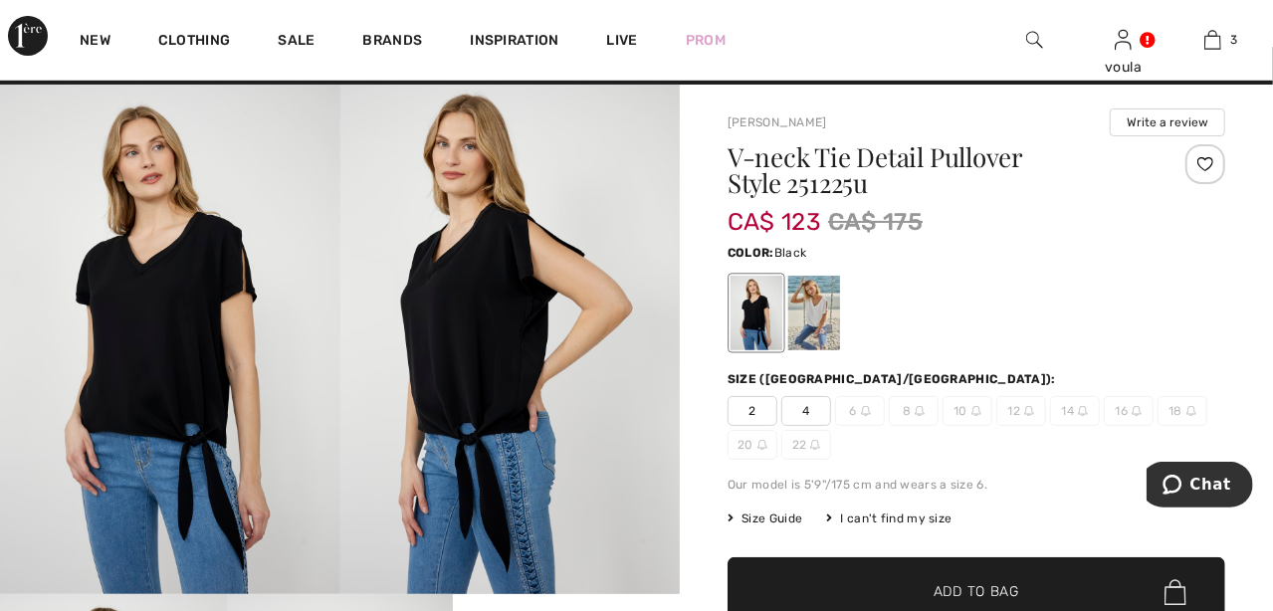
scroll to position [0, 0]
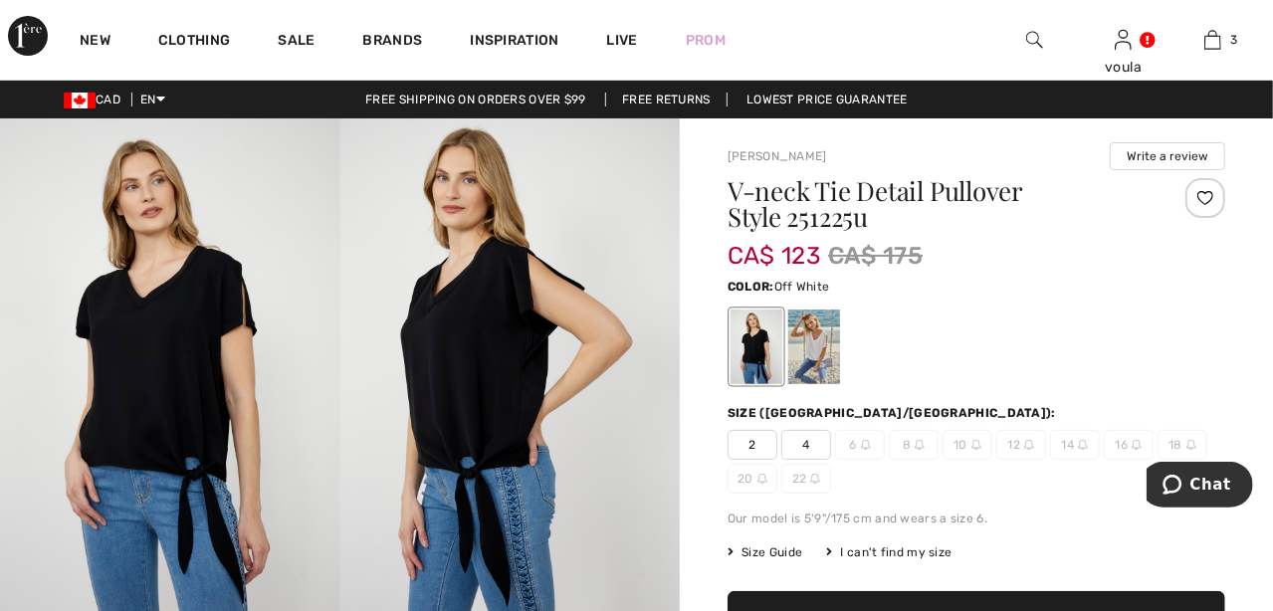
click at [821, 353] on div at bounding box center [814, 347] width 52 height 75
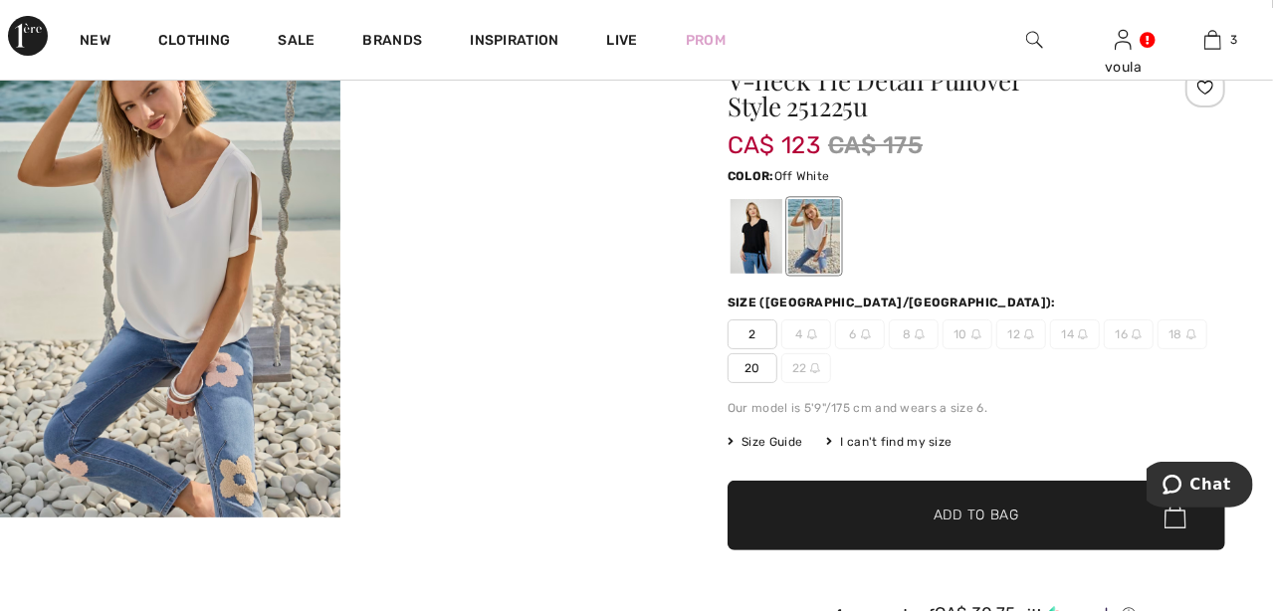
scroll to position [99, 0]
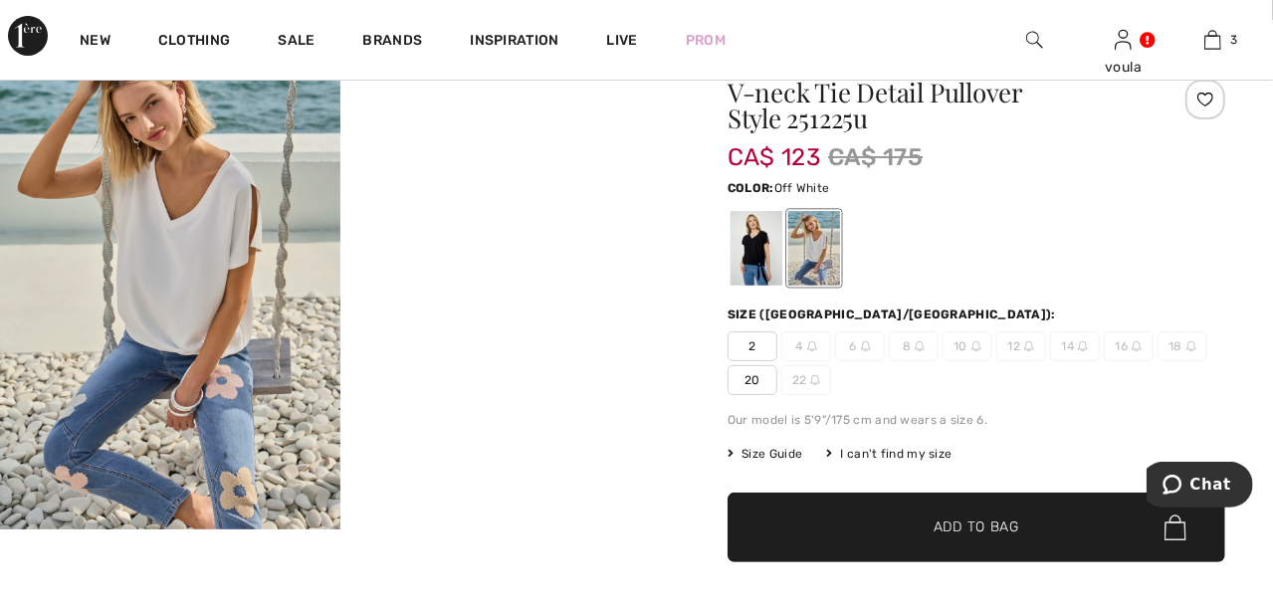
click at [761, 376] on span "20" at bounding box center [753, 380] width 50 height 30
click at [789, 533] on span "✔ Added to Bag Add to Bag" at bounding box center [977, 528] width 498 height 70
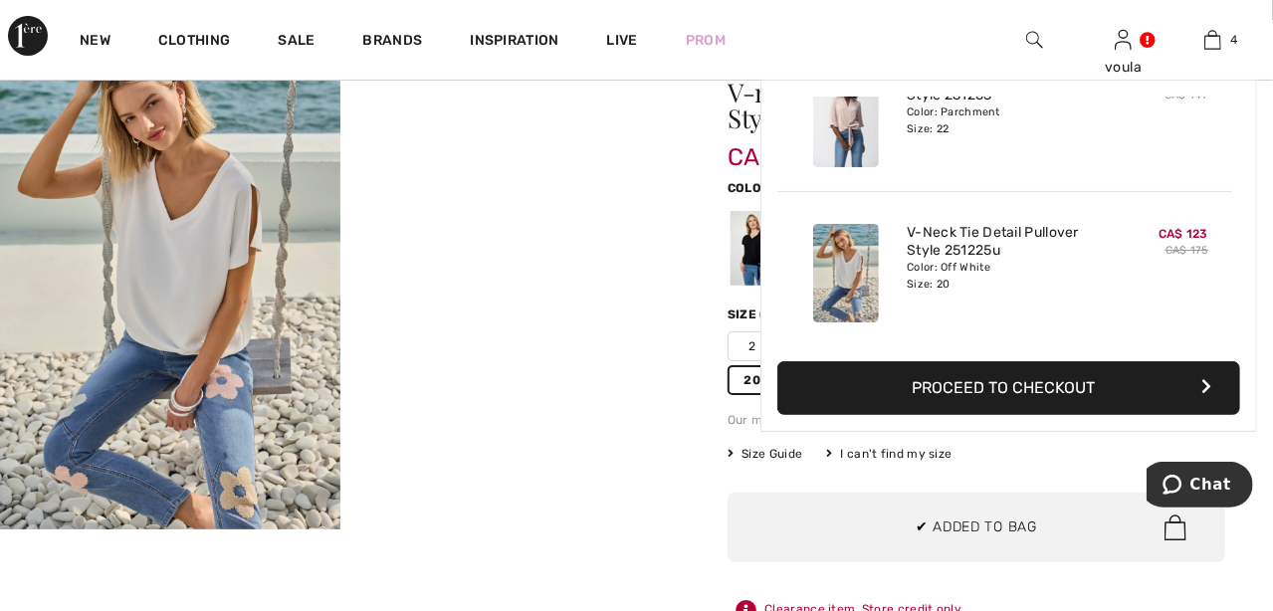
scroll to position [0, 0]
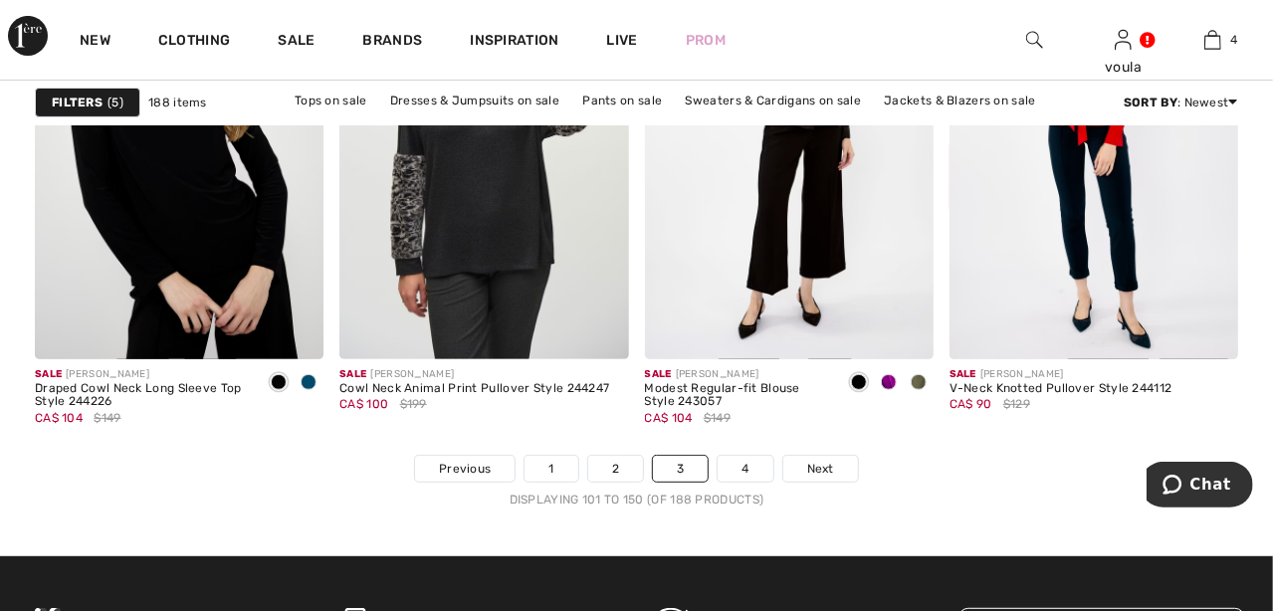
scroll to position [8163, 0]
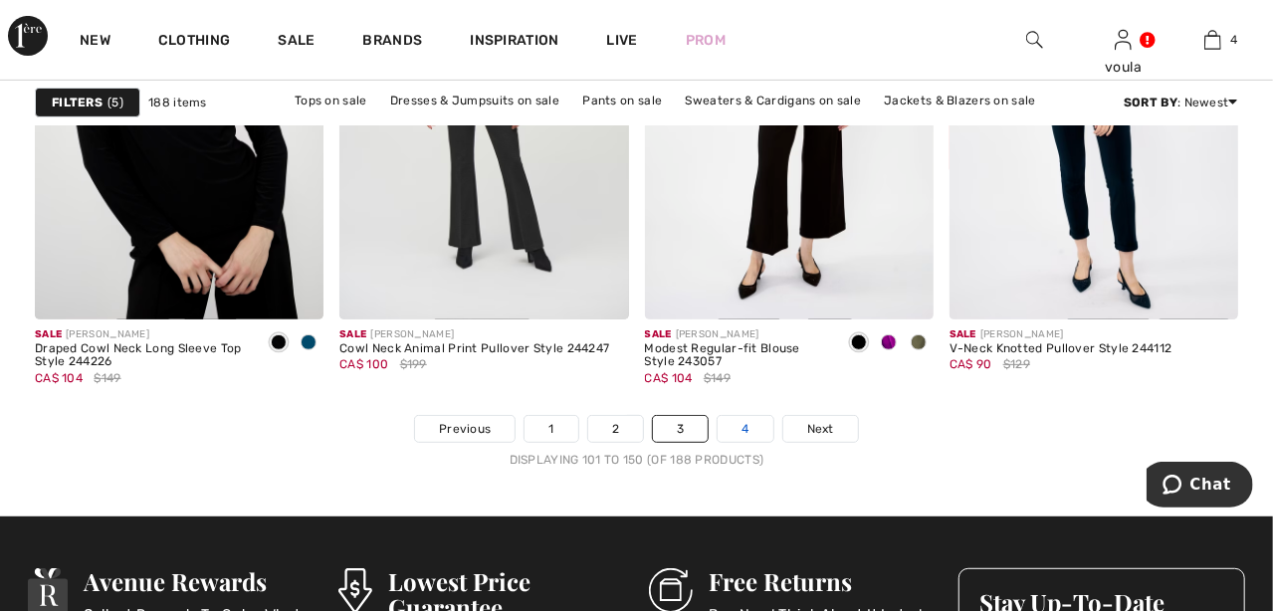
click at [743, 422] on link "4" at bounding box center [745, 429] width 55 height 26
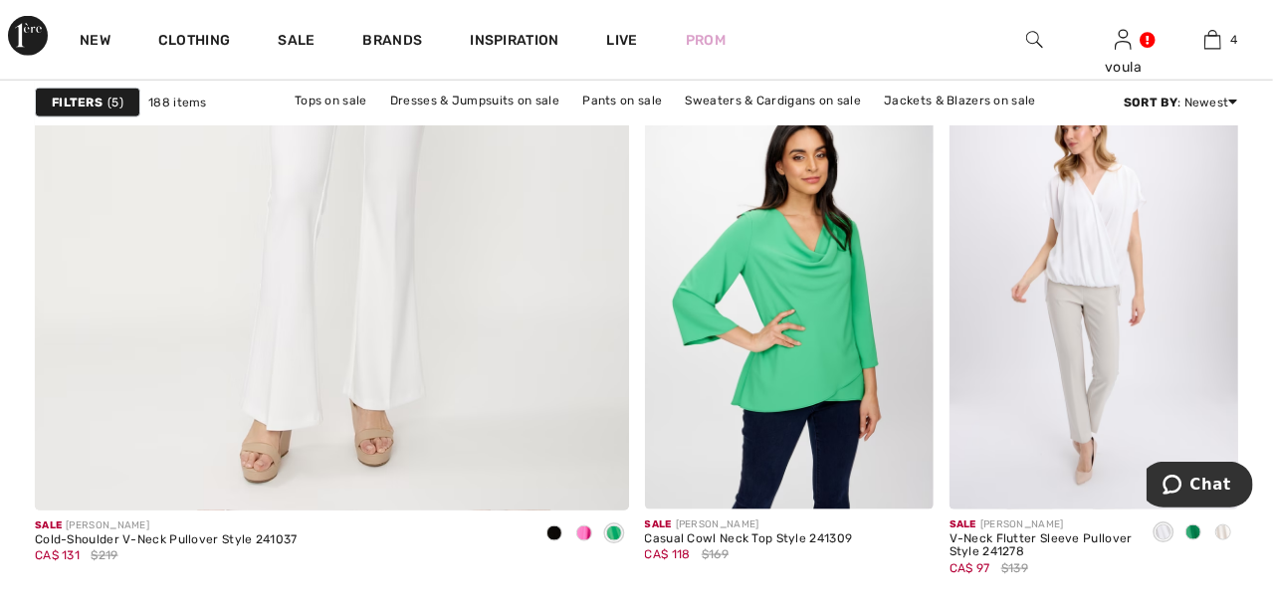
scroll to position [5076, 0]
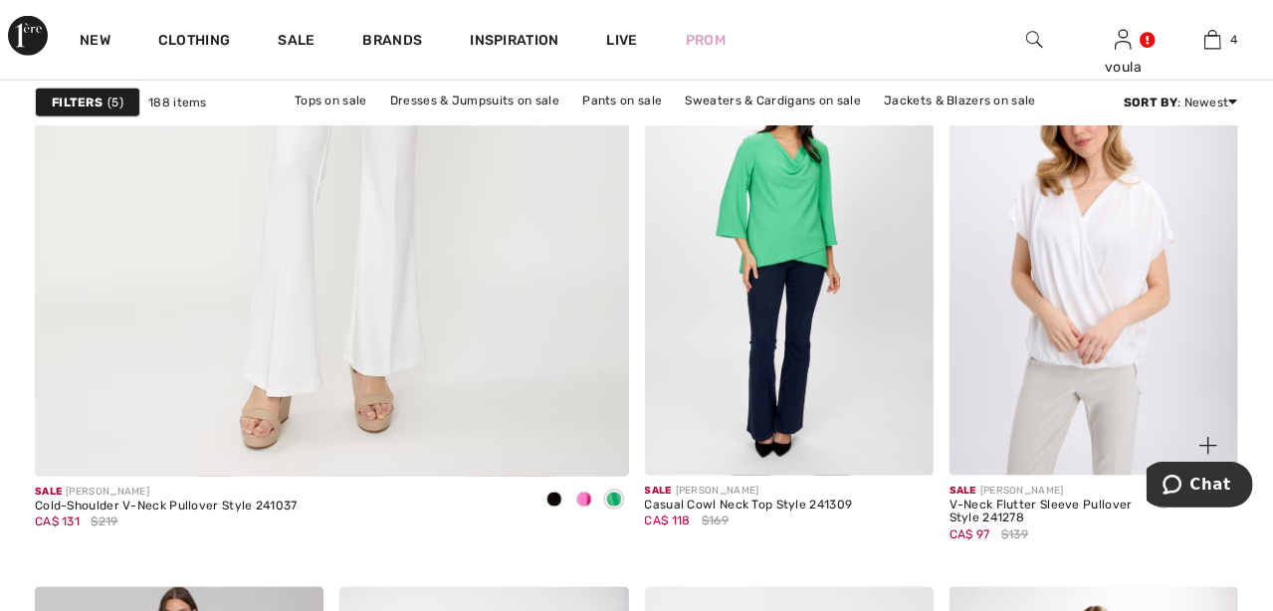
click at [1095, 253] on img at bounding box center [1094, 258] width 289 height 433
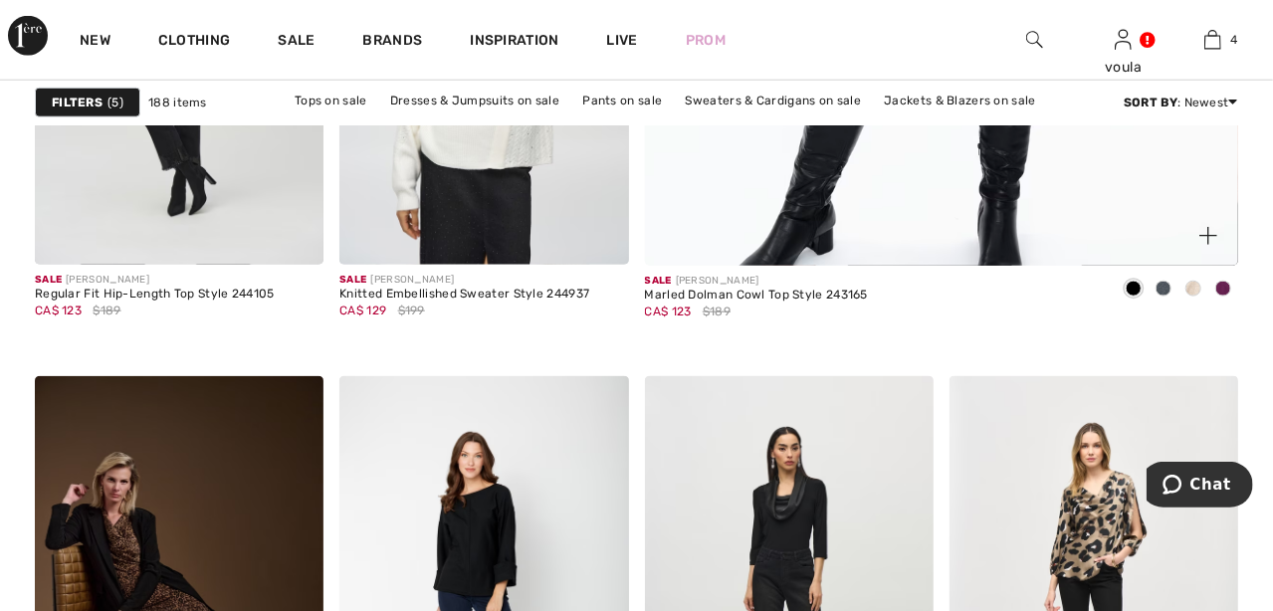
scroll to position [995, 0]
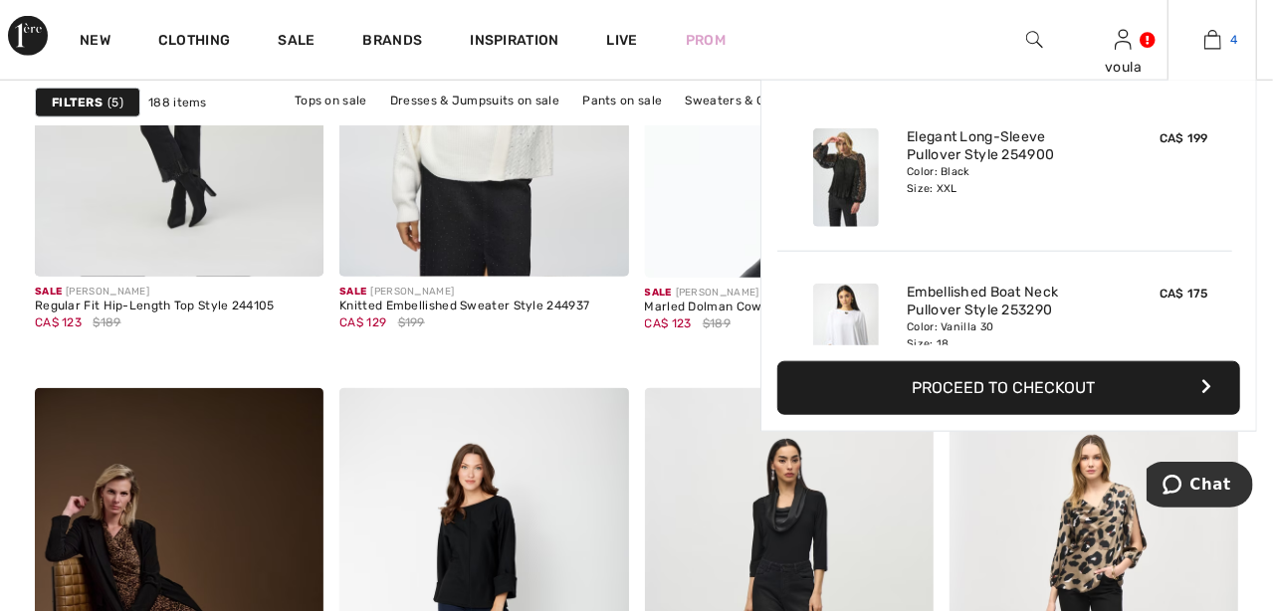
click at [1212, 36] on img at bounding box center [1213, 40] width 17 height 24
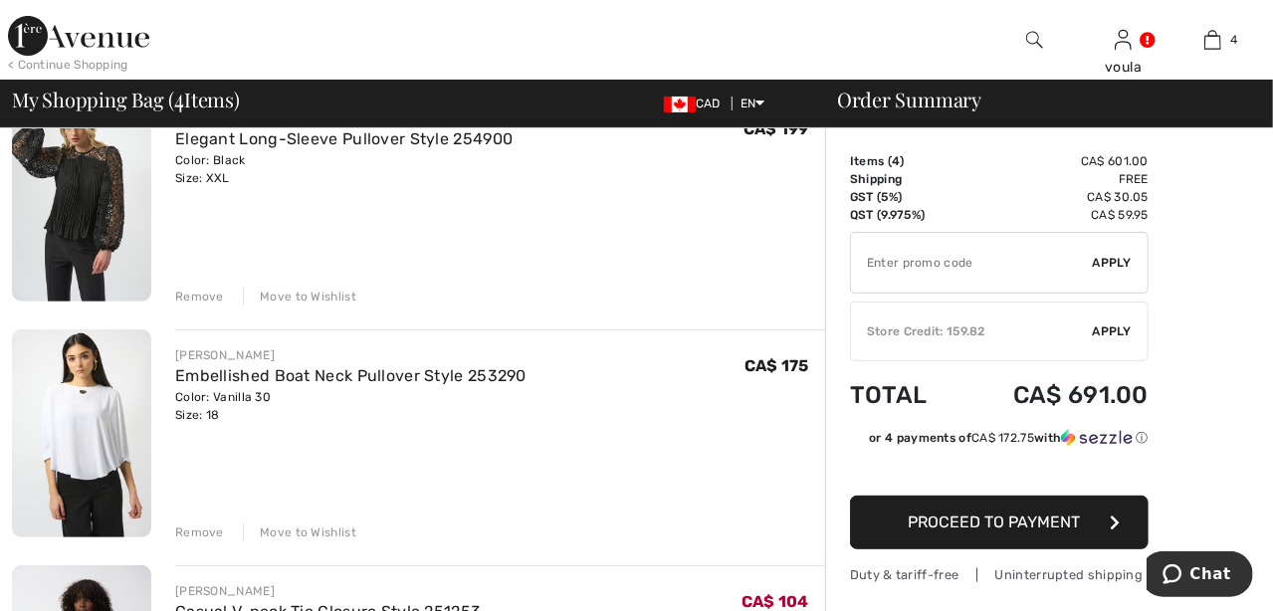
click at [192, 537] on div "Remove" at bounding box center [199, 533] width 49 height 18
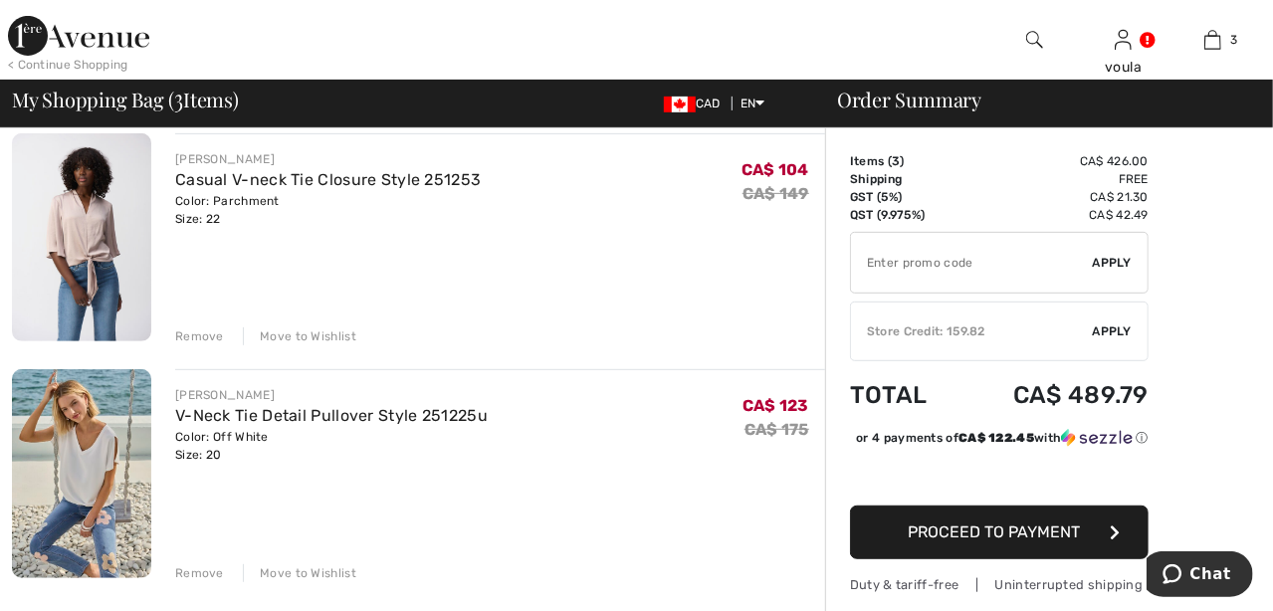
scroll to position [398, 0]
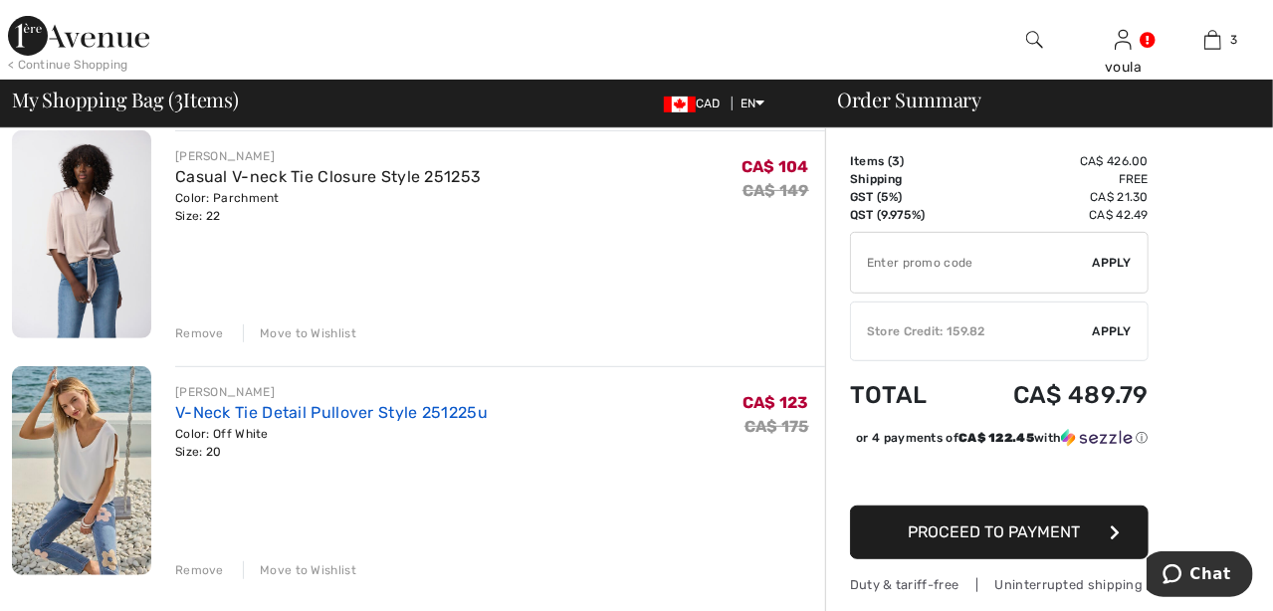
click at [253, 416] on link "V-Neck Tie Detail Pullover Style 251225u" at bounding box center [331, 412] width 313 height 19
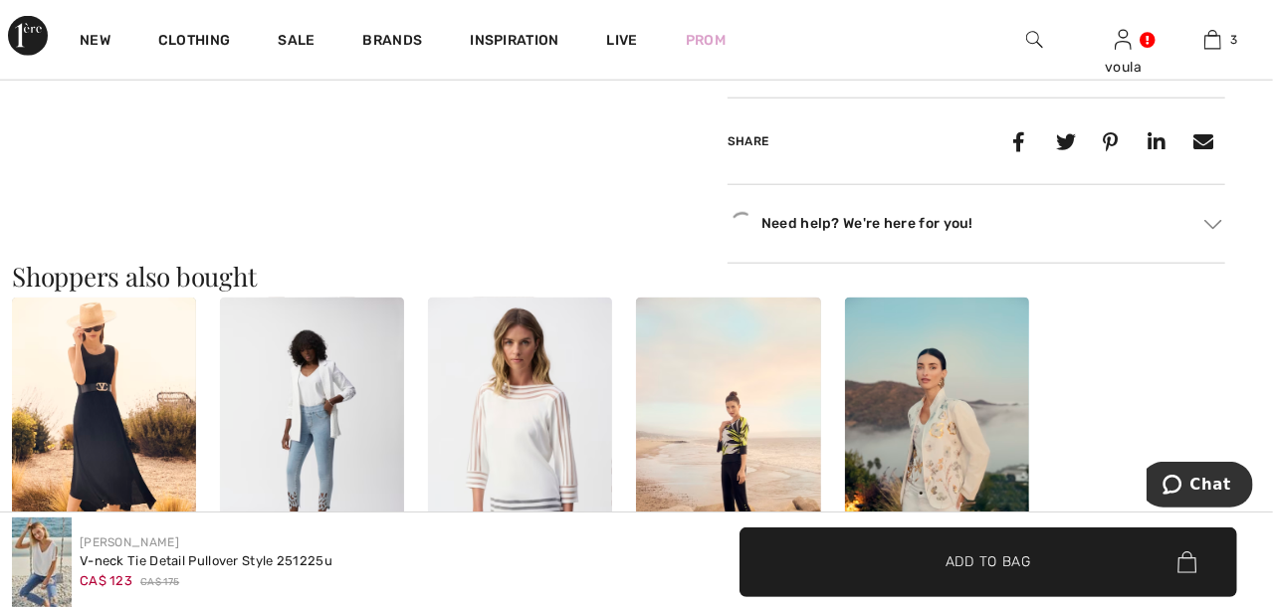
scroll to position [1094, 0]
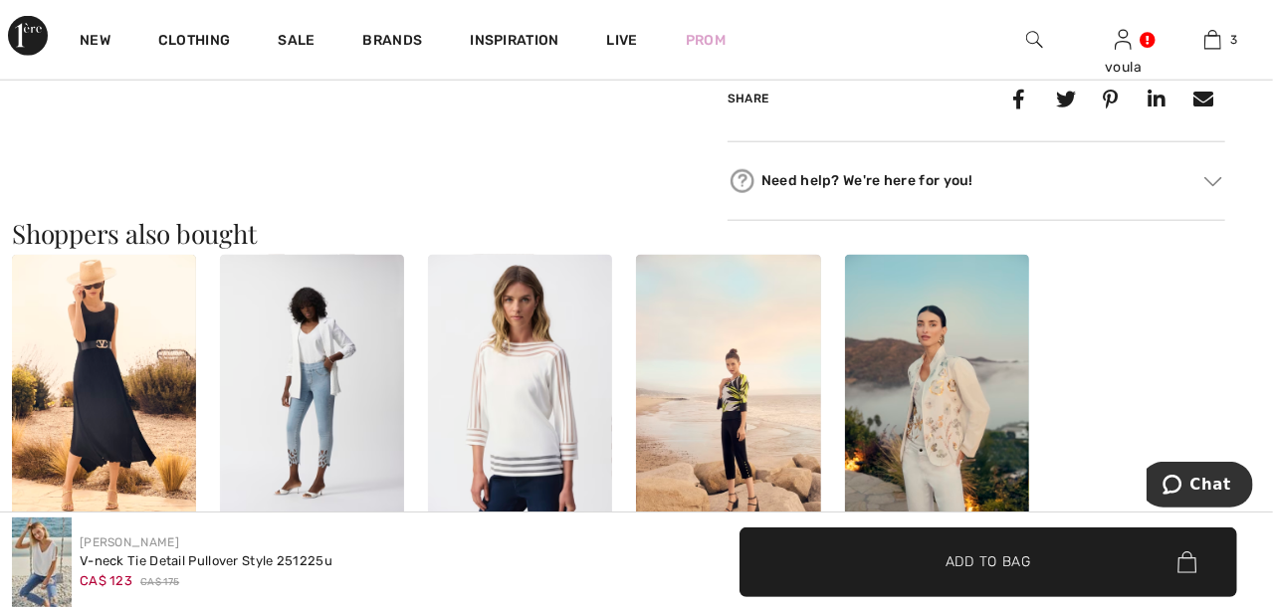
click at [922, 407] on img at bounding box center [937, 393] width 184 height 277
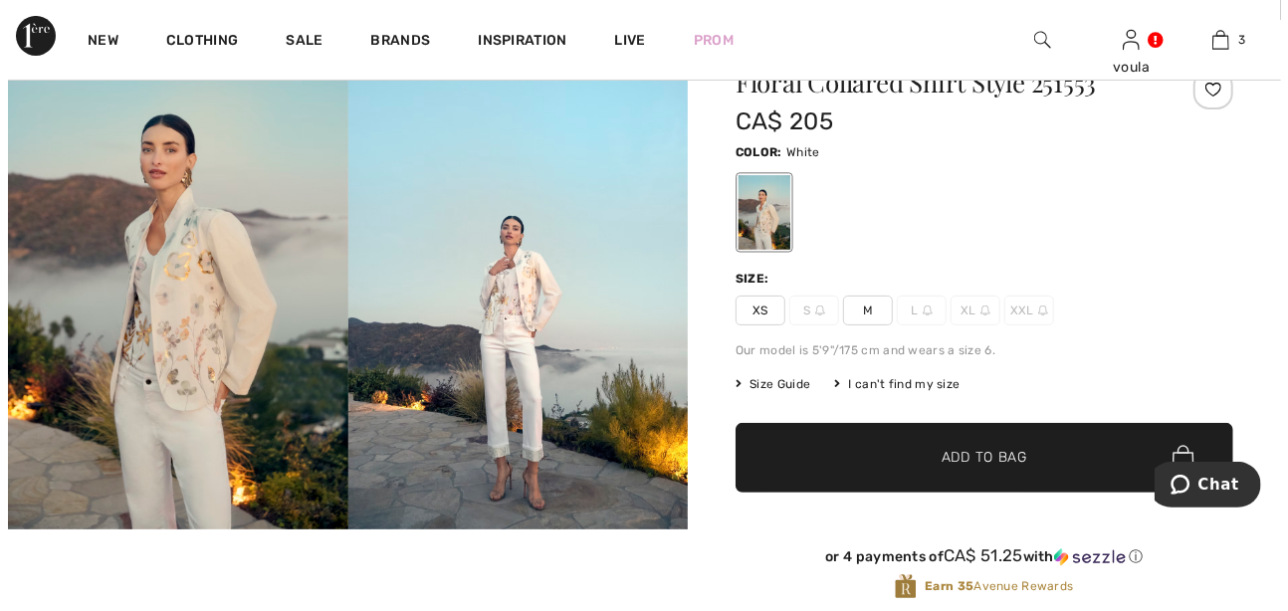
scroll to position [199, 0]
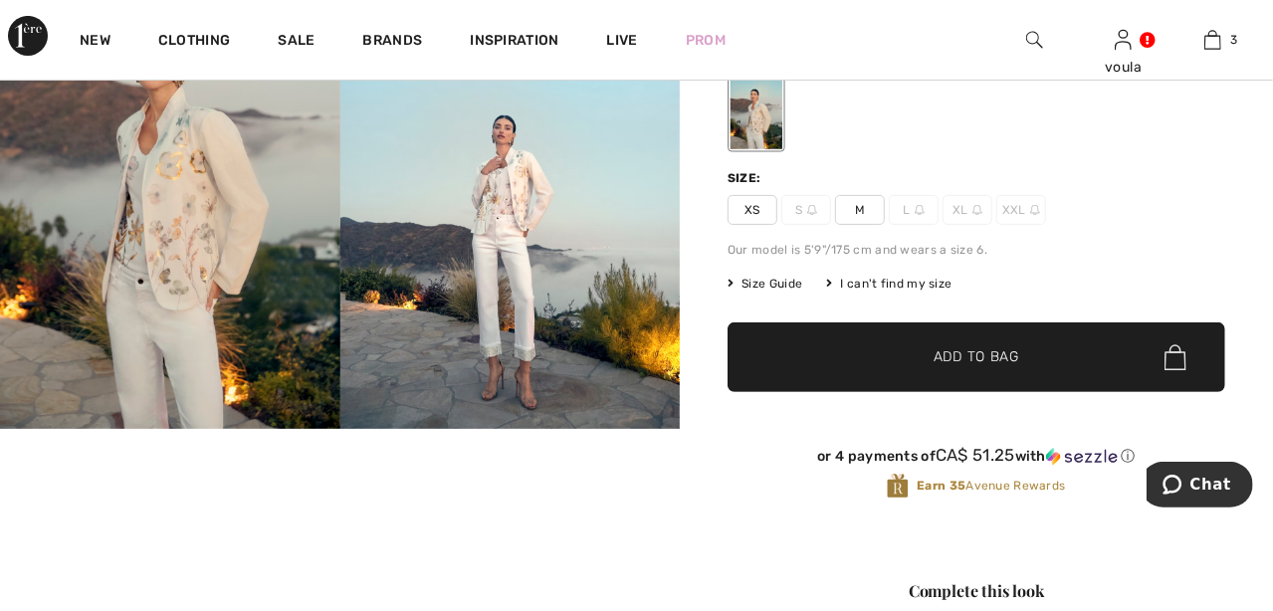
click at [207, 262] on img at bounding box center [170, 174] width 340 height 510
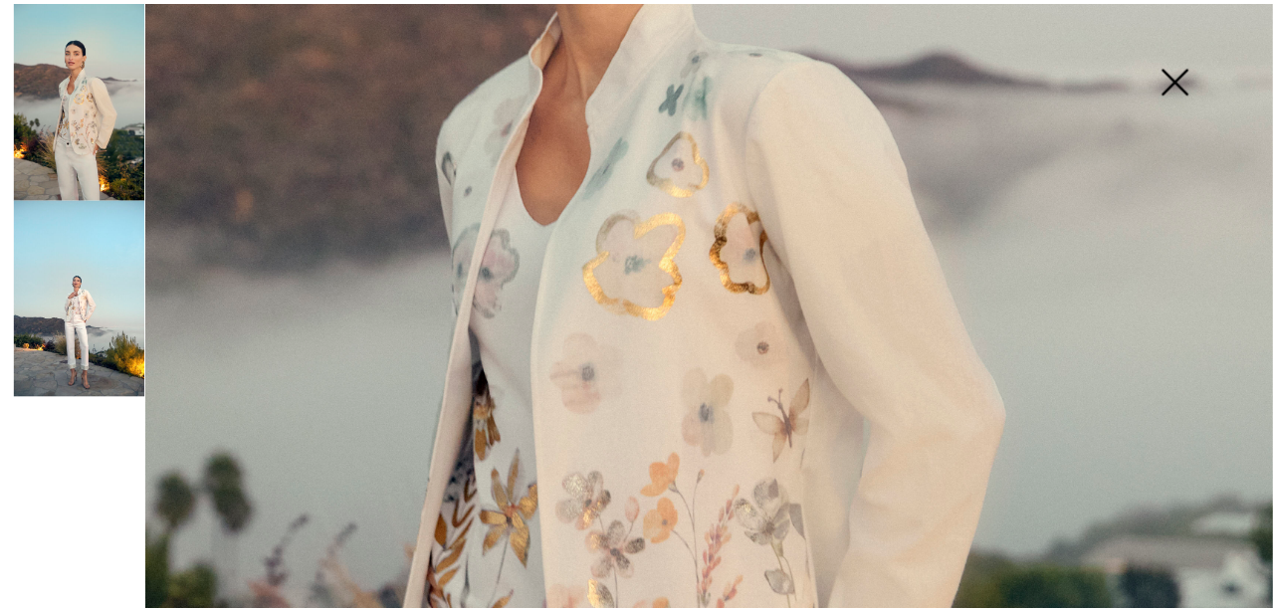
scroll to position [895, 0]
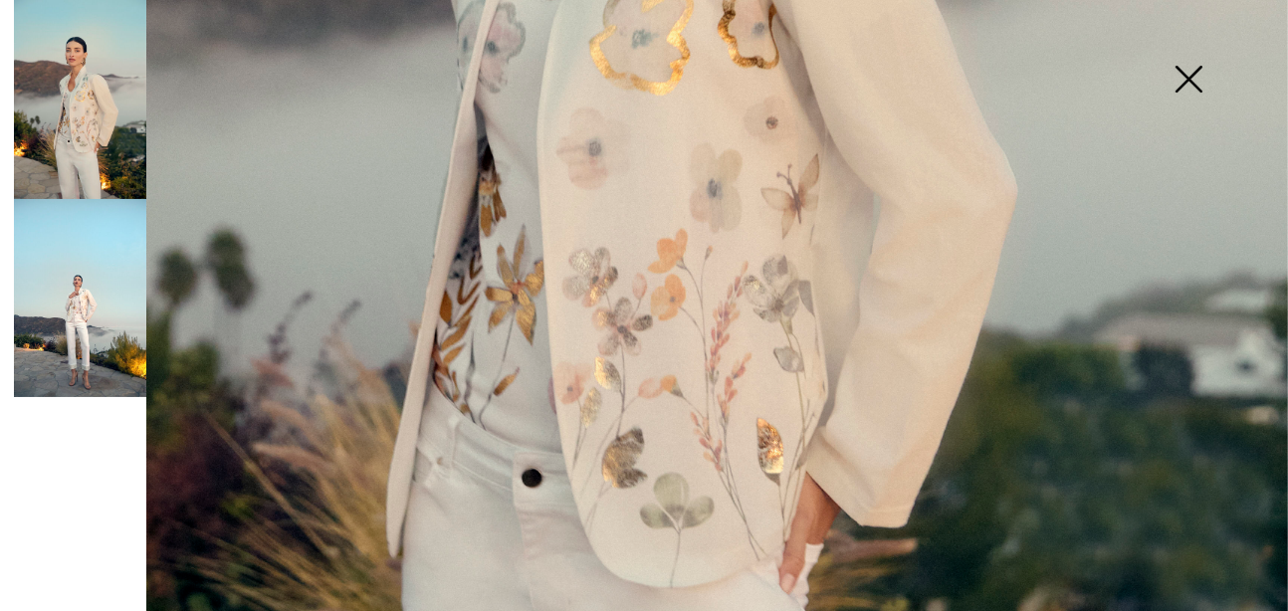
click at [1180, 77] on img at bounding box center [1189, 81] width 100 height 103
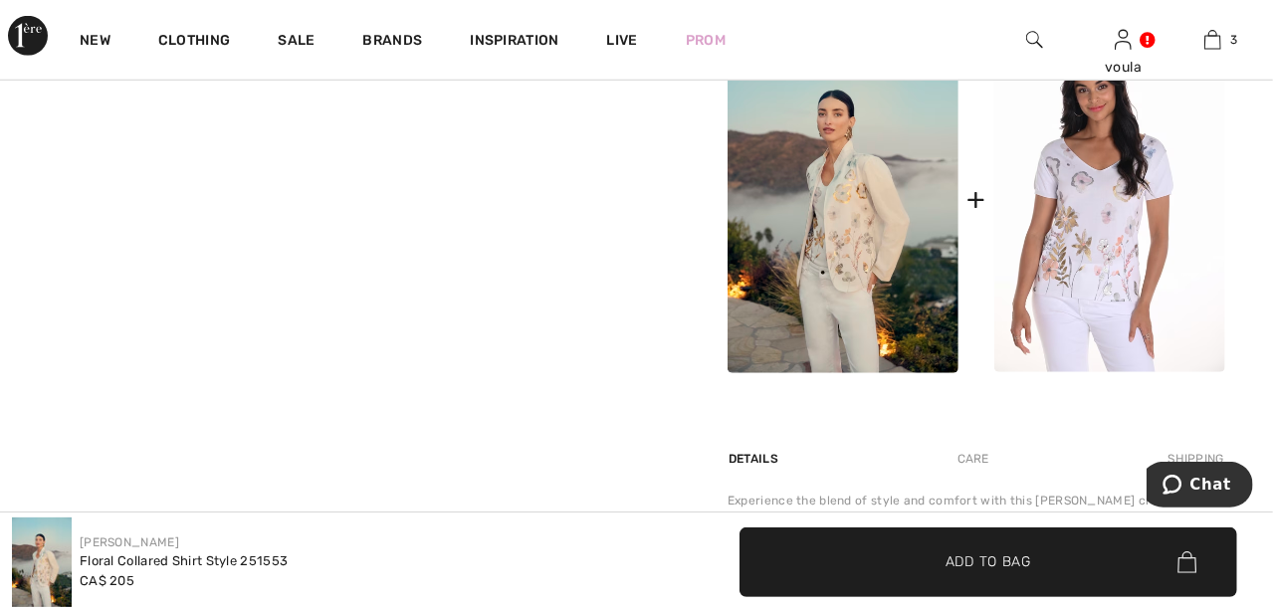
scroll to position [497, 0]
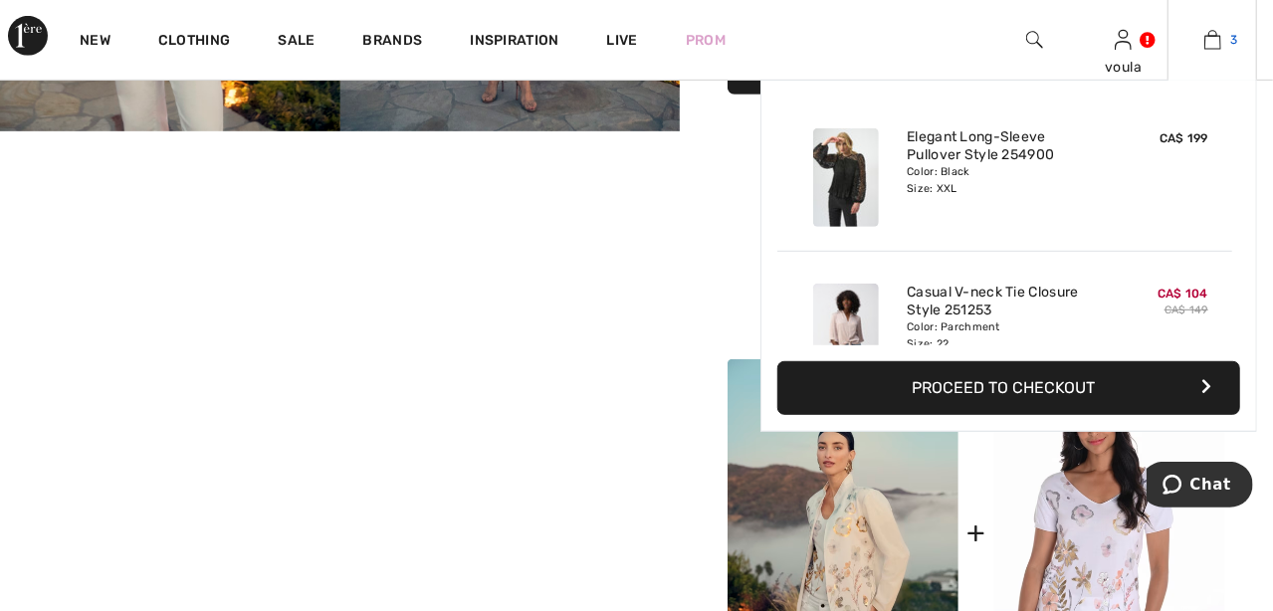
click at [1215, 43] on img at bounding box center [1213, 40] width 17 height 24
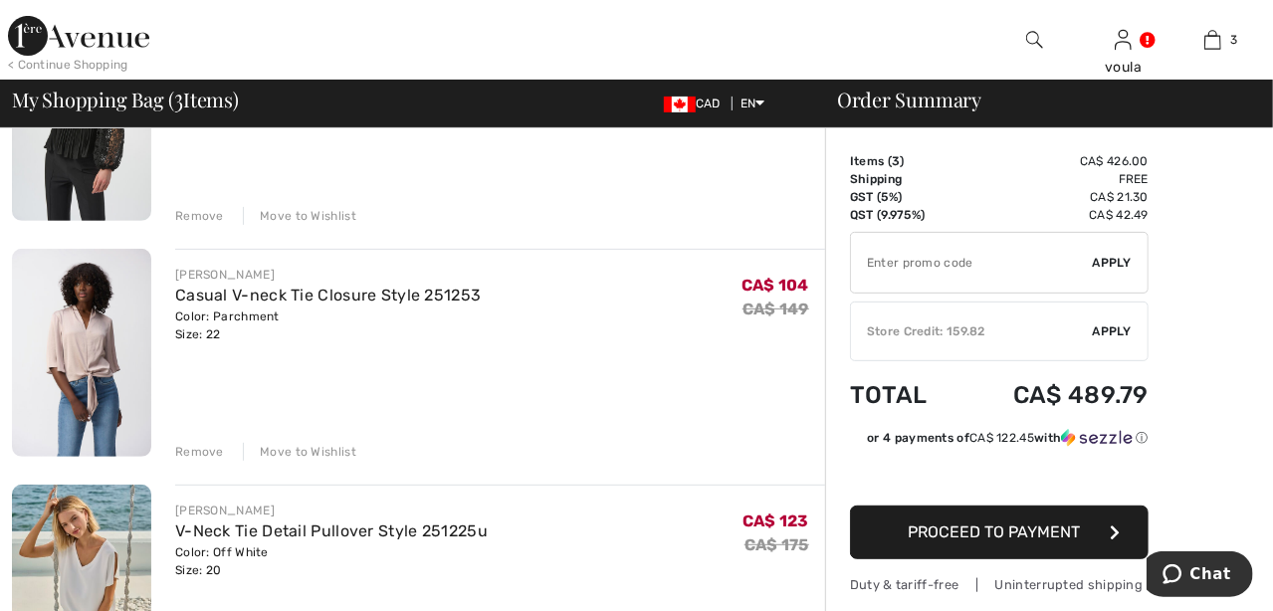
scroll to position [298, 0]
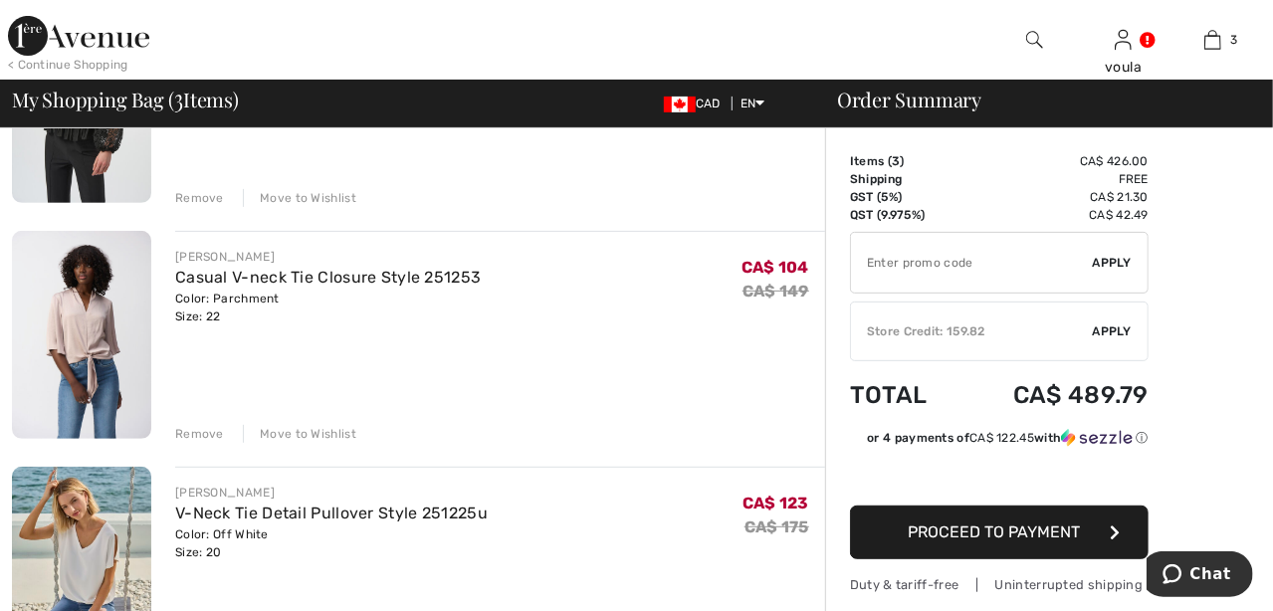
click at [984, 332] on div "Store Credit: 159.82" at bounding box center [972, 332] width 242 height 18
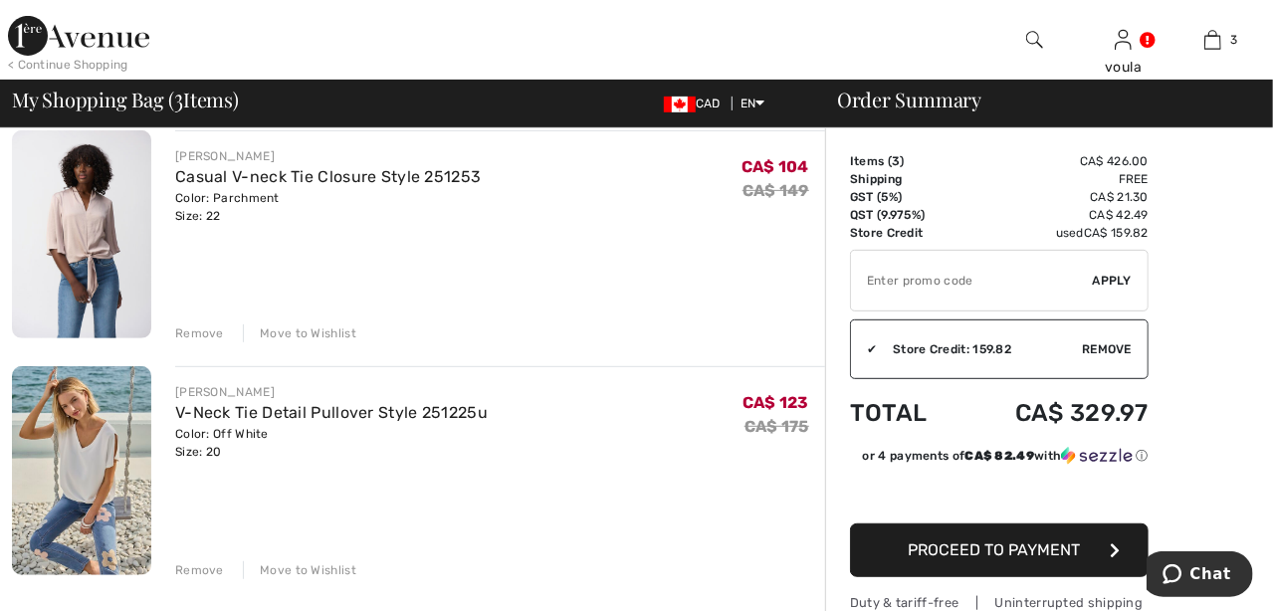
scroll to position [0, 0]
